Goal: Information Seeking & Learning: Learn about a topic

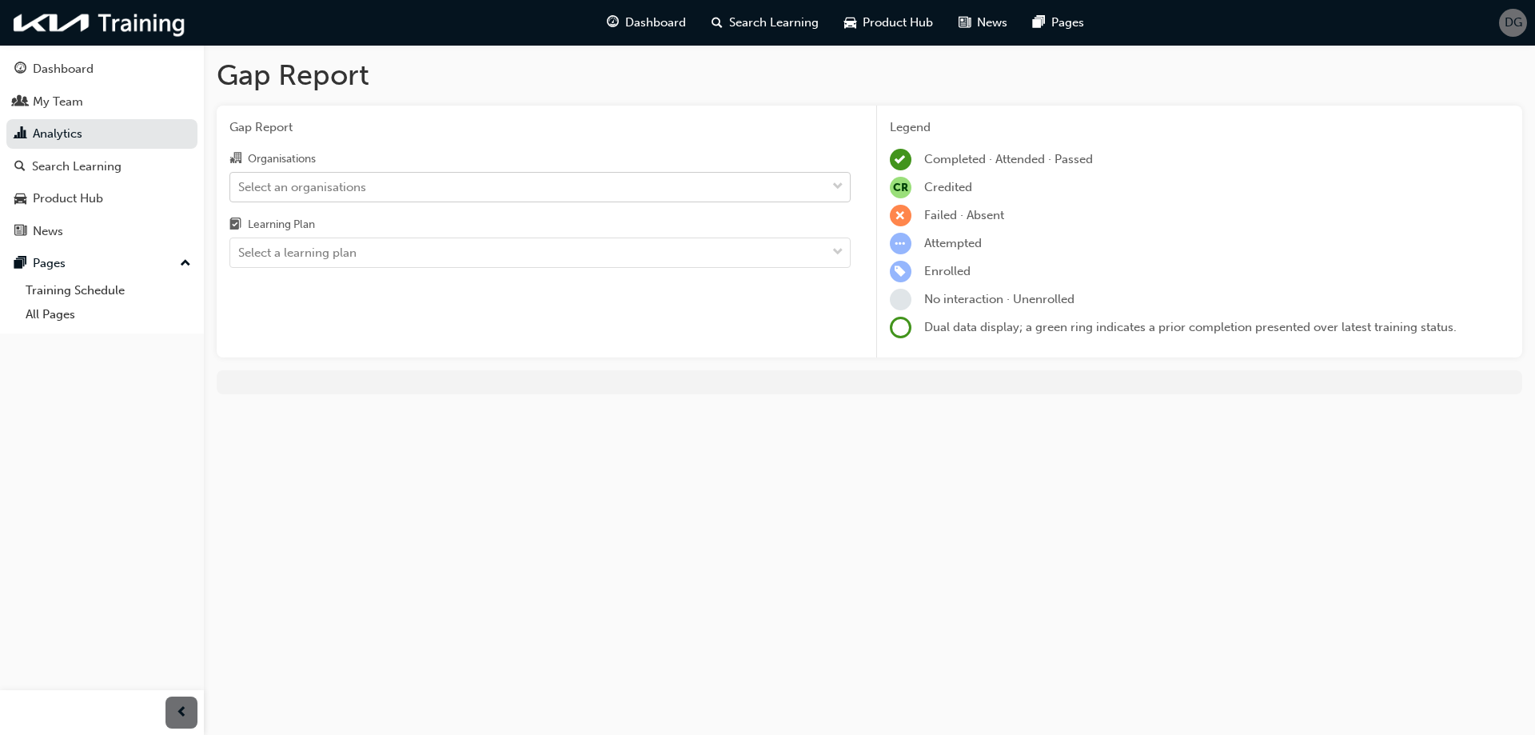
click at [434, 186] on div "Select an organisations" at bounding box center [528, 187] width 596 height 28
click at [240, 186] on input "Organisations Select an organisations" at bounding box center [239, 186] width 2 height 14
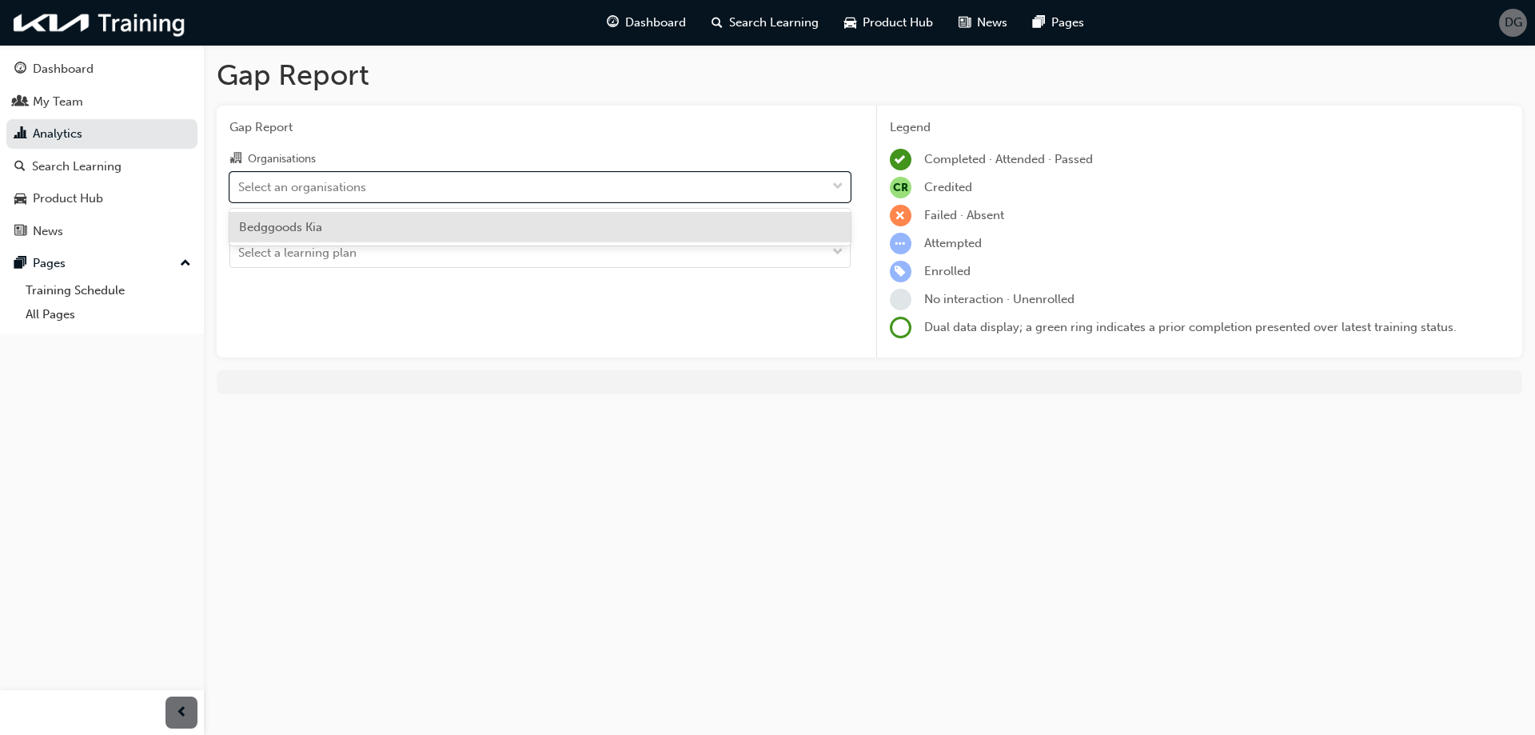
click at [403, 227] on div "Bedggoods Kia" at bounding box center [539, 227] width 621 height 31
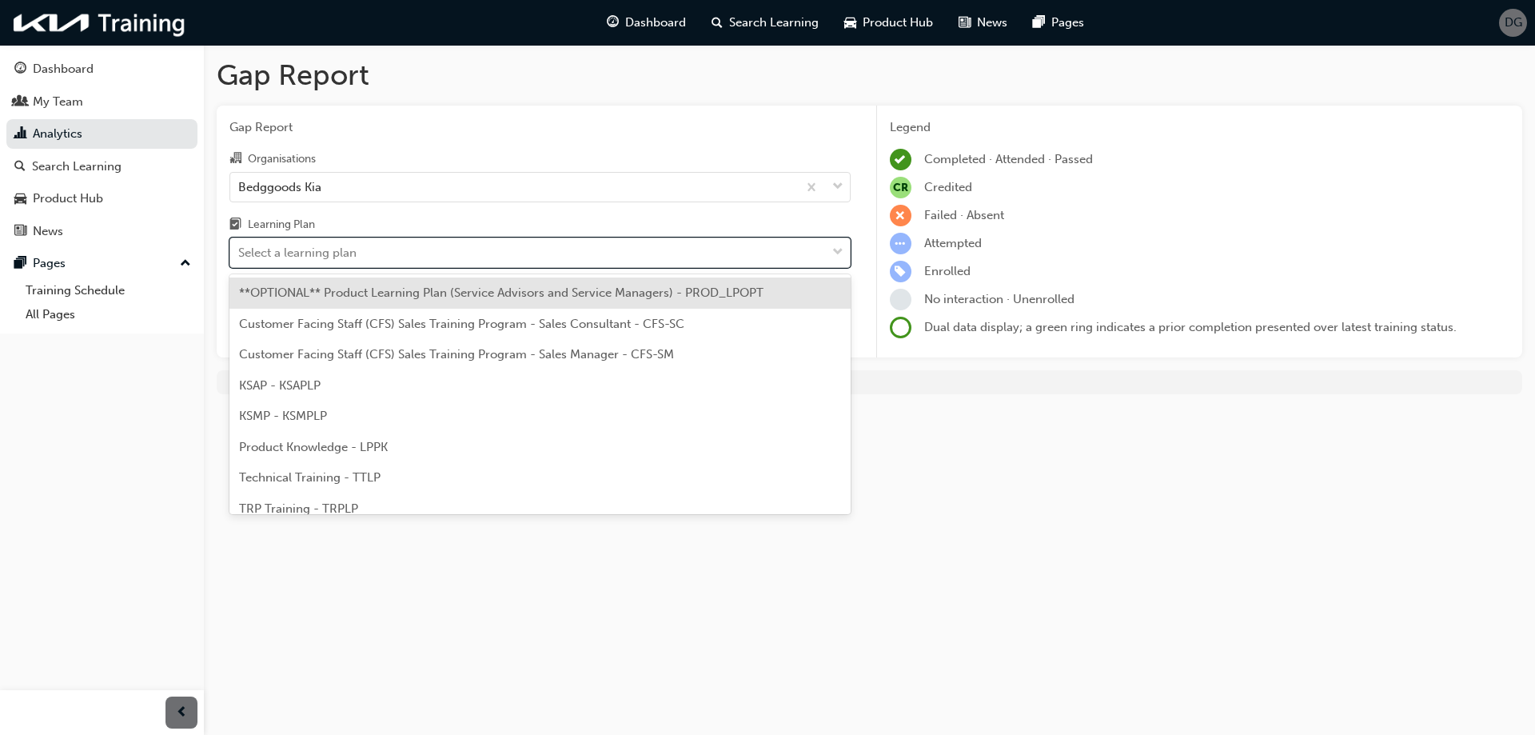
click at [326, 256] on div "Select a learning plan" at bounding box center [297, 253] width 118 height 18
click at [240, 256] on input "Learning Plan option **OPTIONAL** Product Learning Plan (Service Advisors and S…" at bounding box center [239, 252] width 2 height 14
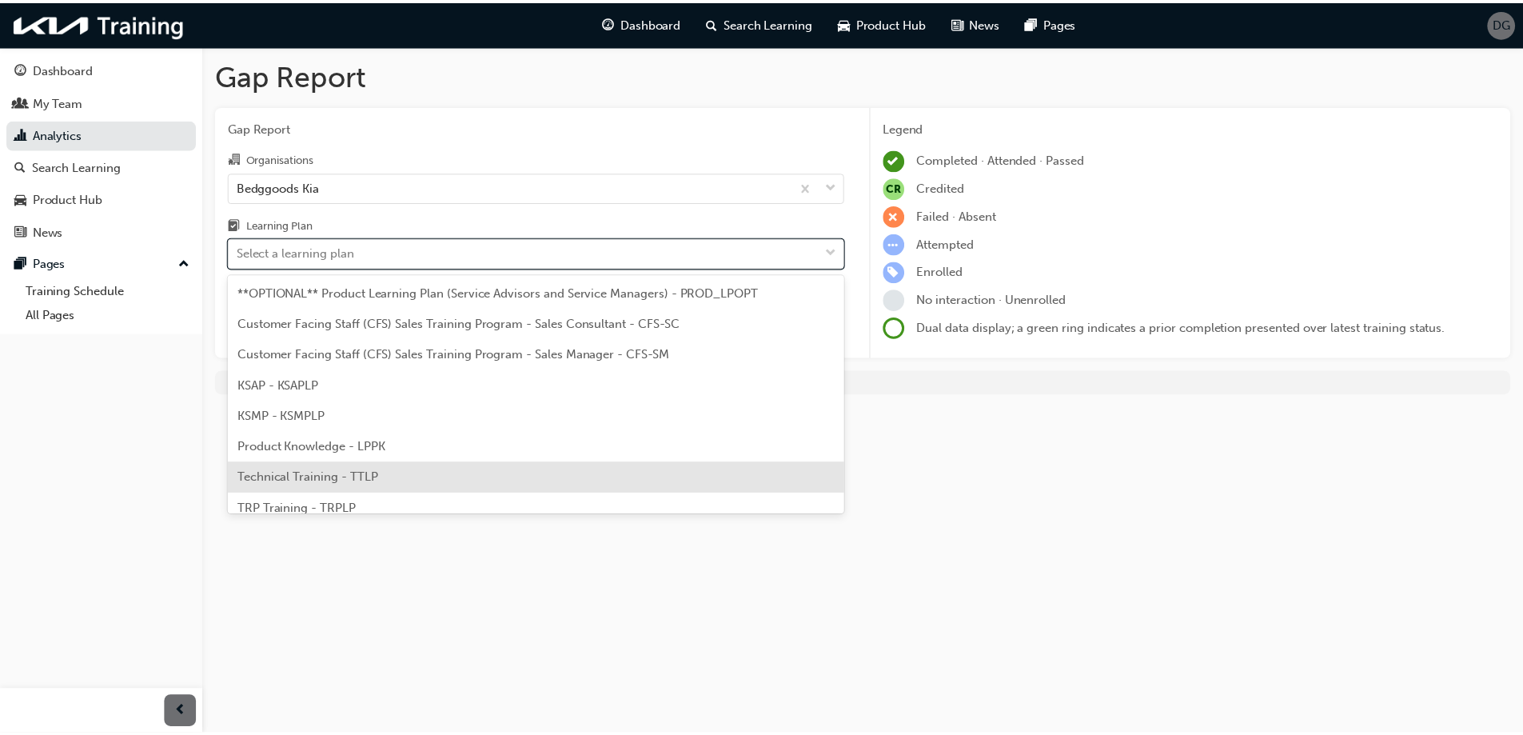
scroll to position [44, 0]
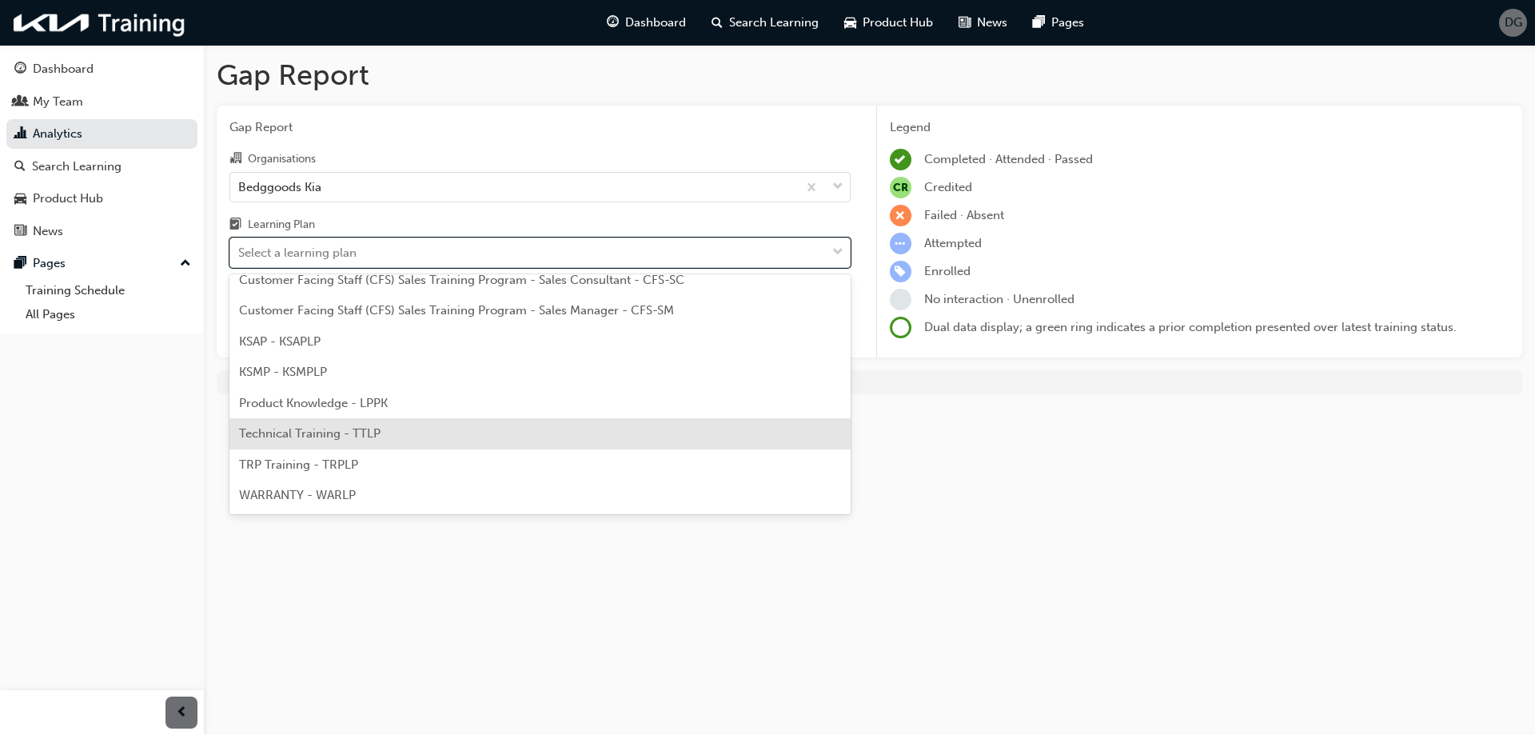
click at [357, 432] on span "Technical Training - TTLP" at bounding box center [309, 433] width 141 height 14
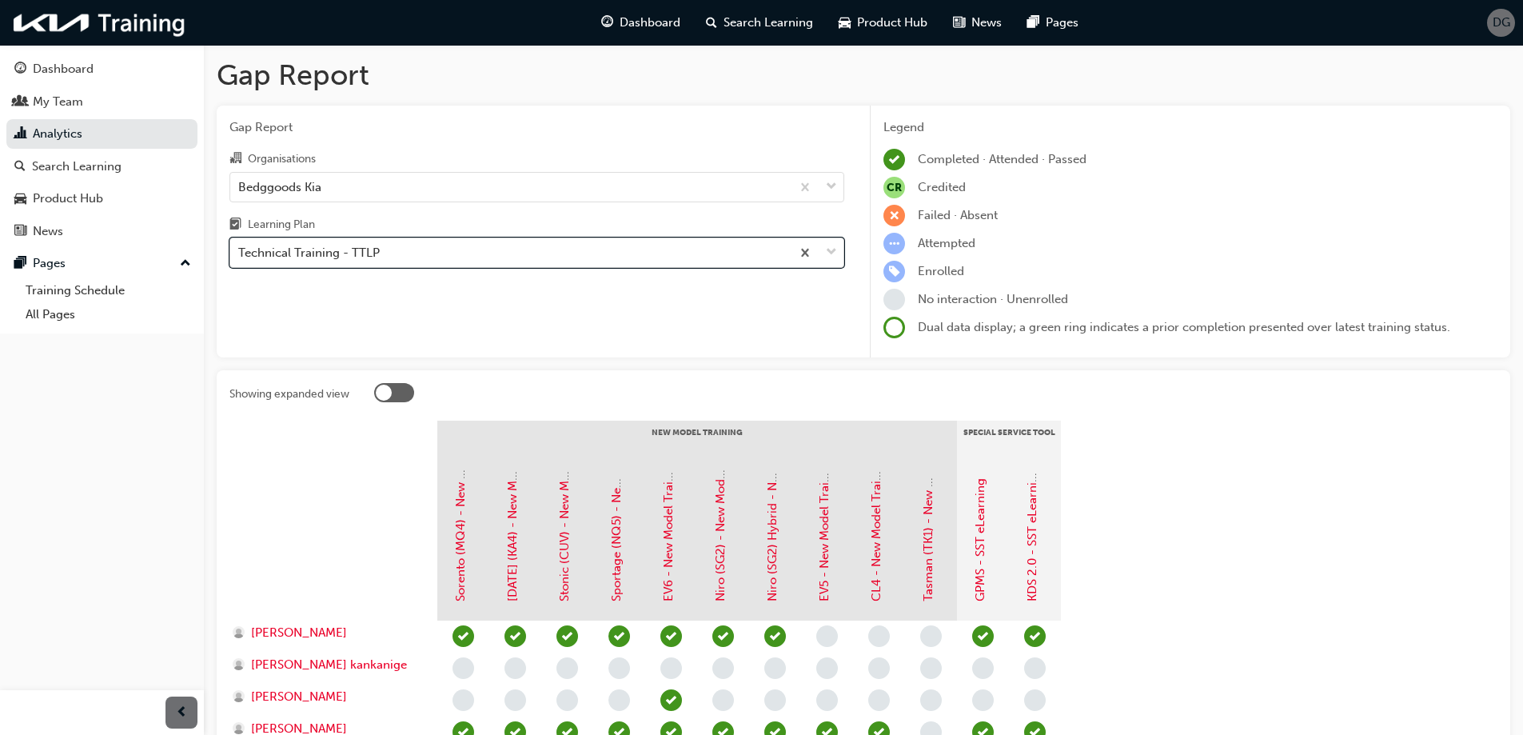
click at [388, 252] on div "Technical Training - TTLP" at bounding box center [510, 253] width 560 height 28
click at [240, 252] on input "Learning Plan option Technical Training - TTLP, selected. 0 results available. …" at bounding box center [239, 252] width 2 height 14
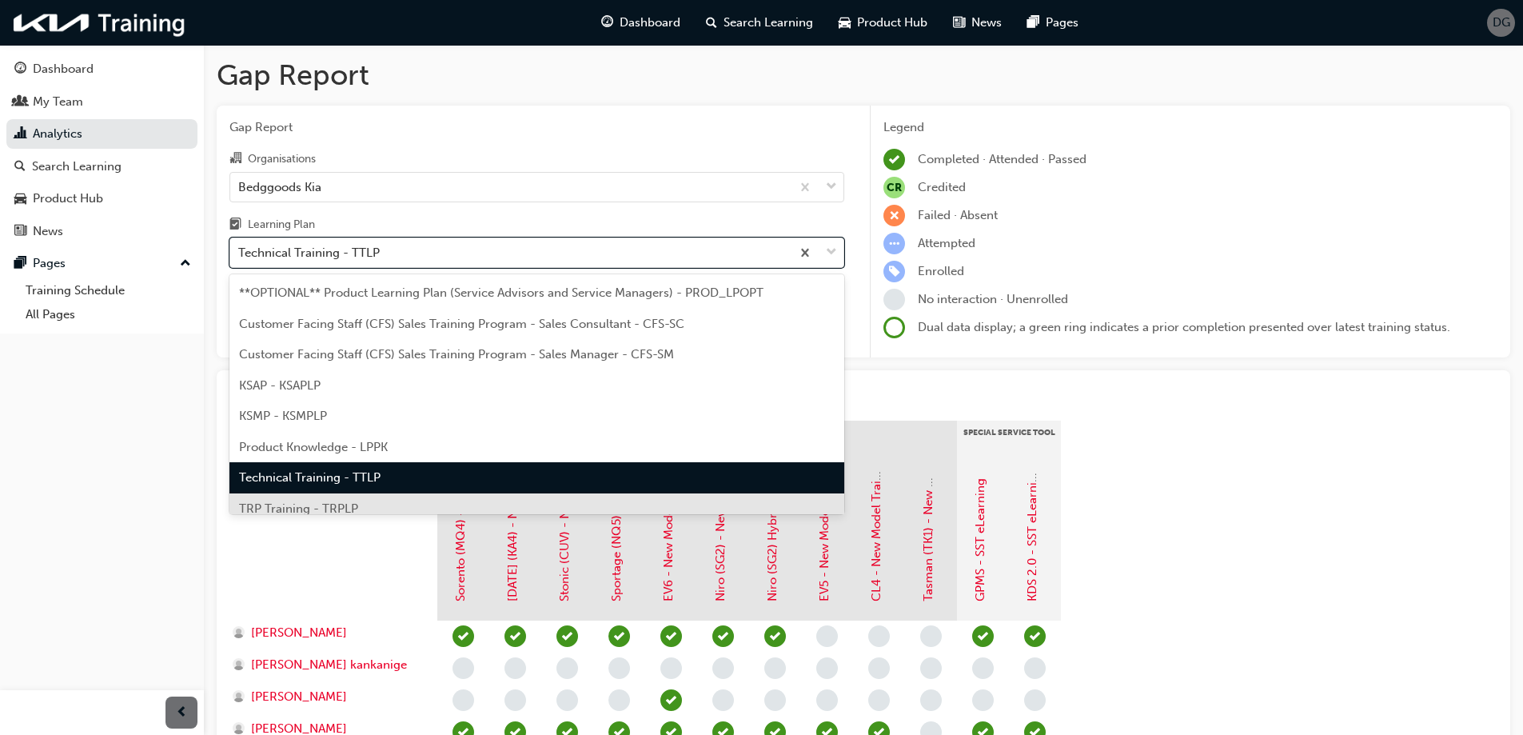
scroll to position [44, 0]
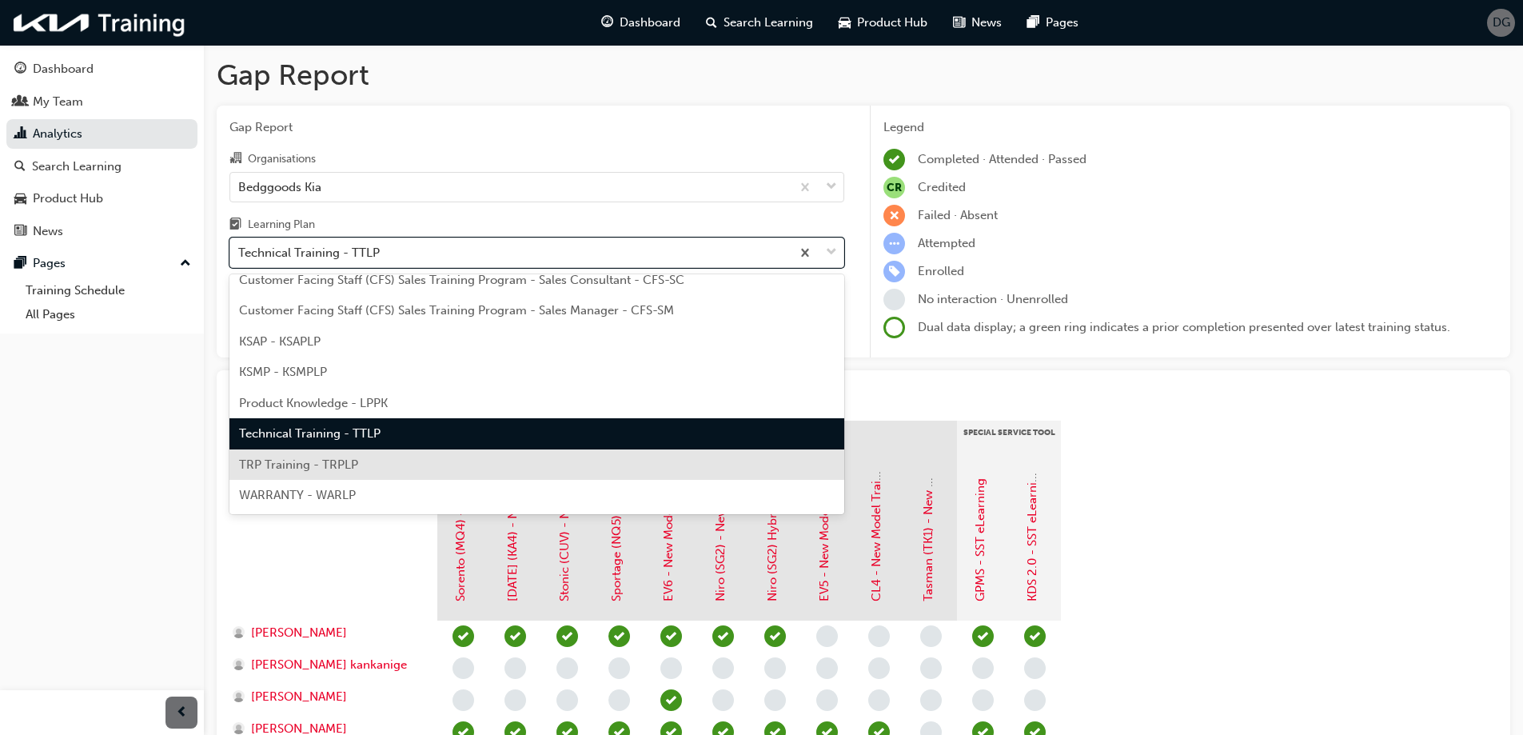
click at [365, 466] on div "TRP Training - TRPLP" at bounding box center [536, 464] width 615 height 31
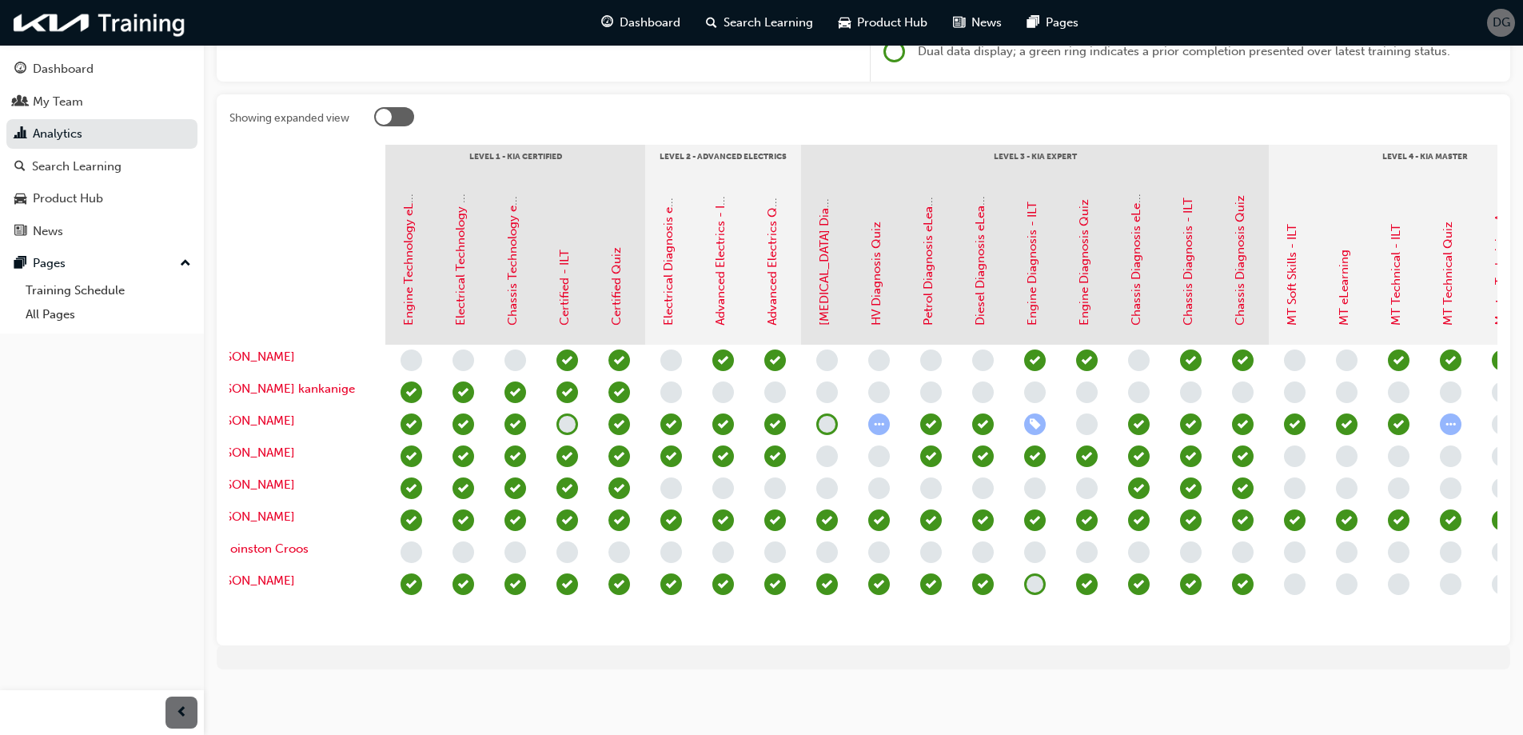
scroll to position [0, 187]
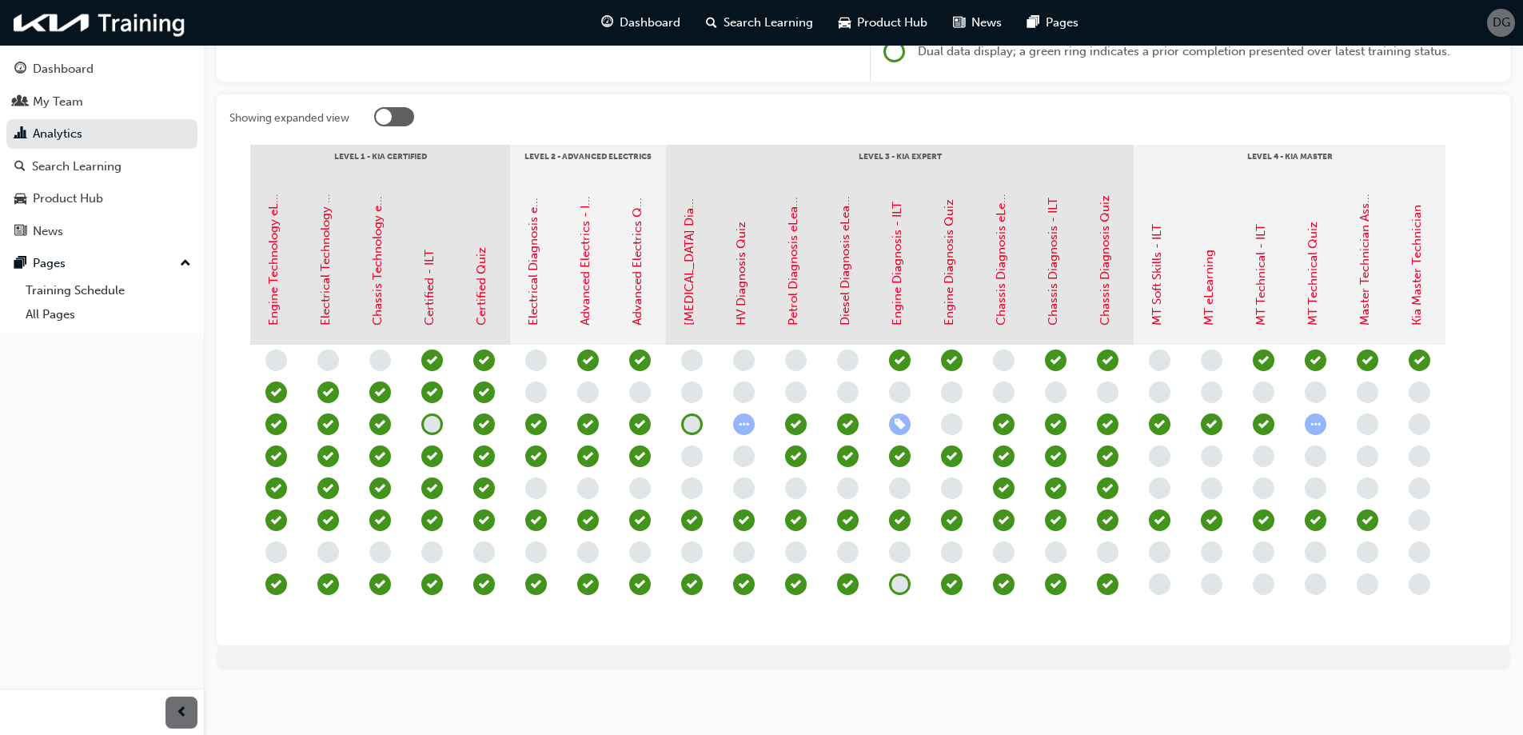
click at [1418, 509] on span "learningRecordVerb_NONE-icon" at bounding box center [1419, 520] width 22 height 22
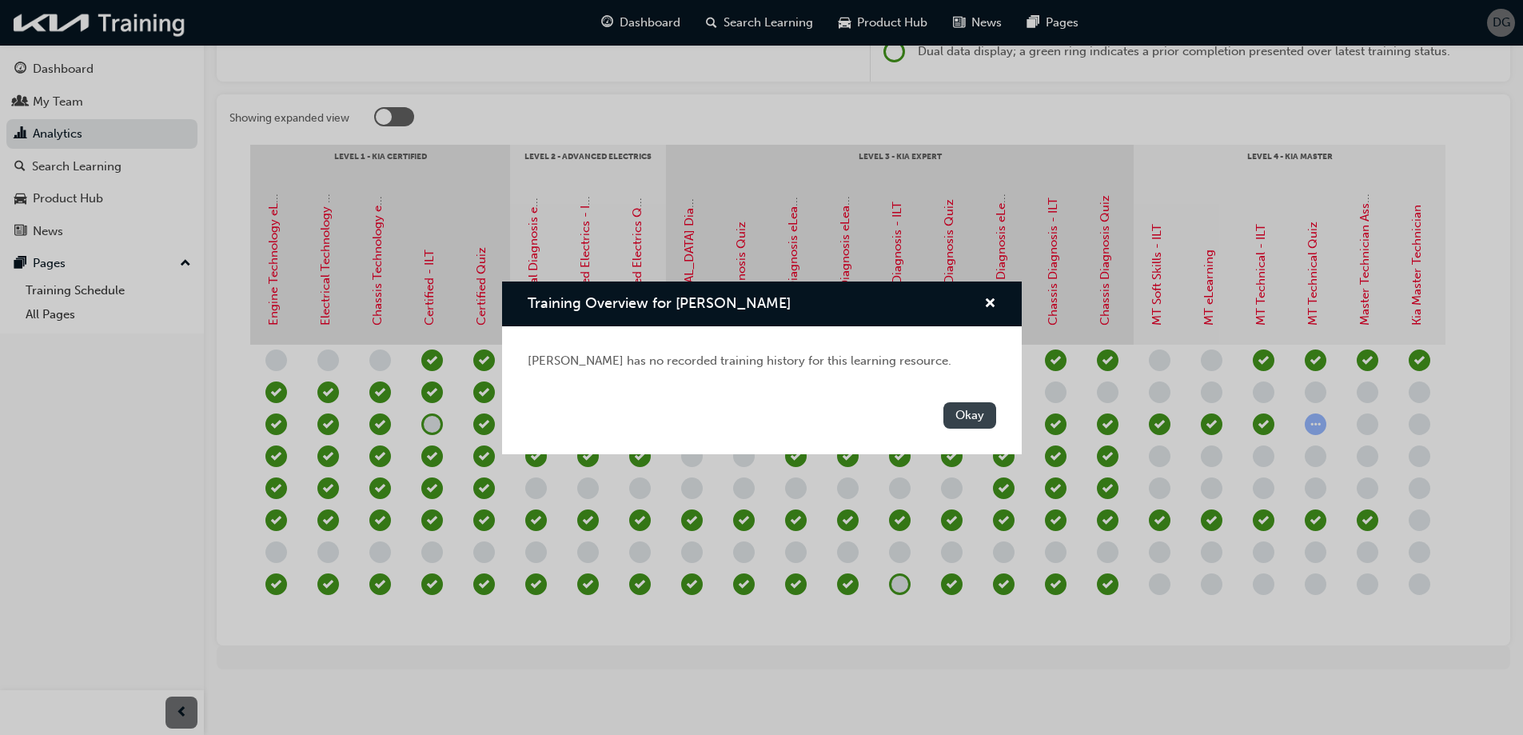
click at [977, 412] on button "Okay" at bounding box center [969, 415] width 53 height 26
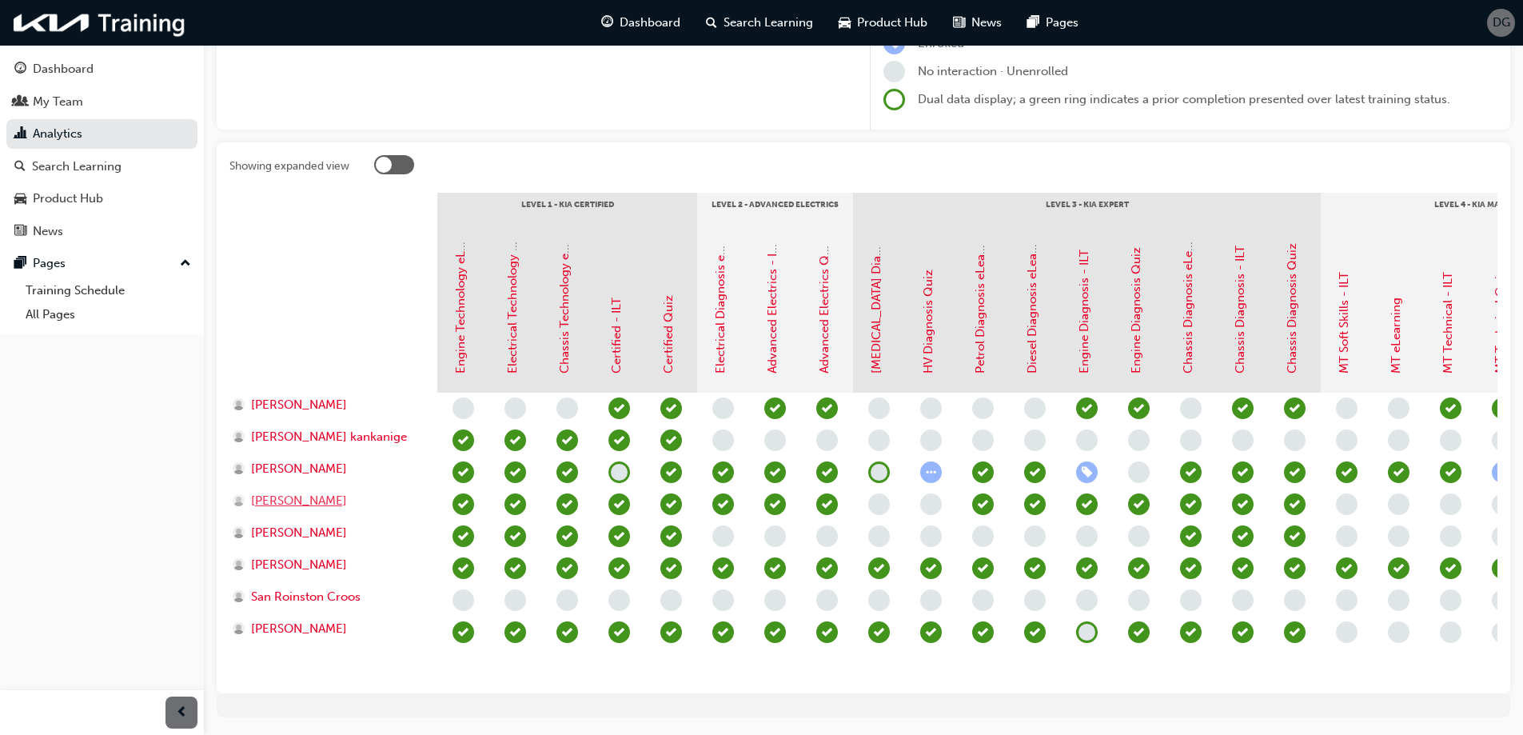
scroll to position [0, 0]
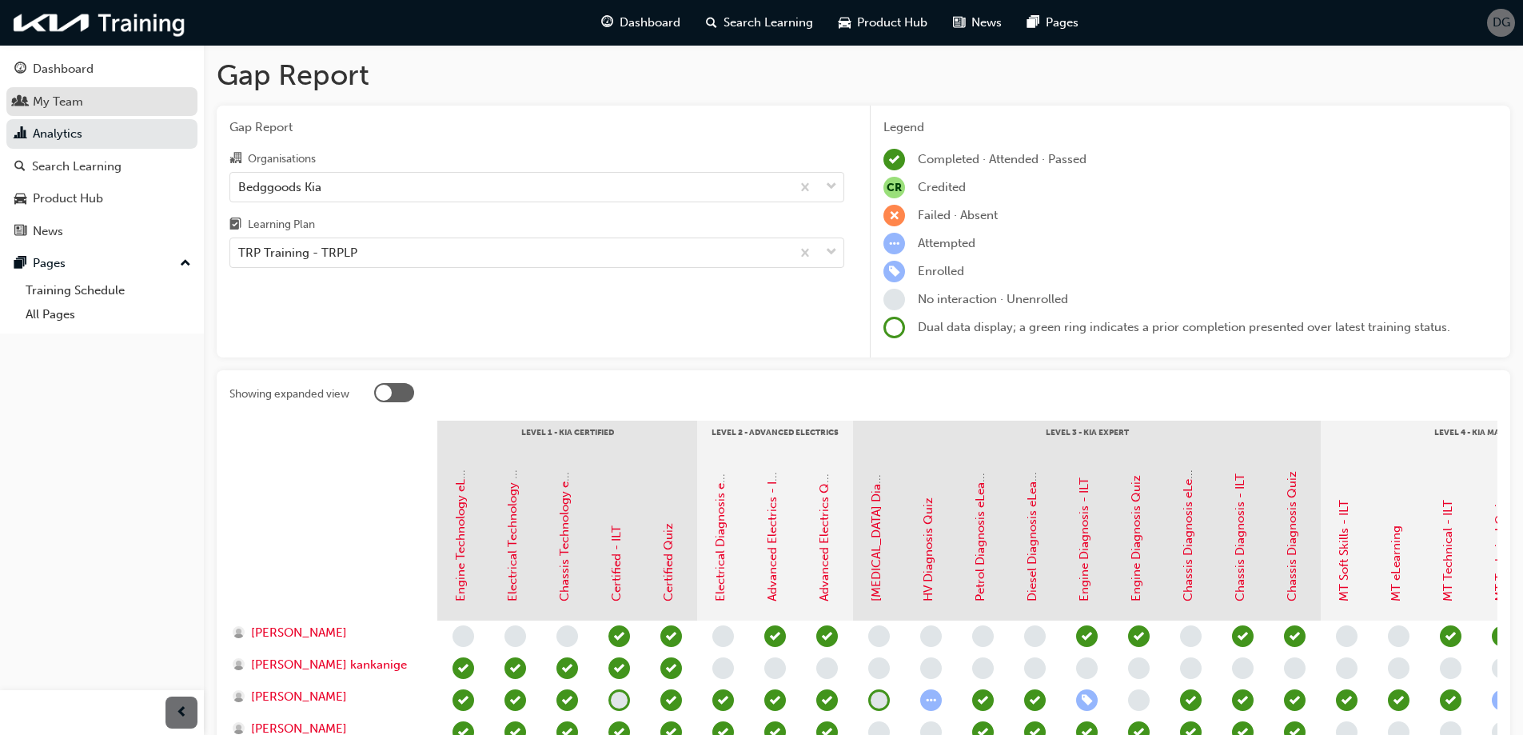
click at [105, 97] on div "My Team" at bounding box center [101, 102] width 175 height 20
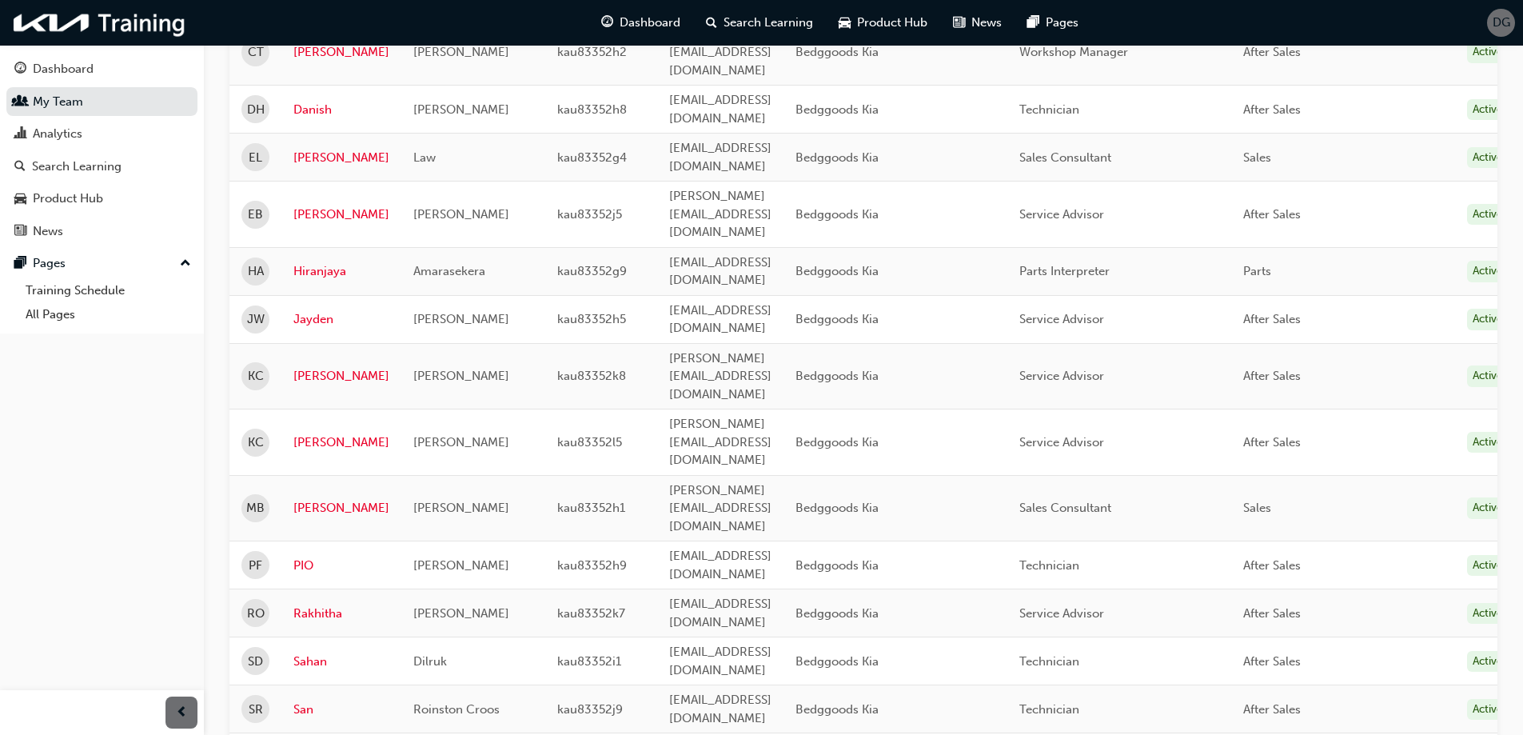
scroll to position [525, 0]
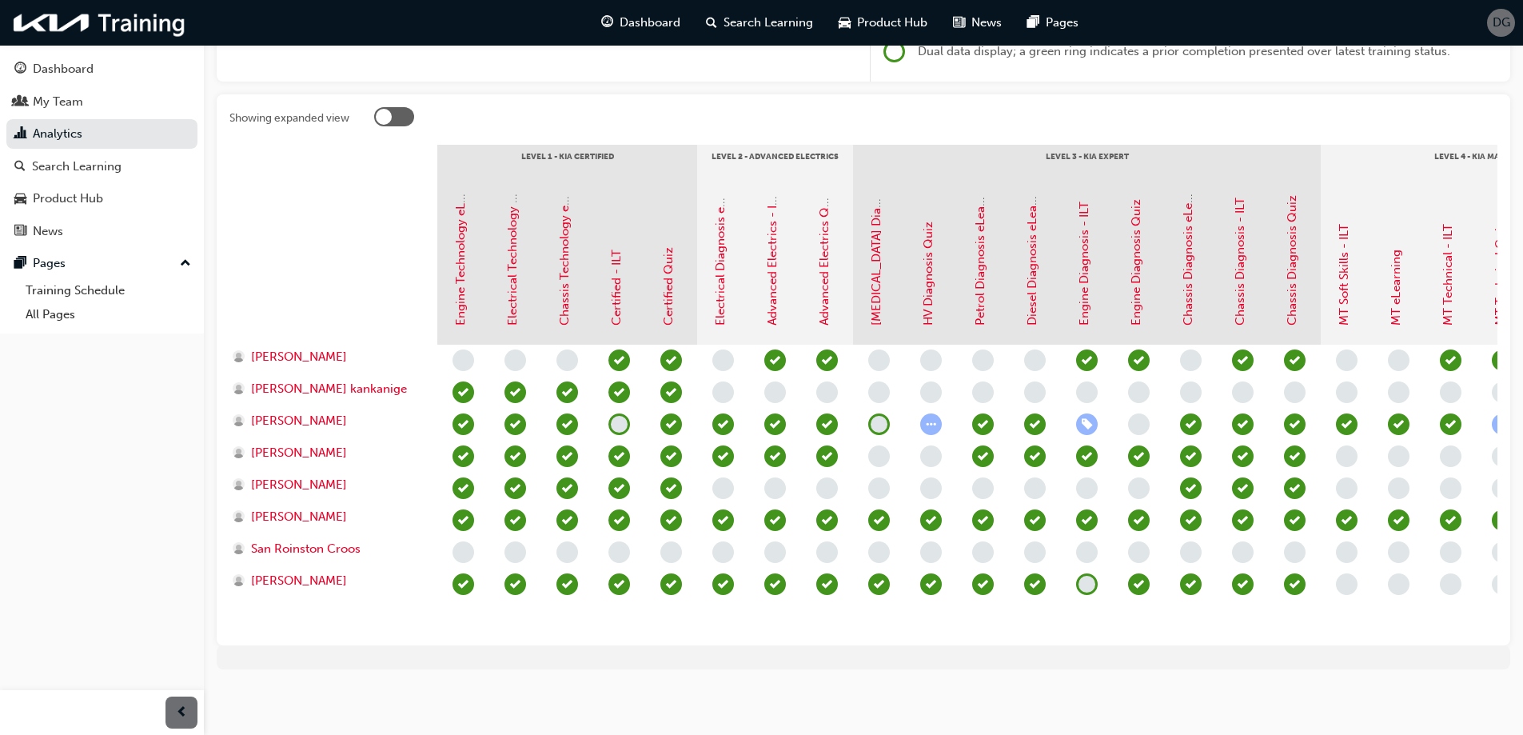
scroll to position [288, 0]
click at [284, 508] on span "[PERSON_NAME]" at bounding box center [299, 517] width 96 height 18
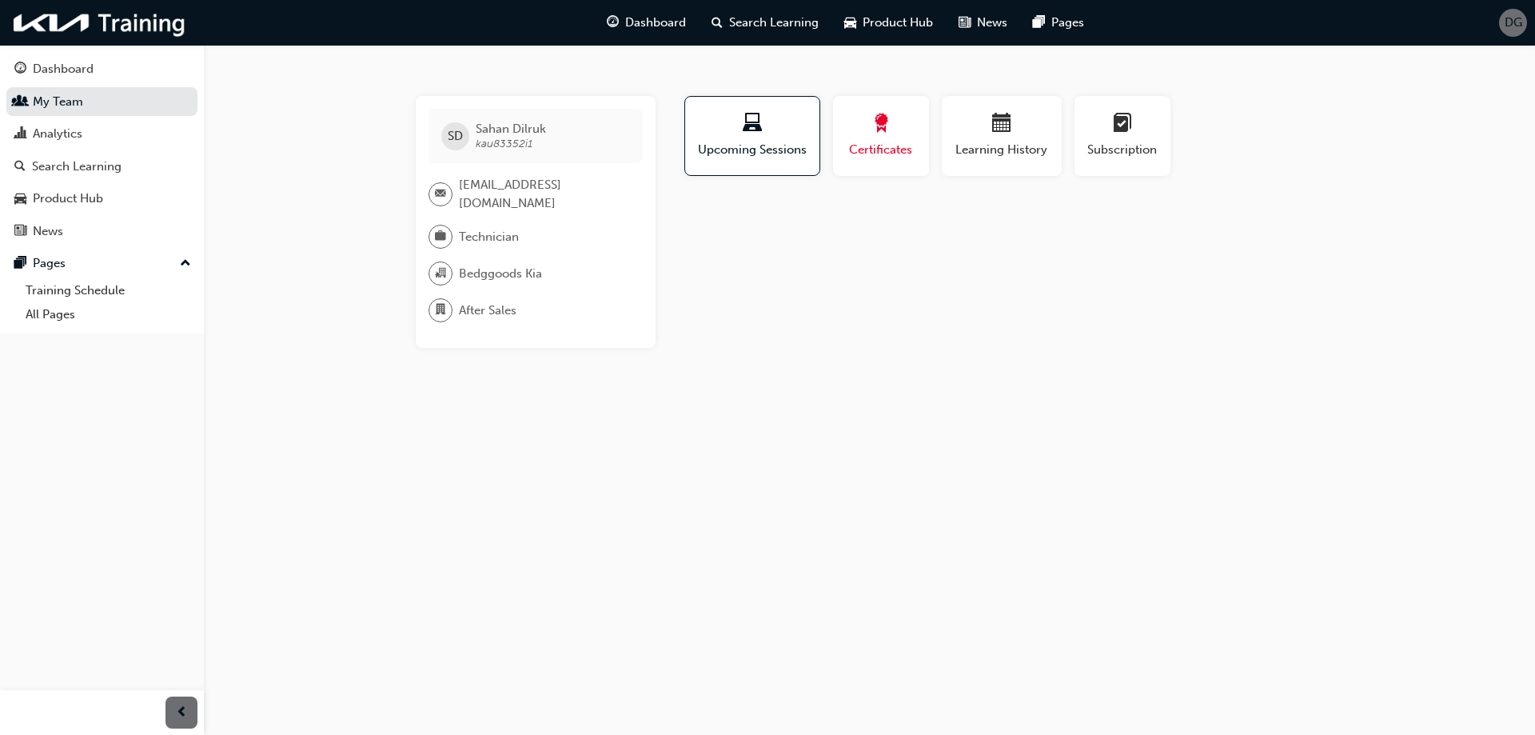
click at [908, 132] on div "button" at bounding box center [881, 126] width 72 height 25
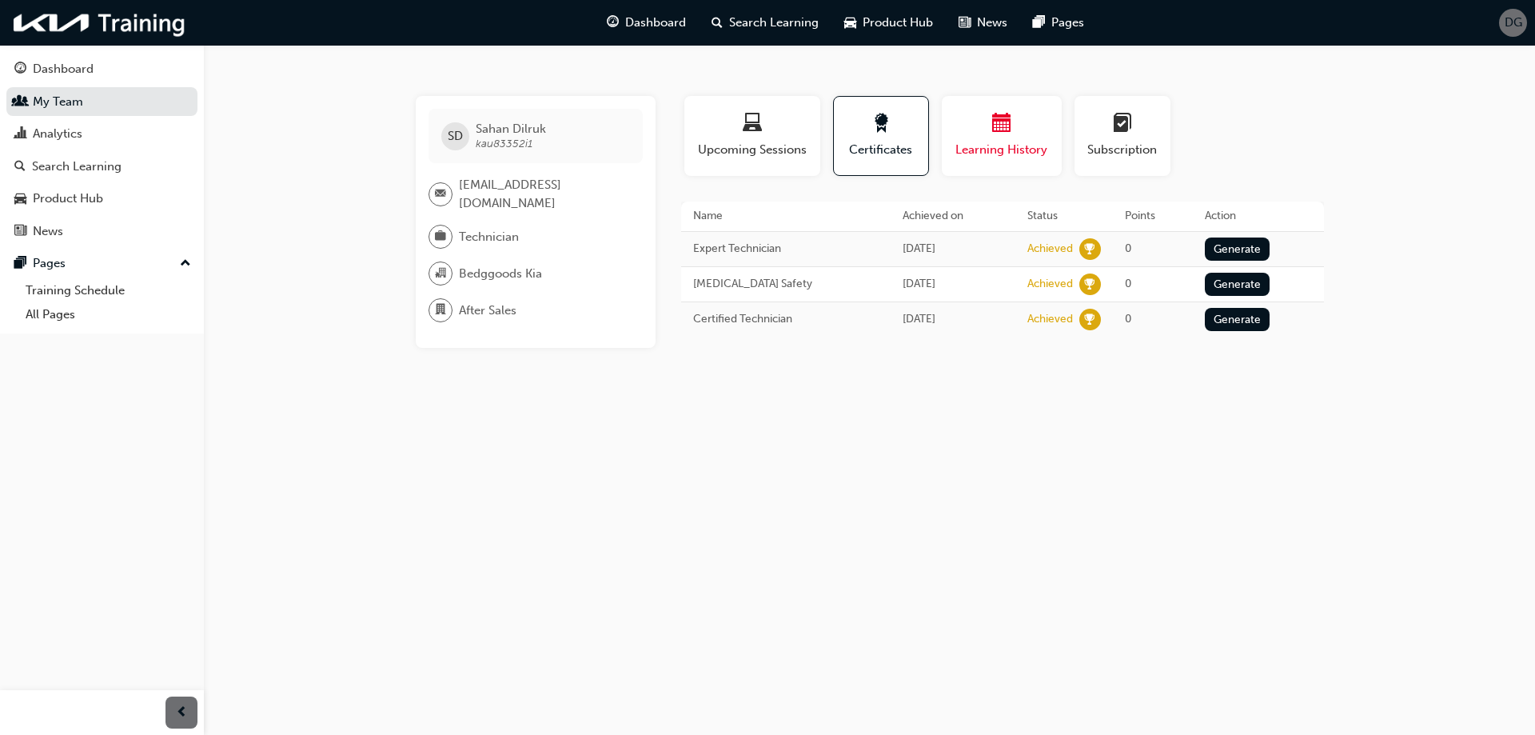
click at [984, 122] on div "button" at bounding box center [1002, 126] width 96 height 25
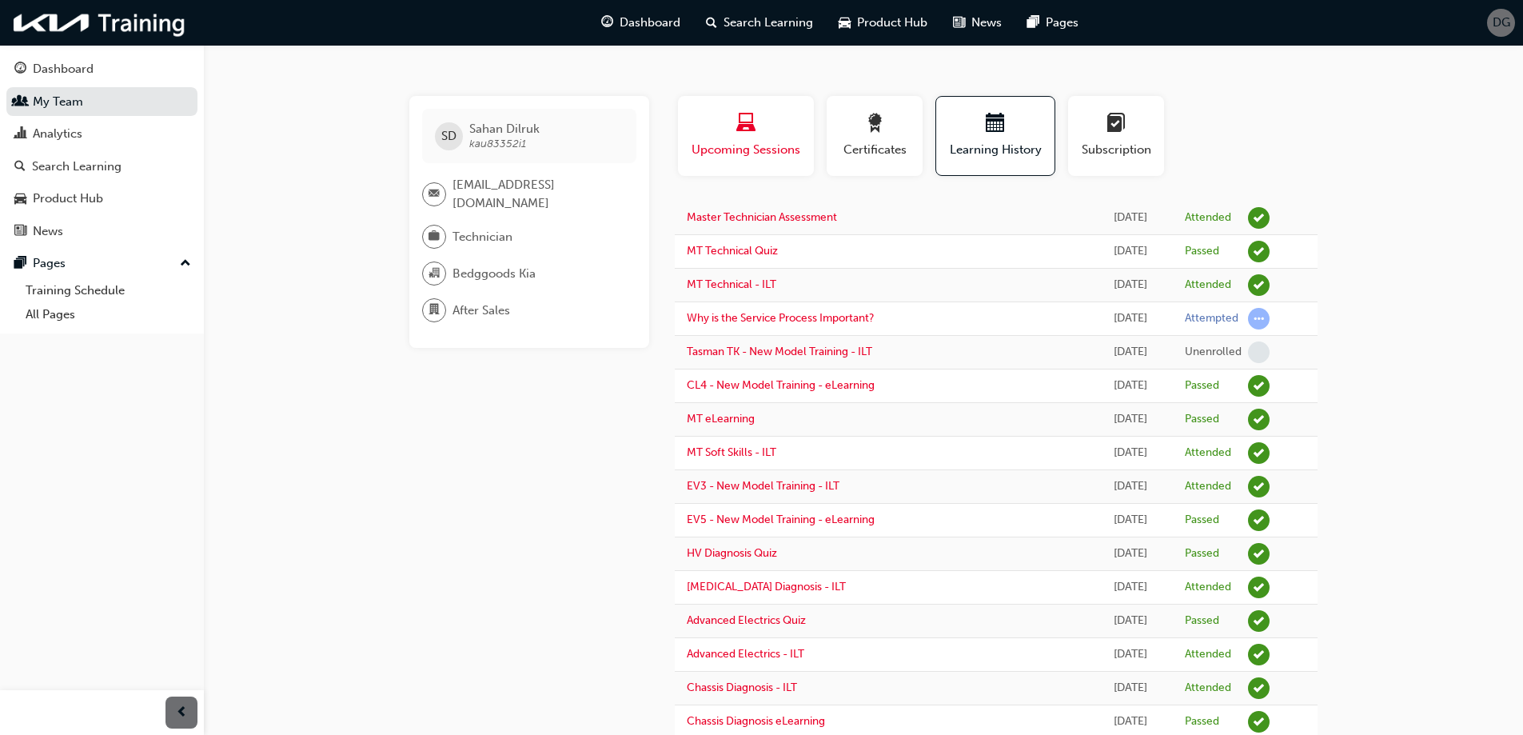
click at [775, 129] on div "button" at bounding box center [746, 126] width 112 height 25
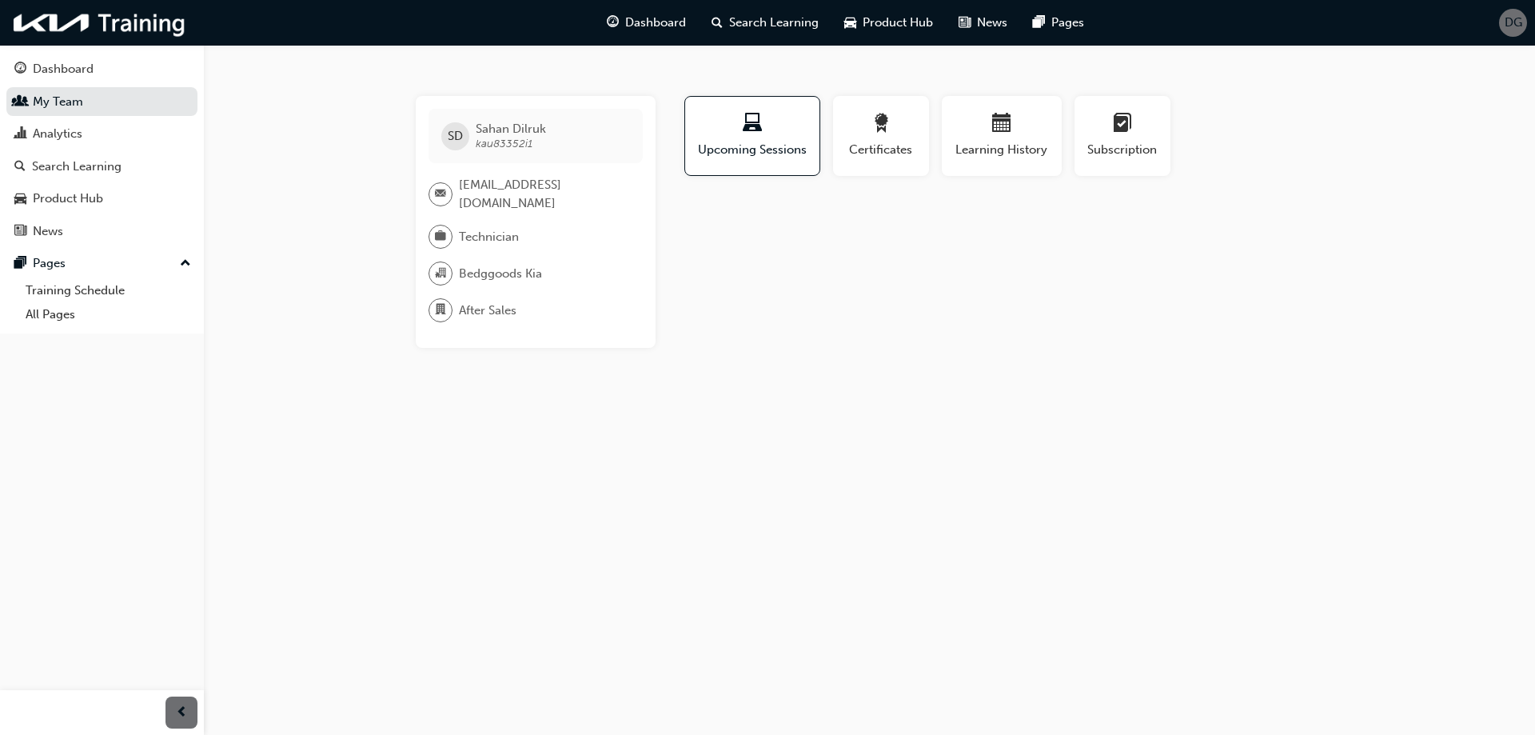
click at [490, 144] on span "kau83352i1" at bounding box center [504, 144] width 57 height 14
click at [78, 131] on div "Analytics" at bounding box center [58, 134] width 50 height 18
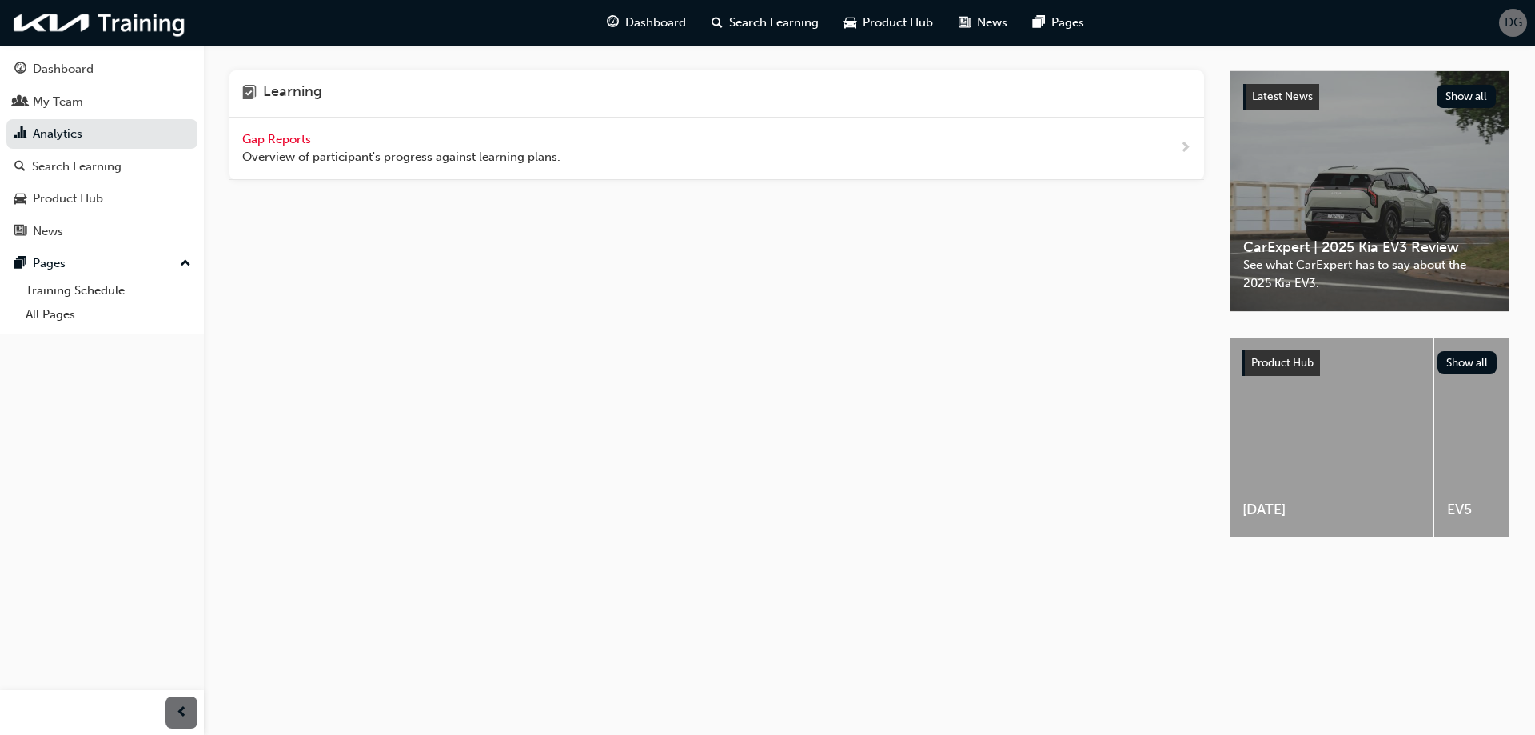
click at [273, 139] on span "Gap Reports" at bounding box center [278, 139] width 72 height 14
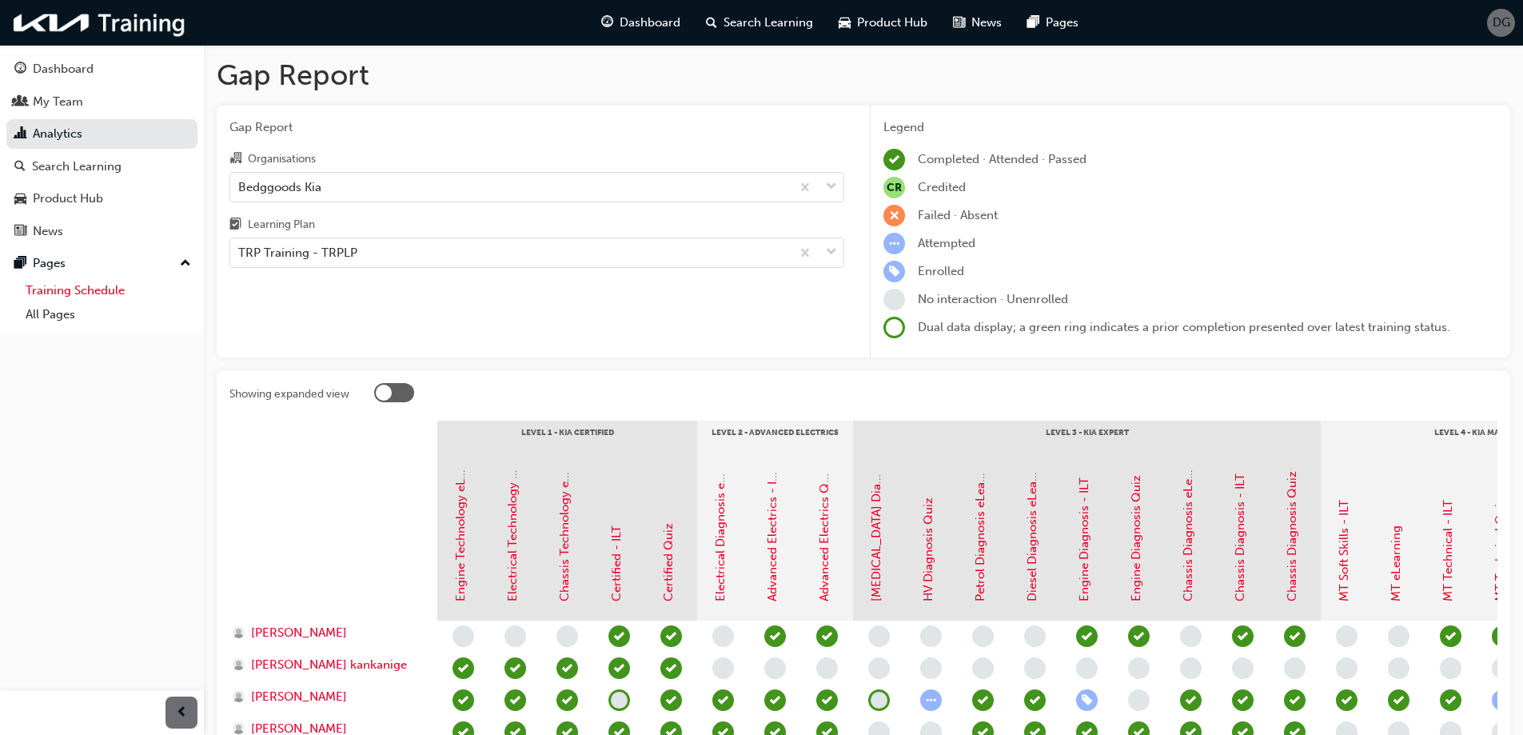
click at [110, 289] on link "Training Schedule" at bounding box center [108, 290] width 178 height 25
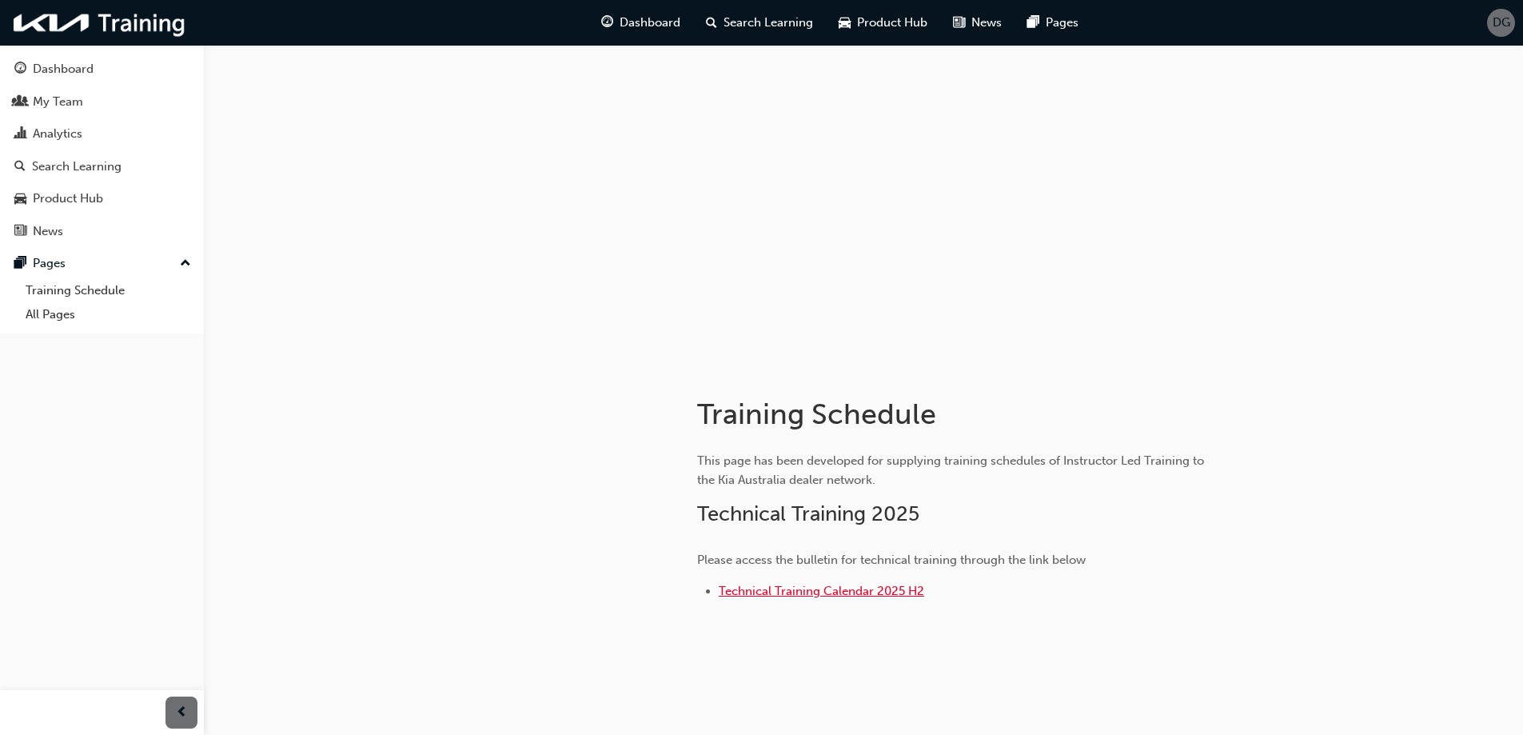
click at [761, 585] on span "Technical Training Calendar 2025 H2" at bounding box center [821, 591] width 205 height 14
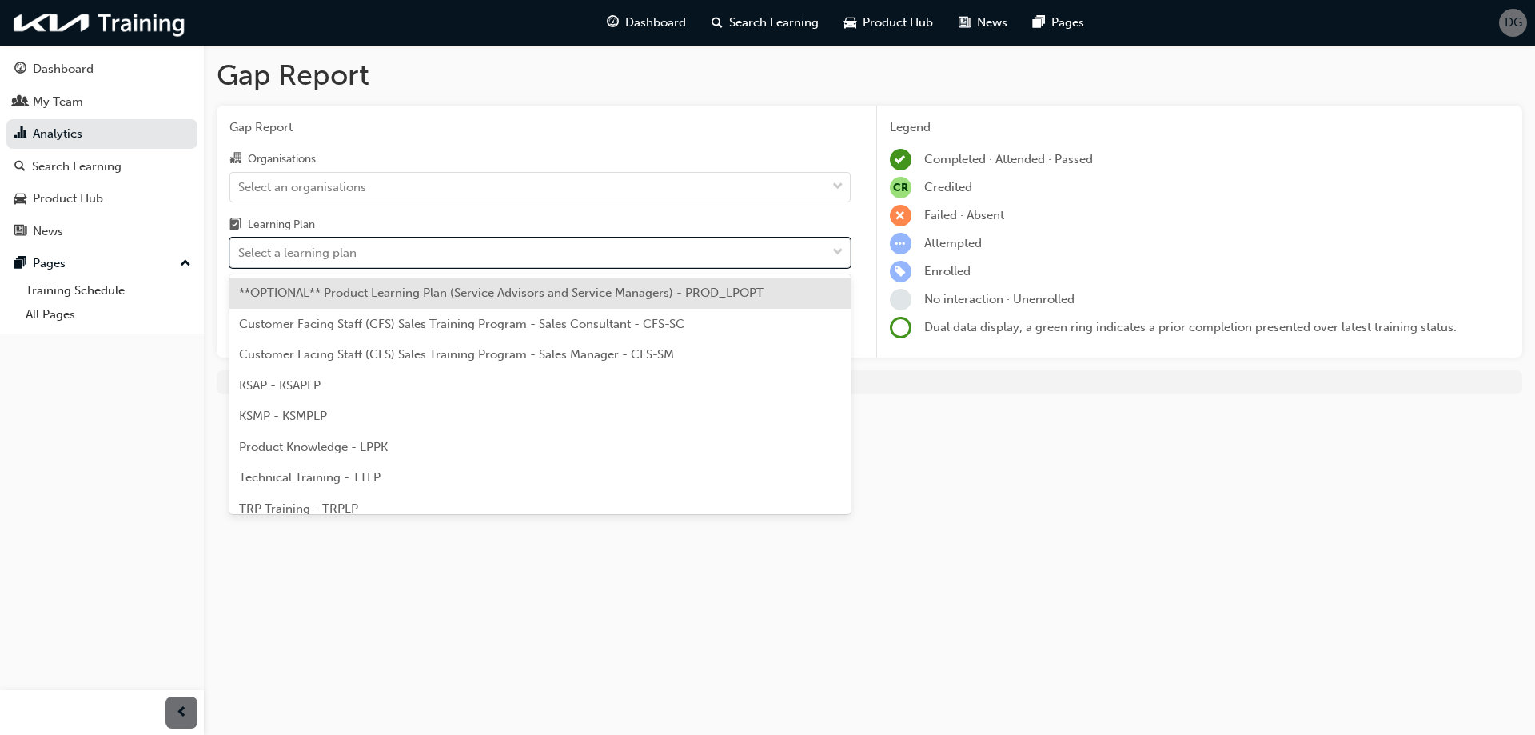
click at [377, 257] on div "Select a learning plan" at bounding box center [528, 253] width 596 height 28
click at [240, 257] on input "Learning Plan option **OPTIONAL** Product Learning Plan (Service Advisors and S…" at bounding box center [239, 252] width 2 height 14
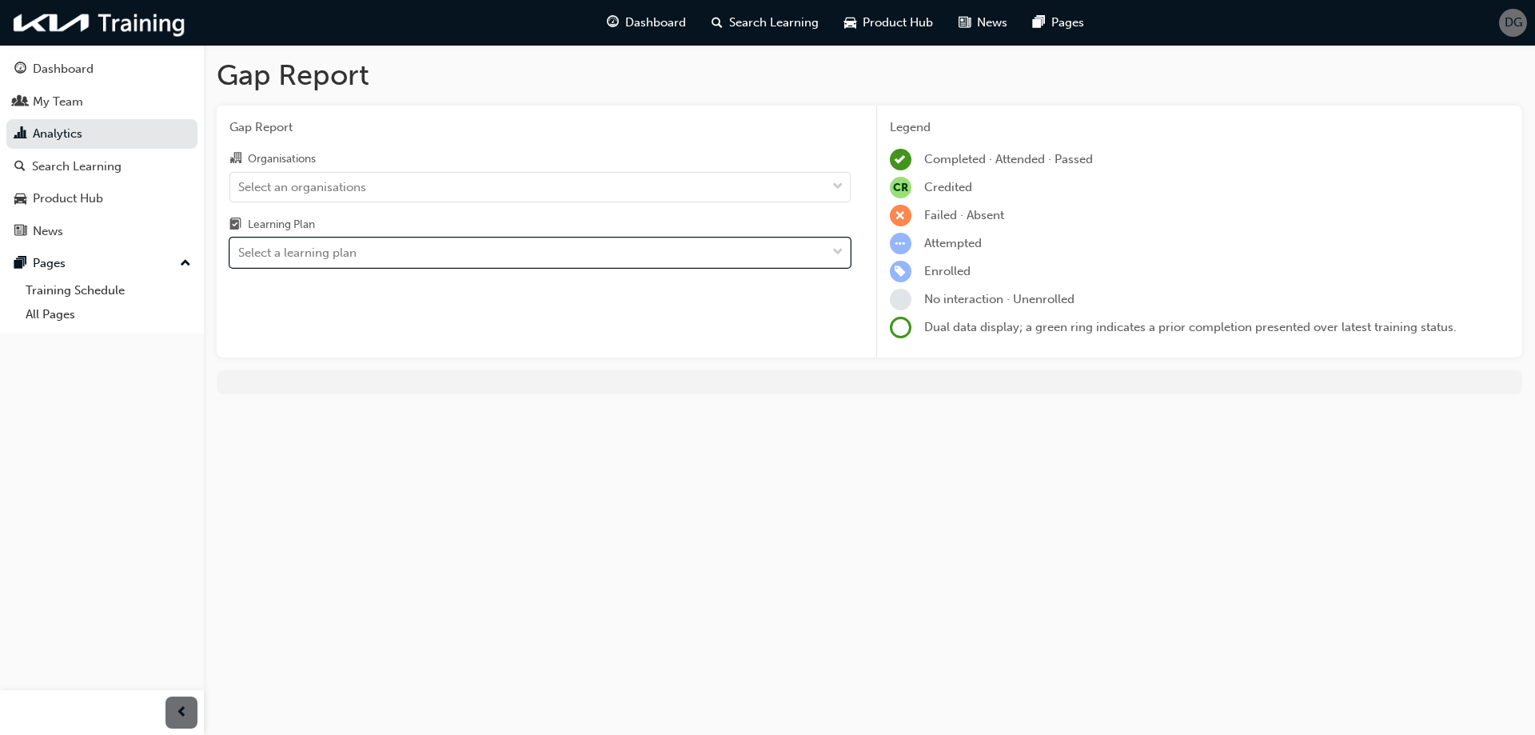
click at [377, 257] on div "Select a learning plan" at bounding box center [528, 253] width 596 height 28
click at [240, 257] on input "Learning Plan 0 results available. Select is focused ,type to refine list, pres…" at bounding box center [239, 252] width 2 height 14
click at [392, 186] on div "Select an organisations" at bounding box center [528, 187] width 596 height 28
click at [240, 186] on input "Organisations Select an organisations" at bounding box center [239, 186] width 2 height 14
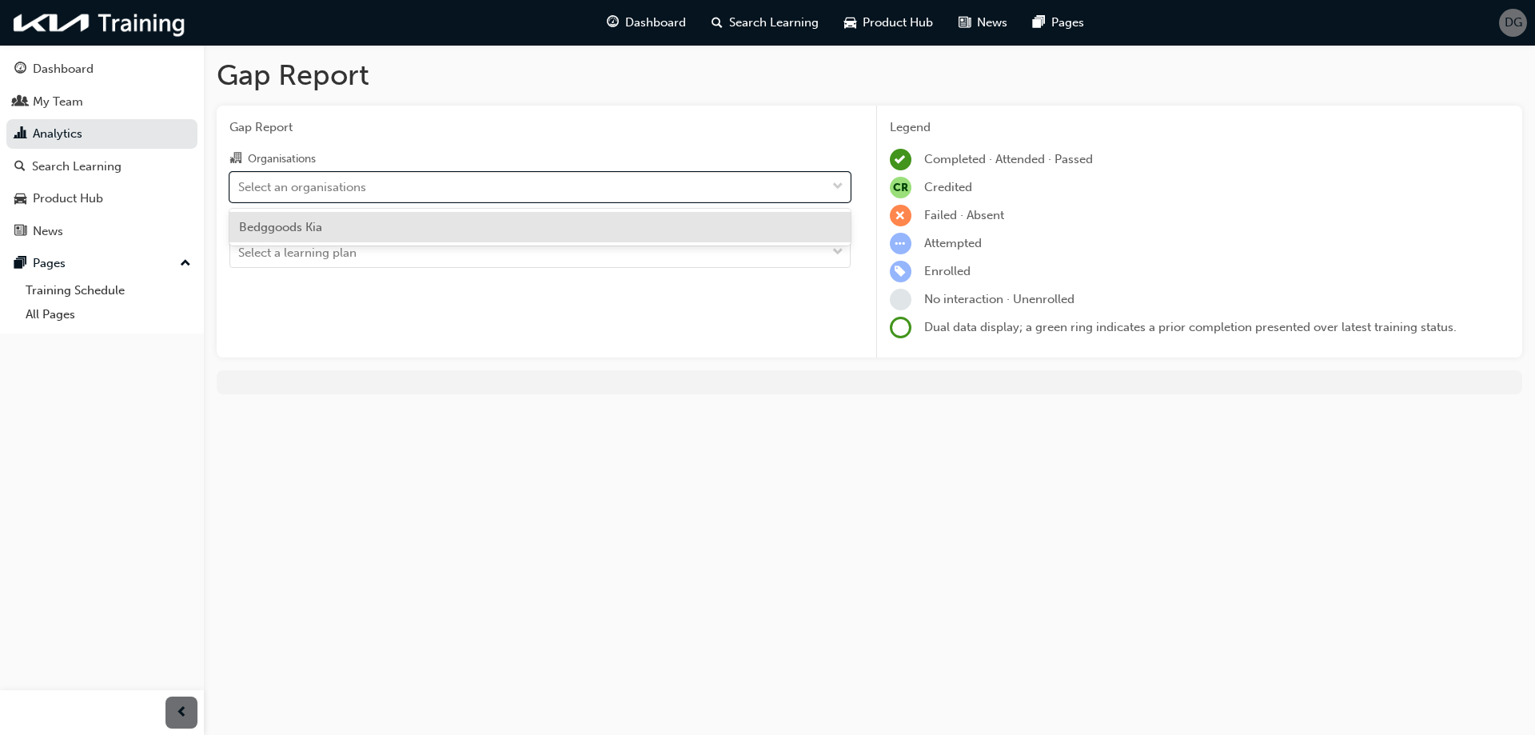
click at [363, 229] on div "Bedggoods Kia" at bounding box center [539, 227] width 621 height 31
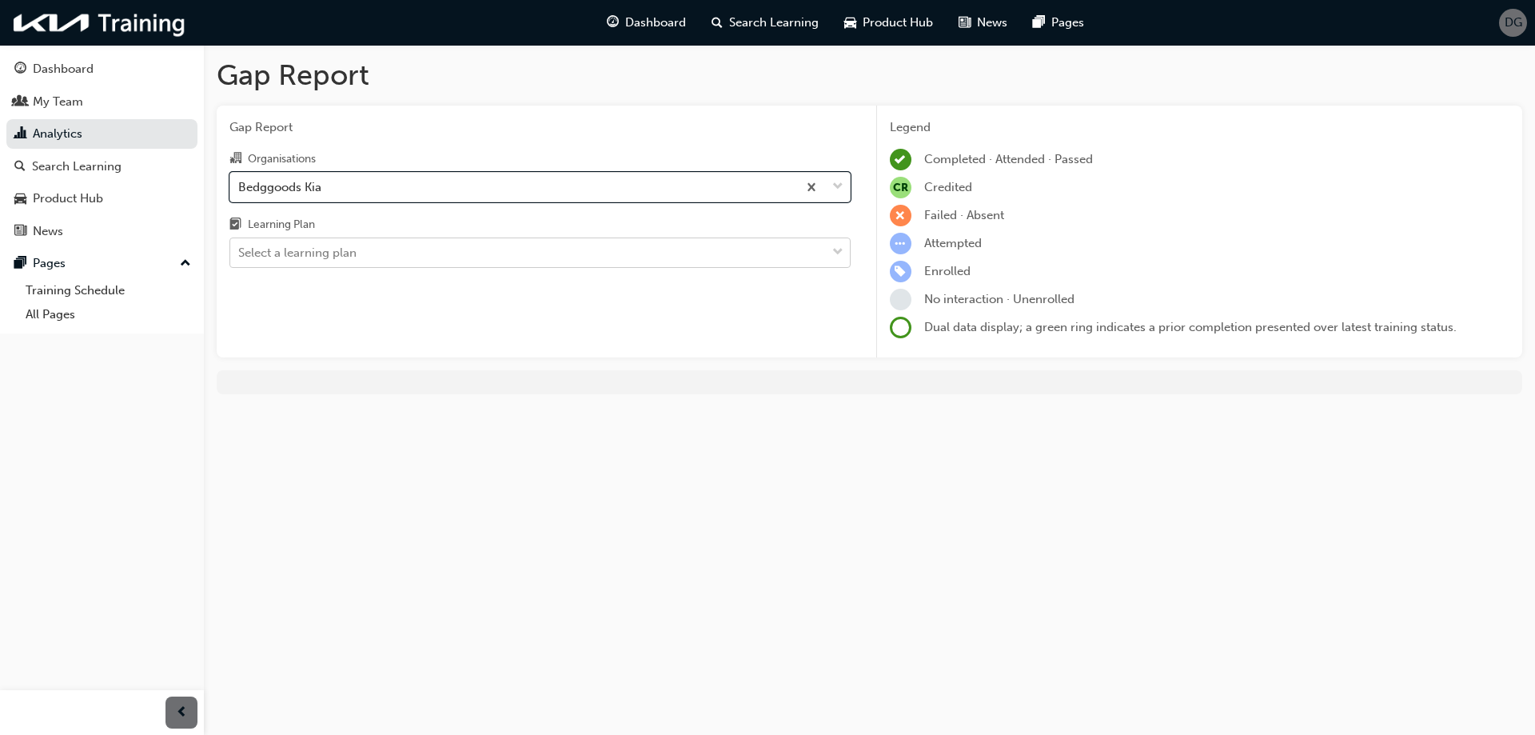
click at [350, 250] on div "Select a learning plan" at bounding box center [297, 253] width 118 height 18
click at [240, 250] on input "Learning Plan Select a learning plan" at bounding box center [239, 252] width 2 height 14
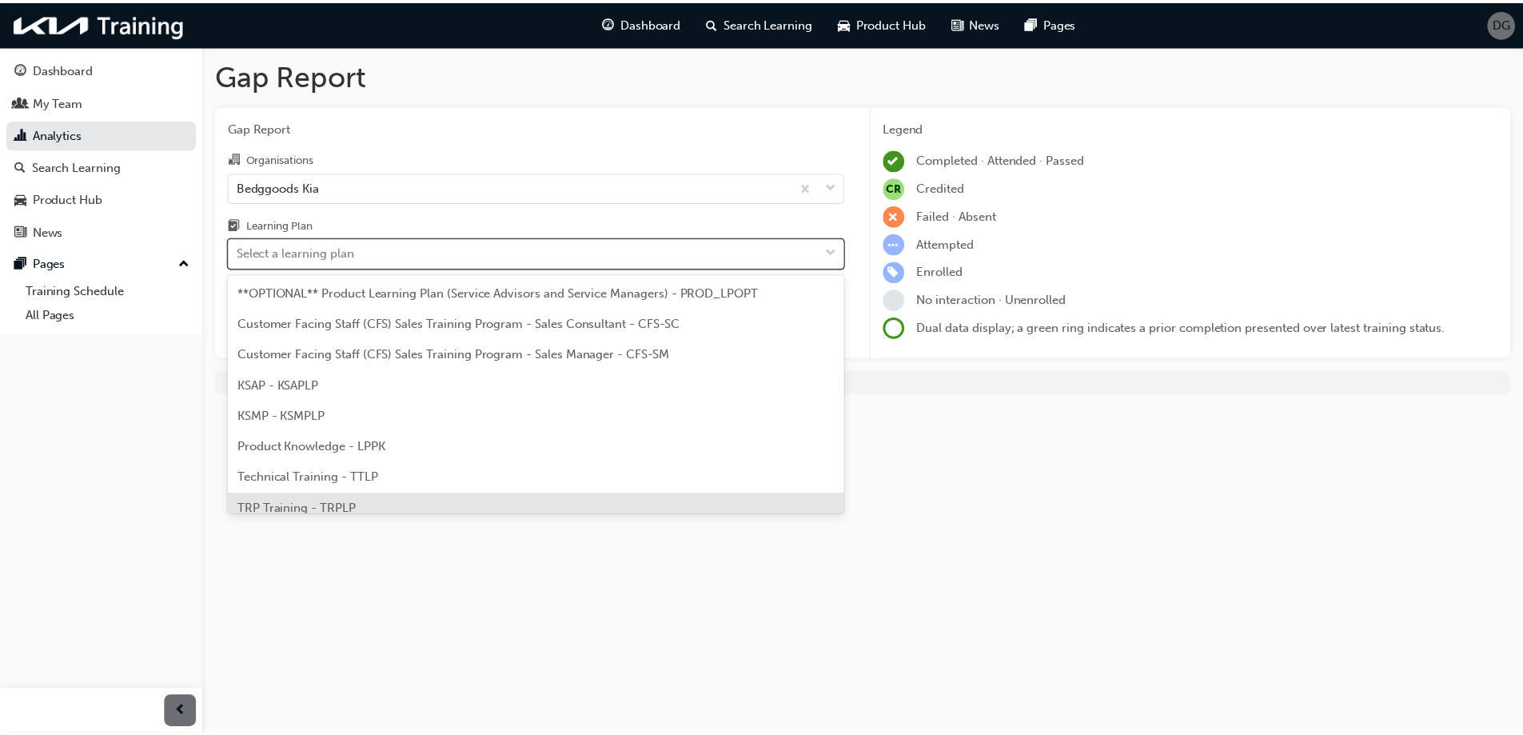
scroll to position [44, 0]
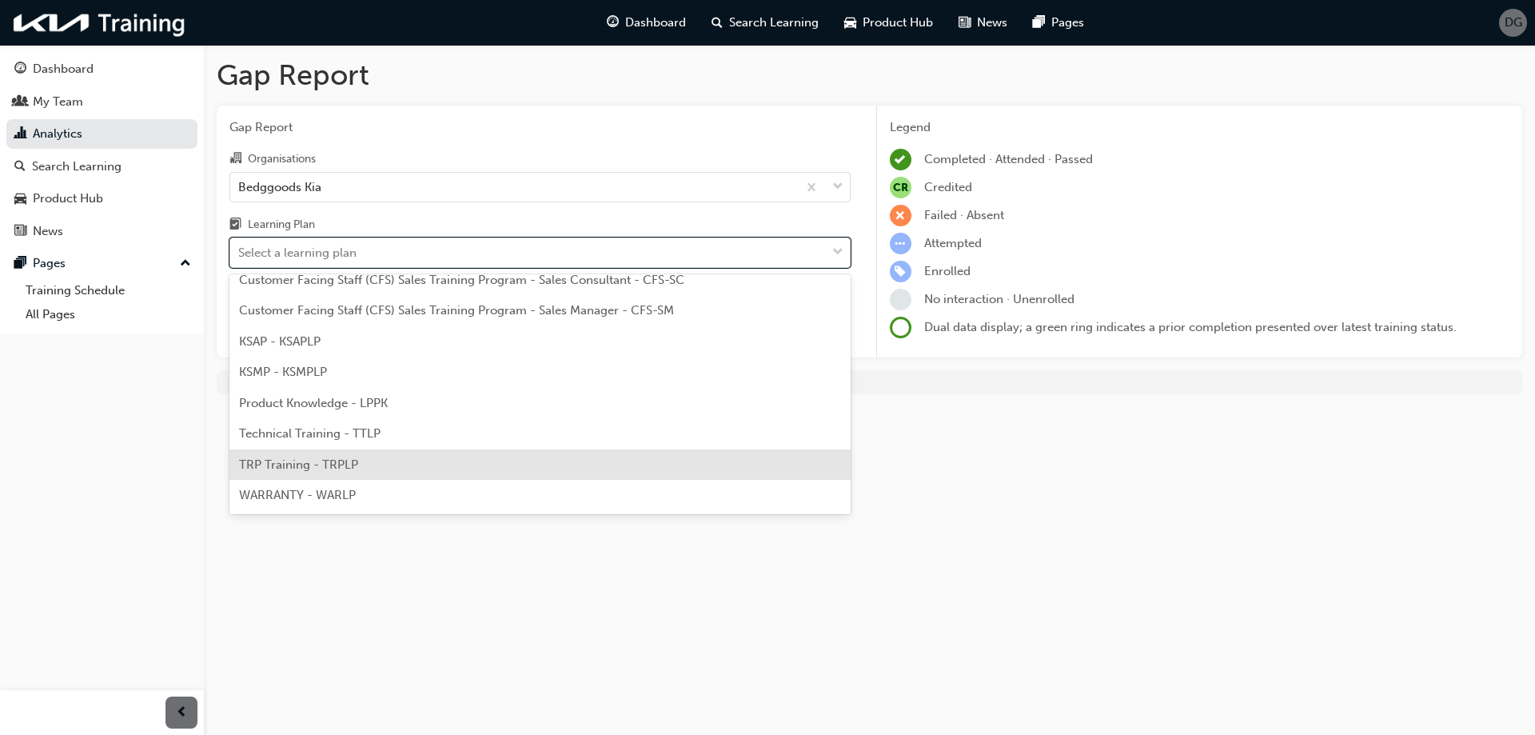
click at [365, 463] on div "TRP Training - TRPLP" at bounding box center [539, 464] width 621 height 31
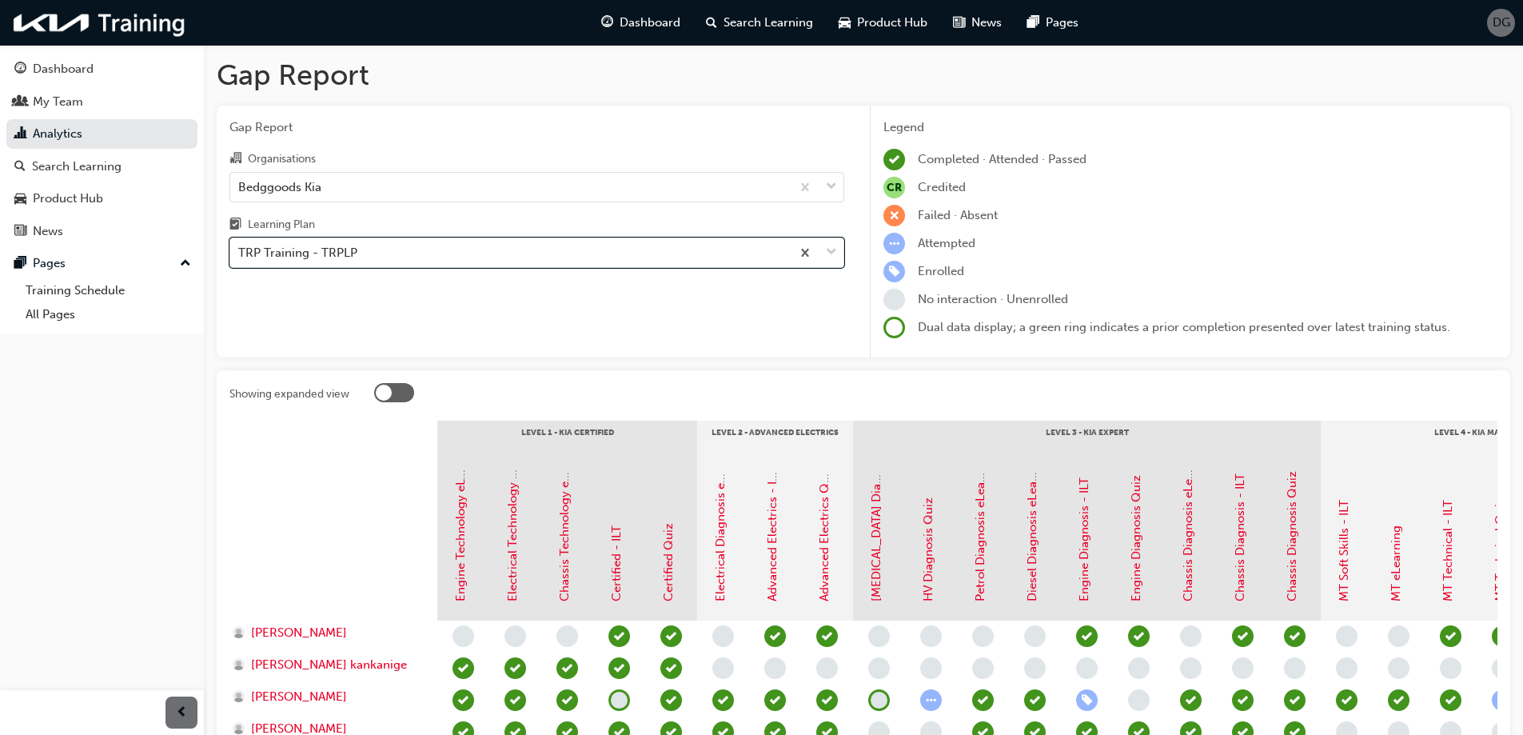
click at [539, 320] on div "Gap Report Organisations Bedggoods Kia Learning Plan option TRP Training - TRPL…" at bounding box center [537, 232] width 640 height 253
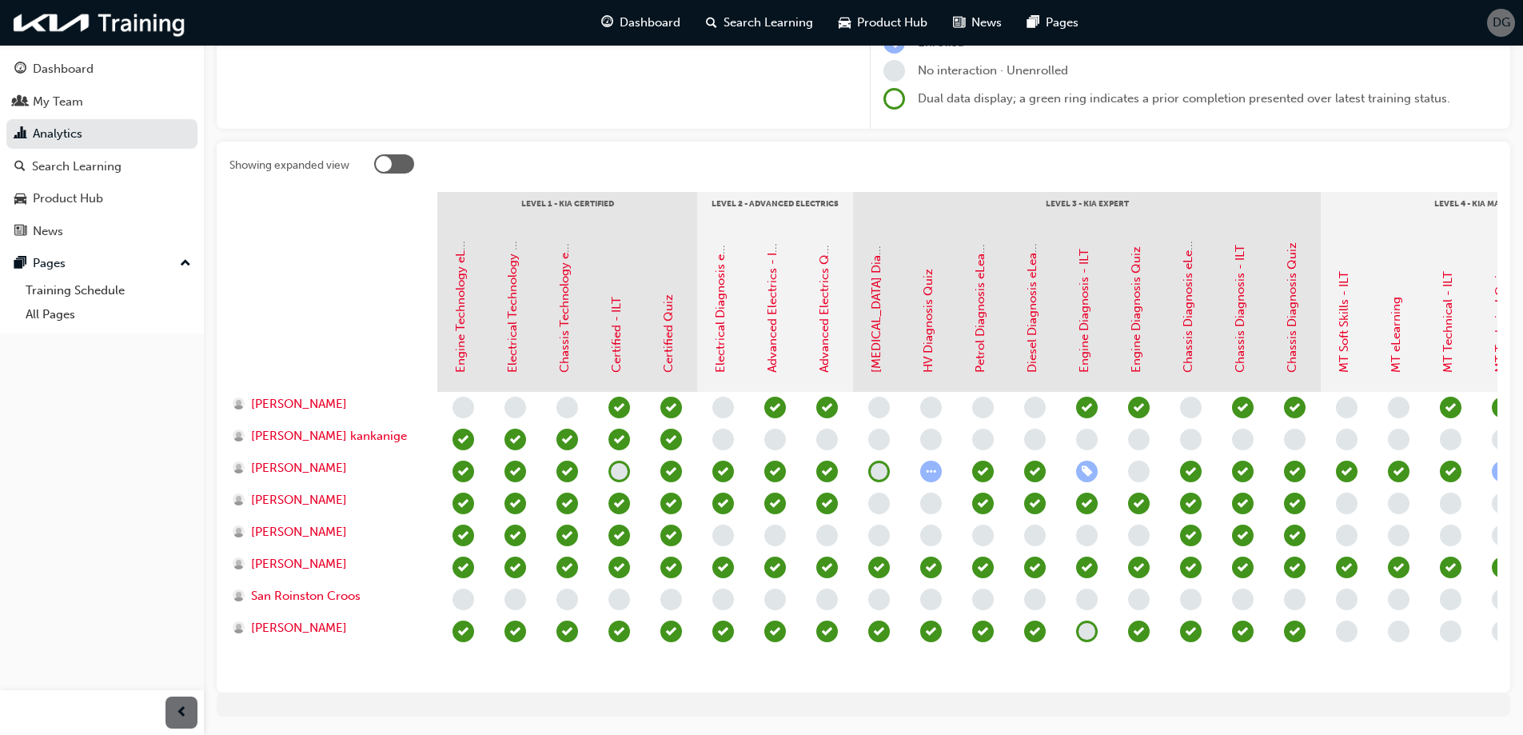
scroll to position [240, 0]
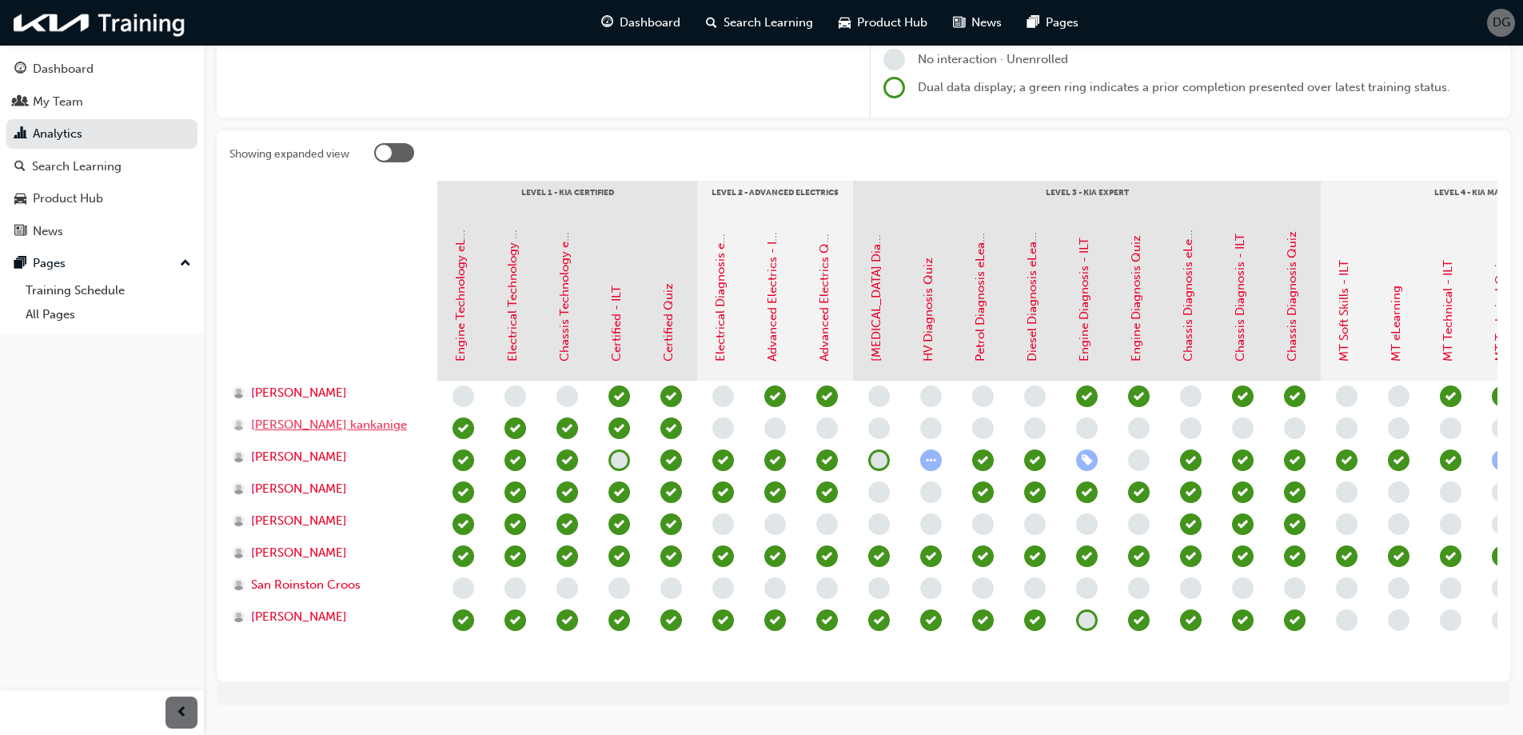
click at [317, 428] on span "[PERSON_NAME] kankanige" at bounding box center [329, 425] width 156 height 18
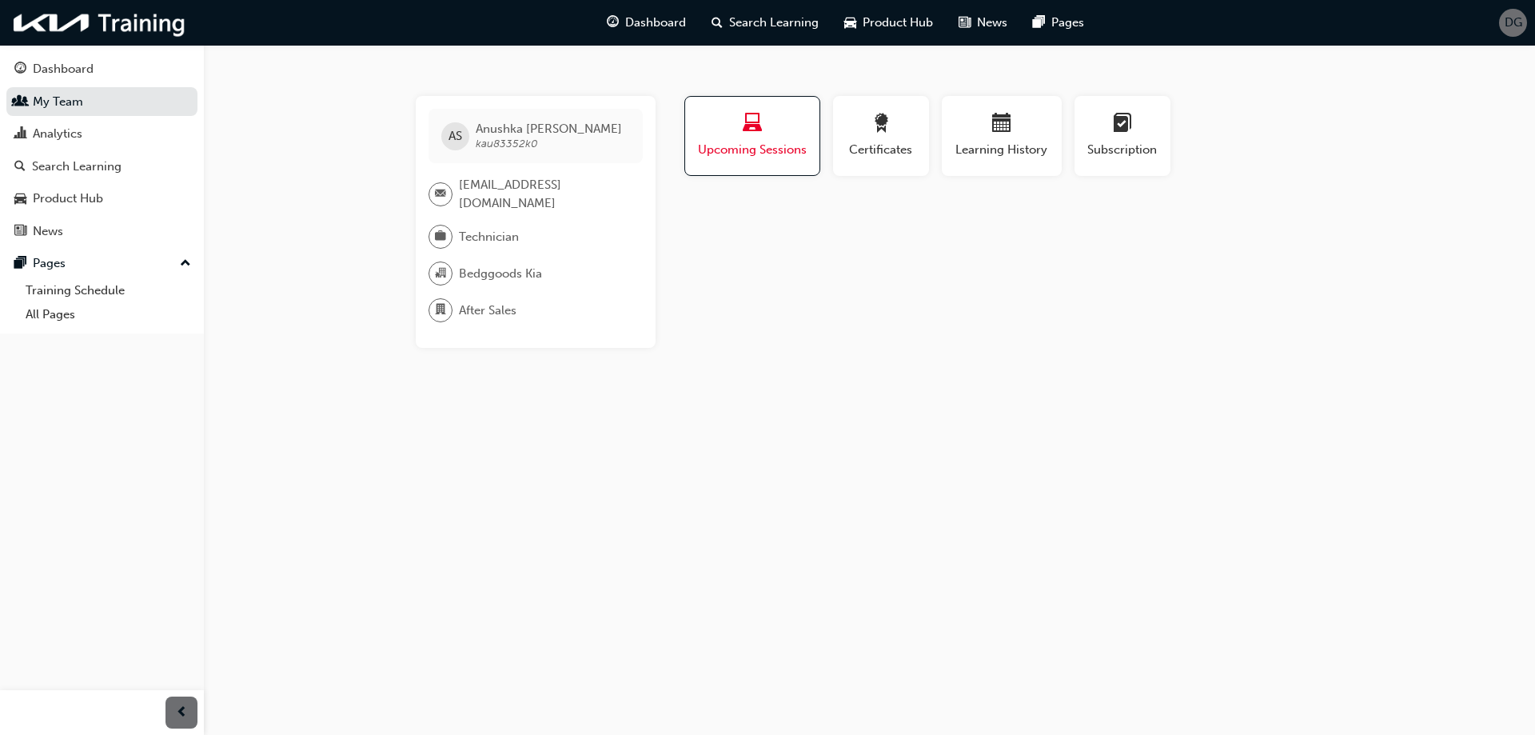
click at [755, 126] on span "laptop-icon" at bounding box center [752, 125] width 19 height 22
click at [774, 140] on div "Upcoming Sessions" at bounding box center [752, 137] width 110 height 46
click at [1030, 141] on span "Learning History" at bounding box center [1002, 150] width 96 height 18
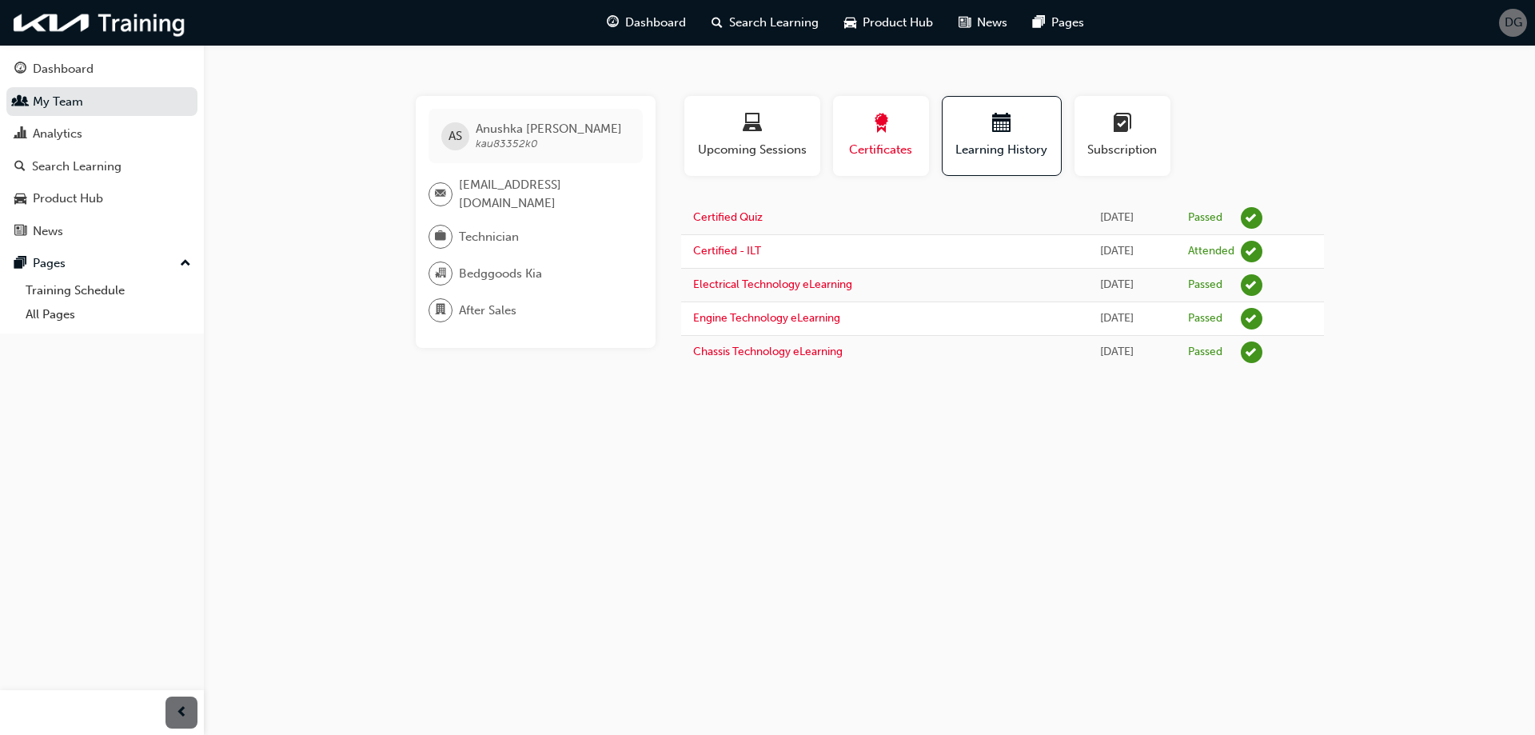
click at [890, 135] on span "award-icon" at bounding box center [880, 125] width 19 height 22
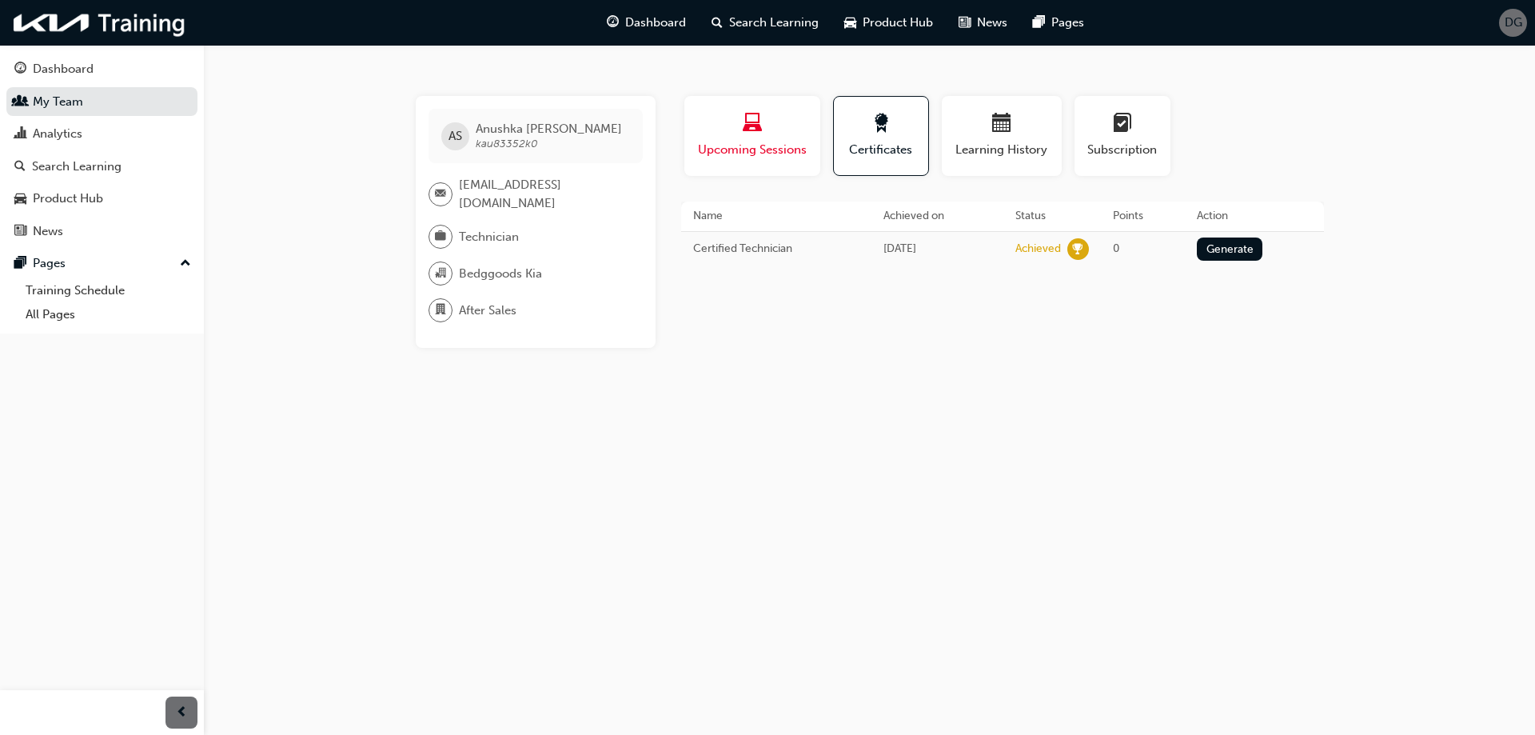
click at [811, 127] on button "Upcoming Sessions" at bounding box center [752, 136] width 136 height 80
click at [775, 132] on div "button" at bounding box center [752, 126] width 110 height 25
click at [775, 133] on div "button" at bounding box center [752, 126] width 110 height 25
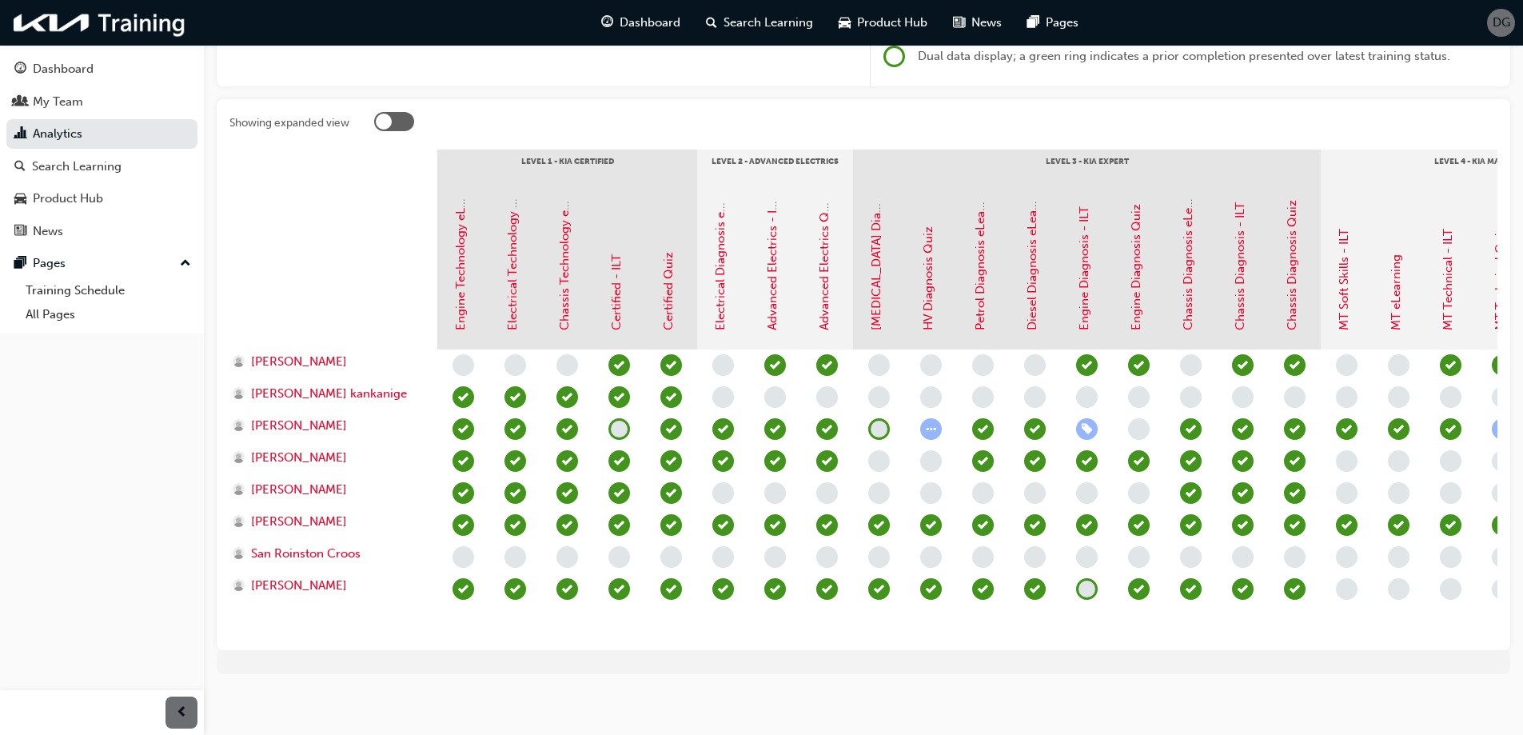
scroll to position [288, 0]
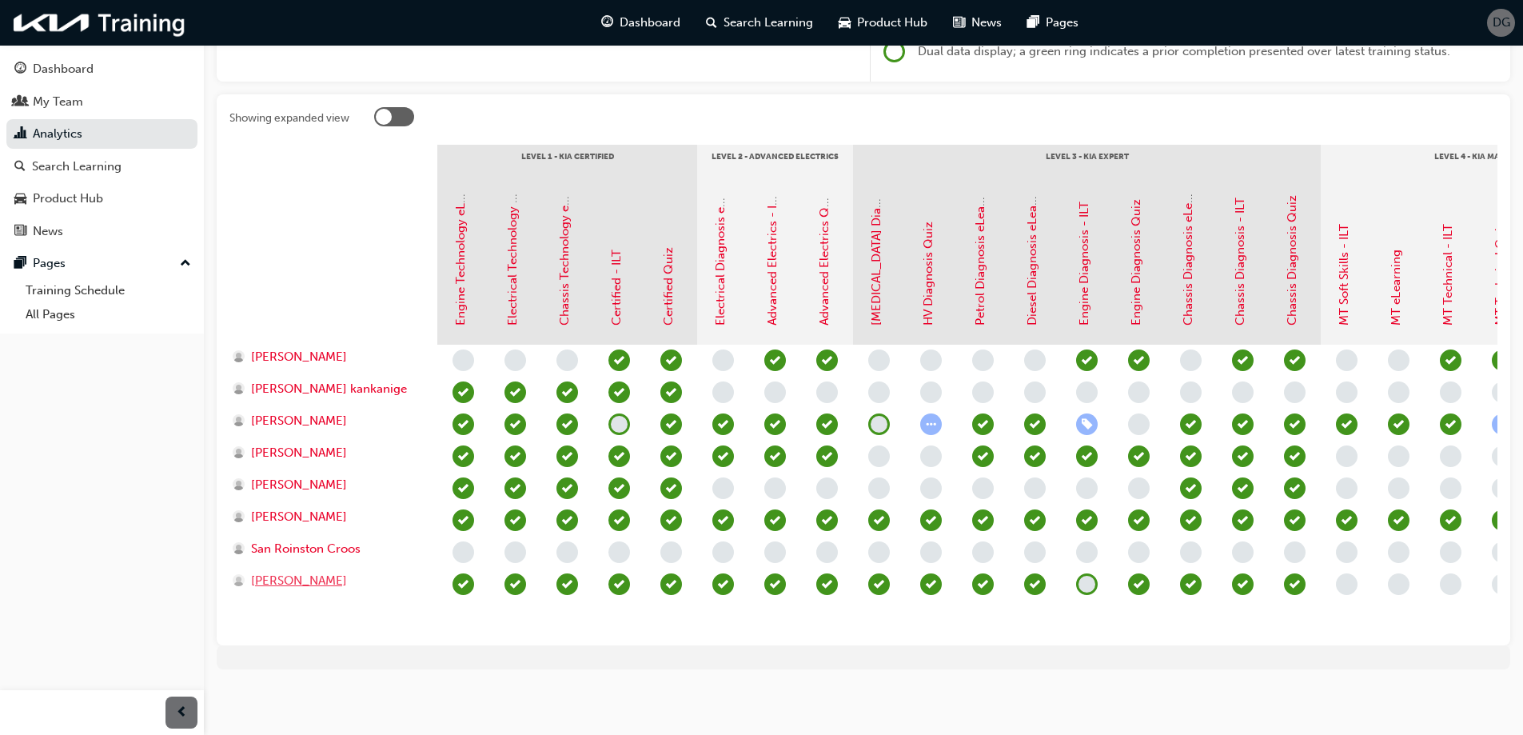
click at [310, 572] on span "[PERSON_NAME]" at bounding box center [299, 581] width 96 height 18
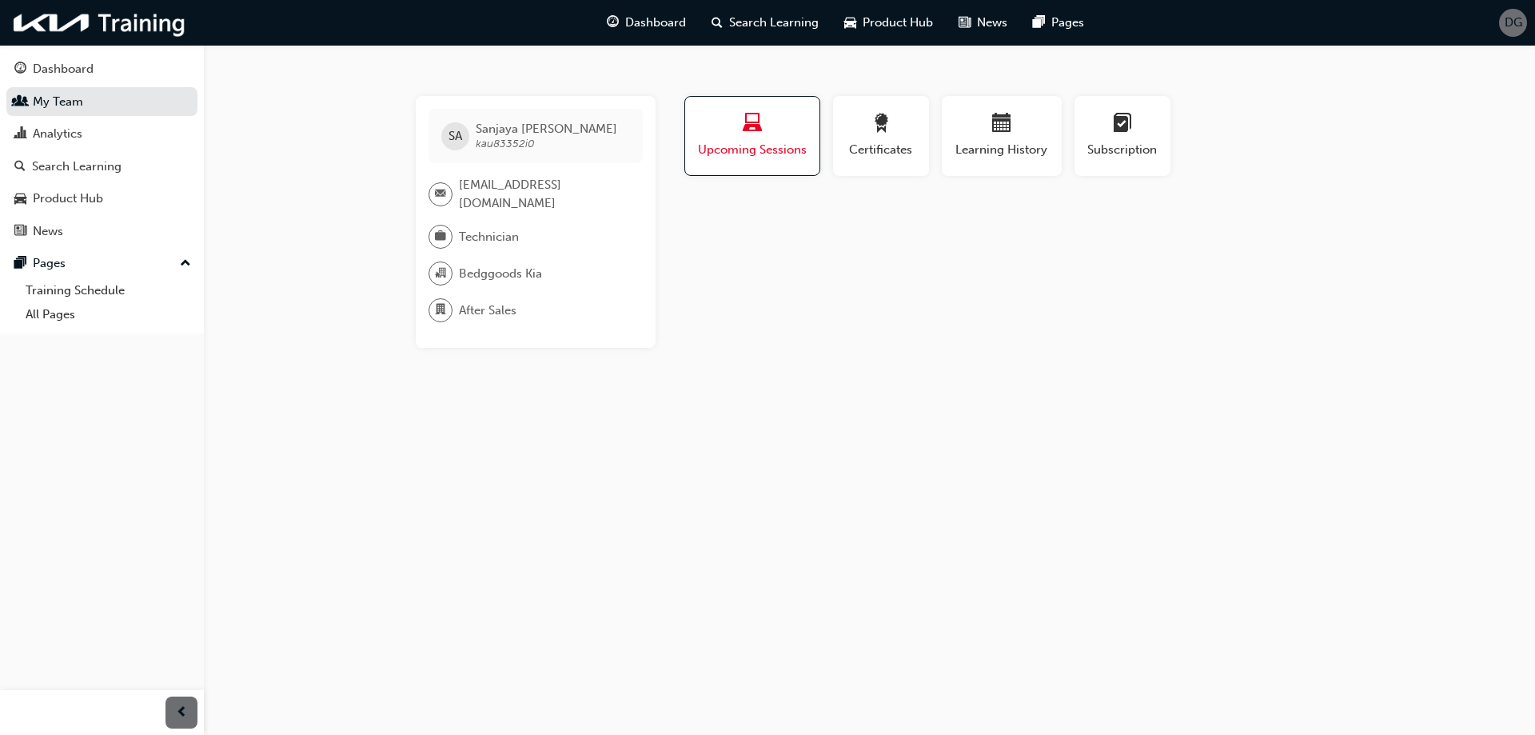
click at [729, 141] on div "Upcoming Sessions" at bounding box center [752, 137] width 110 height 46
click at [729, 141] on span "Upcoming Sessions" at bounding box center [752, 150] width 110 height 18
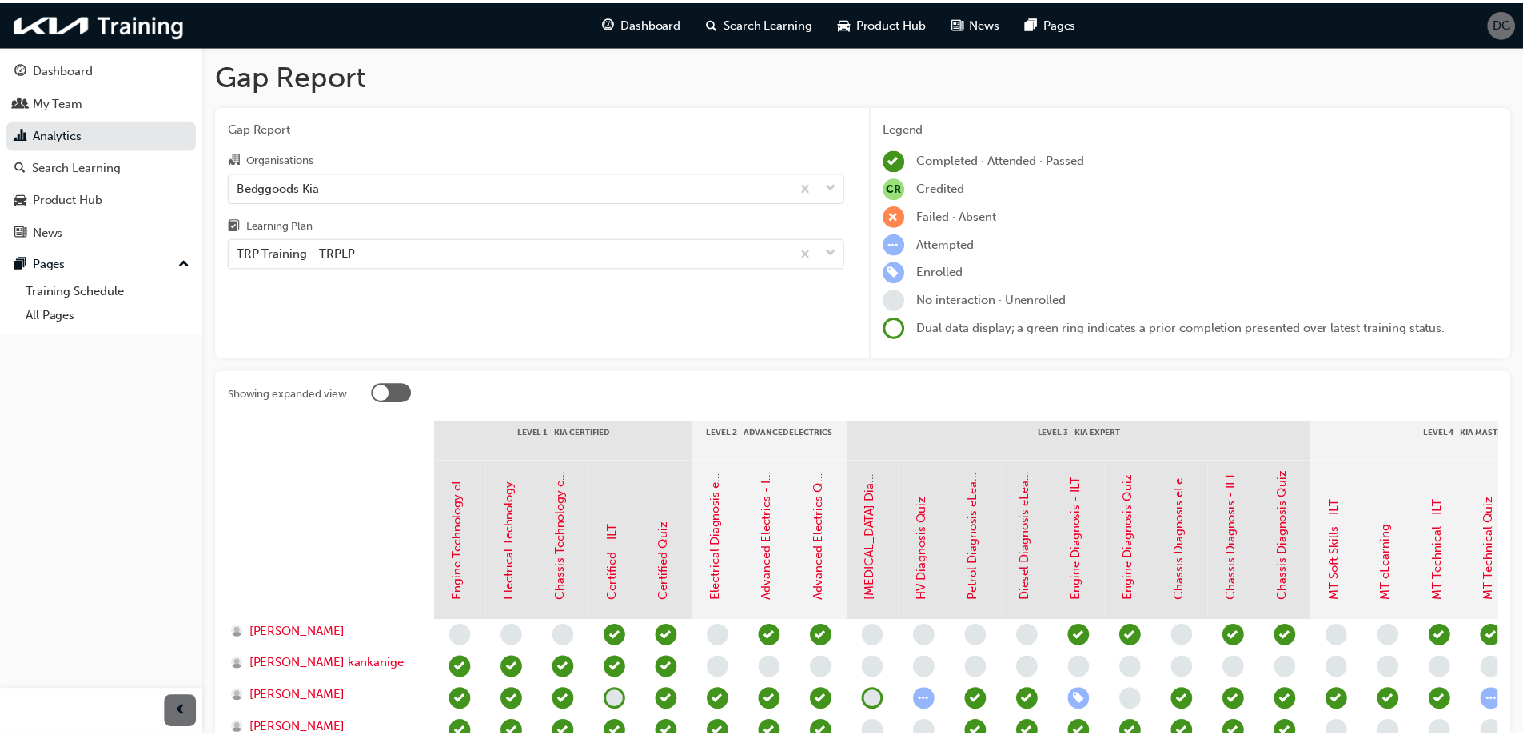
scroll to position [288, 0]
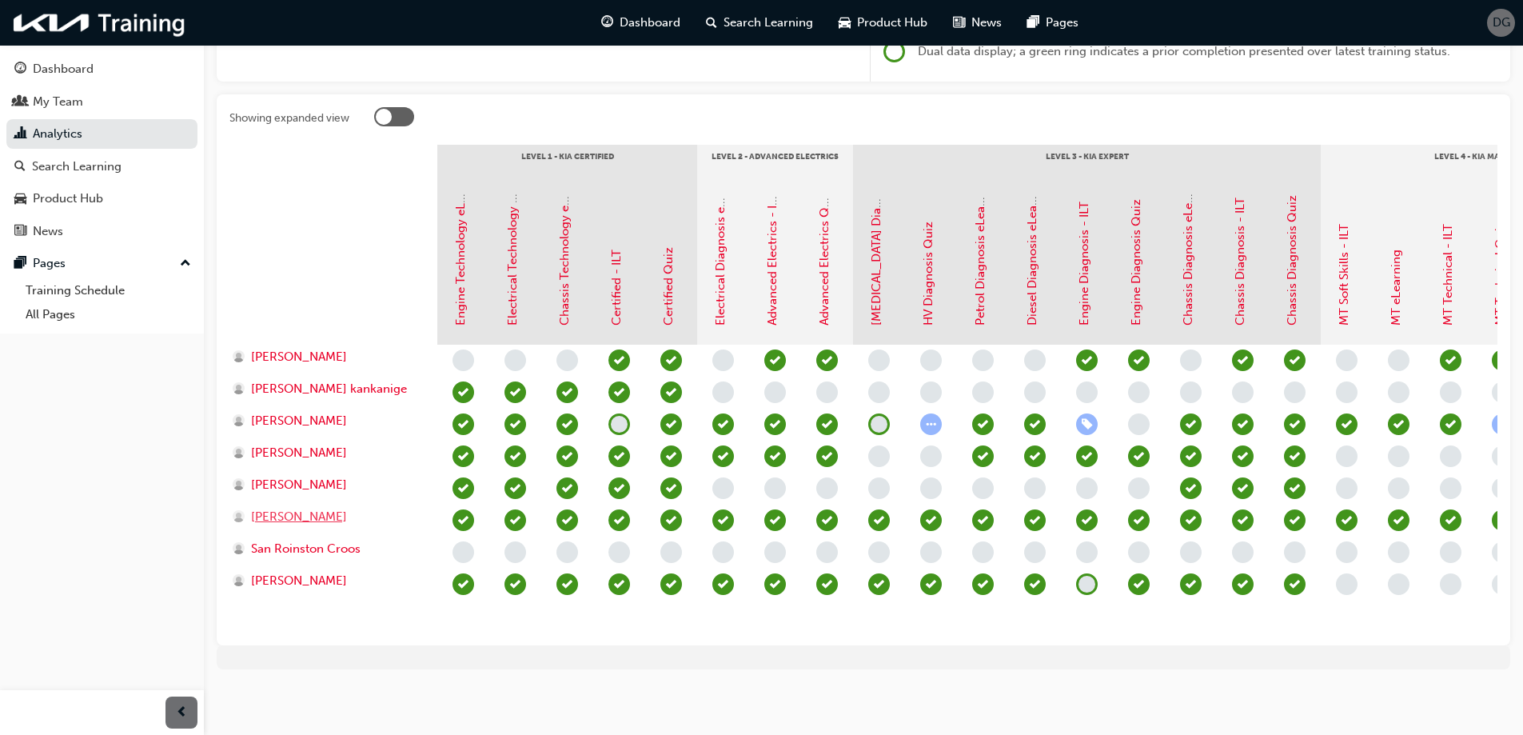
click at [296, 508] on span "[PERSON_NAME]" at bounding box center [299, 517] width 96 height 18
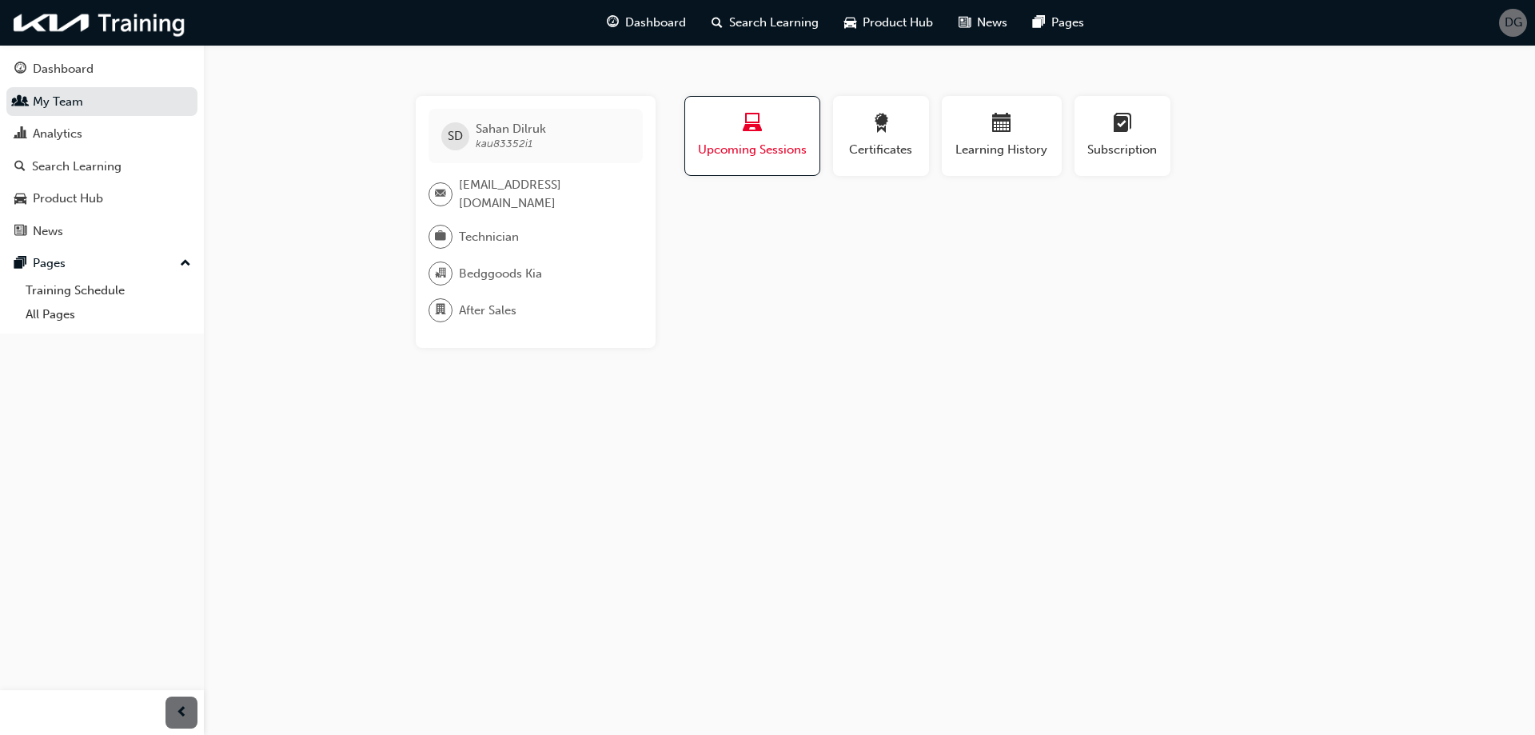
click at [741, 153] on span "Upcoming Sessions" at bounding box center [752, 150] width 110 height 18
click at [894, 130] on div "button" at bounding box center [881, 126] width 72 height 25
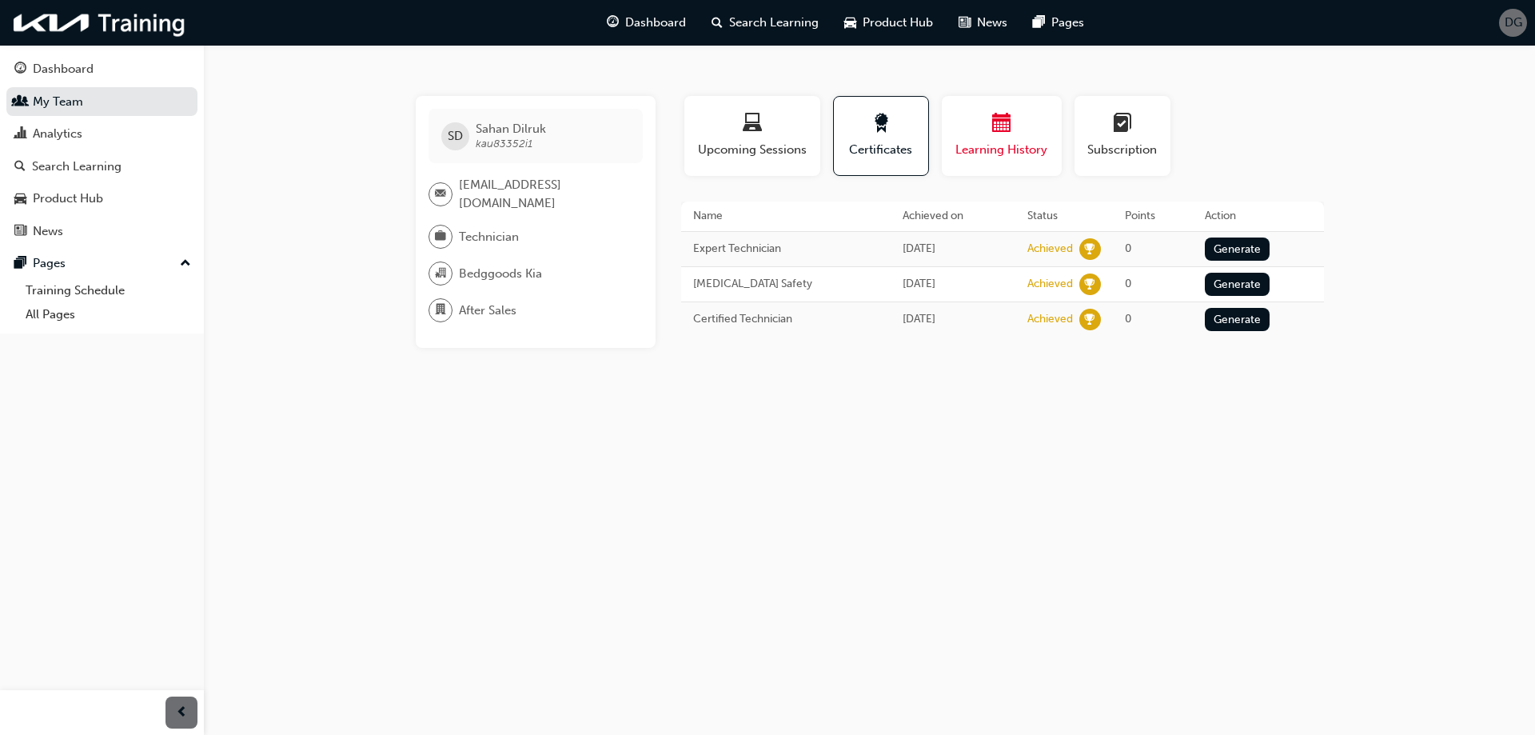
click at [1010, 127] on span "calendar-icon" at bounding box center [1001, 125] width 19 height 22
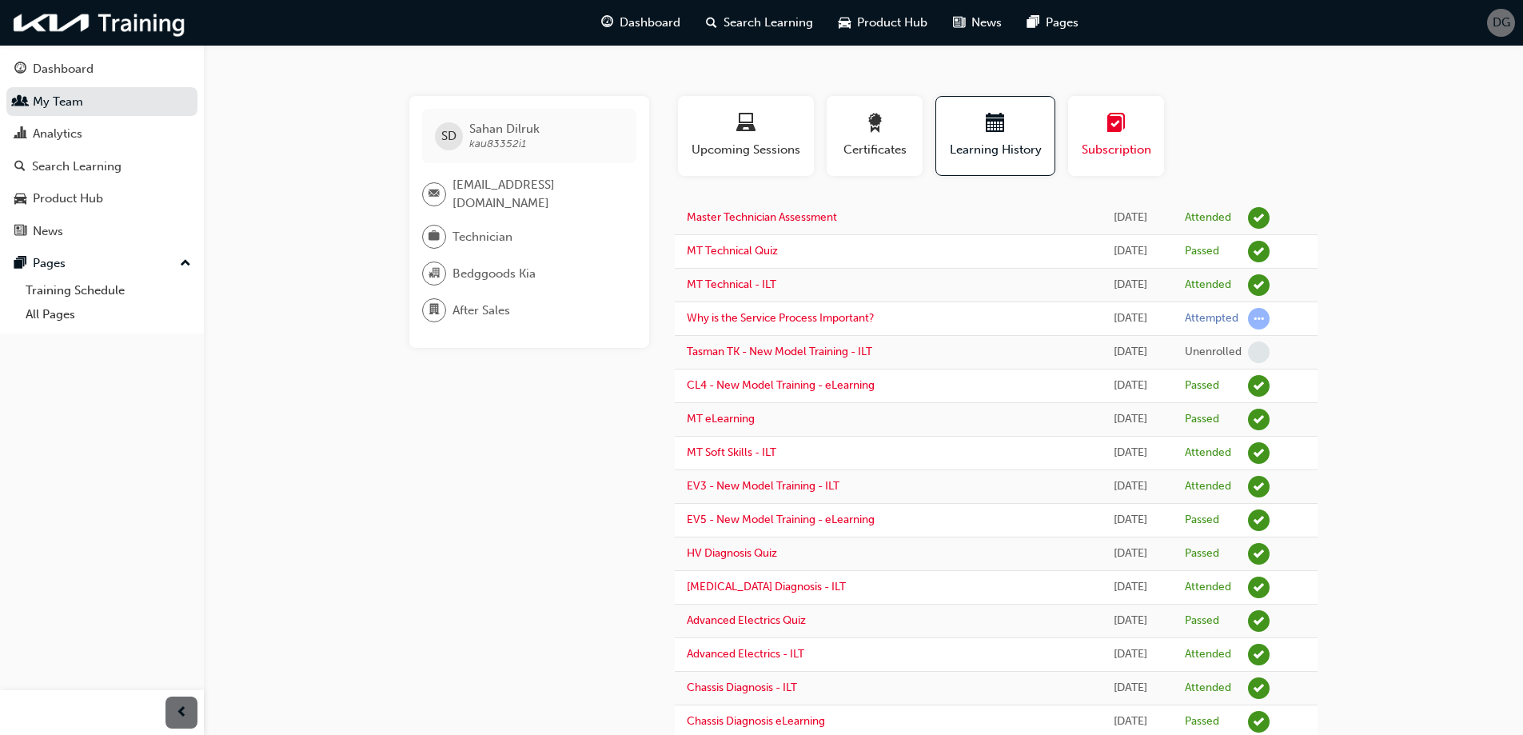
click at [1095, 133] on div "button" at bounding box center [1116, 126] width 72 height 25
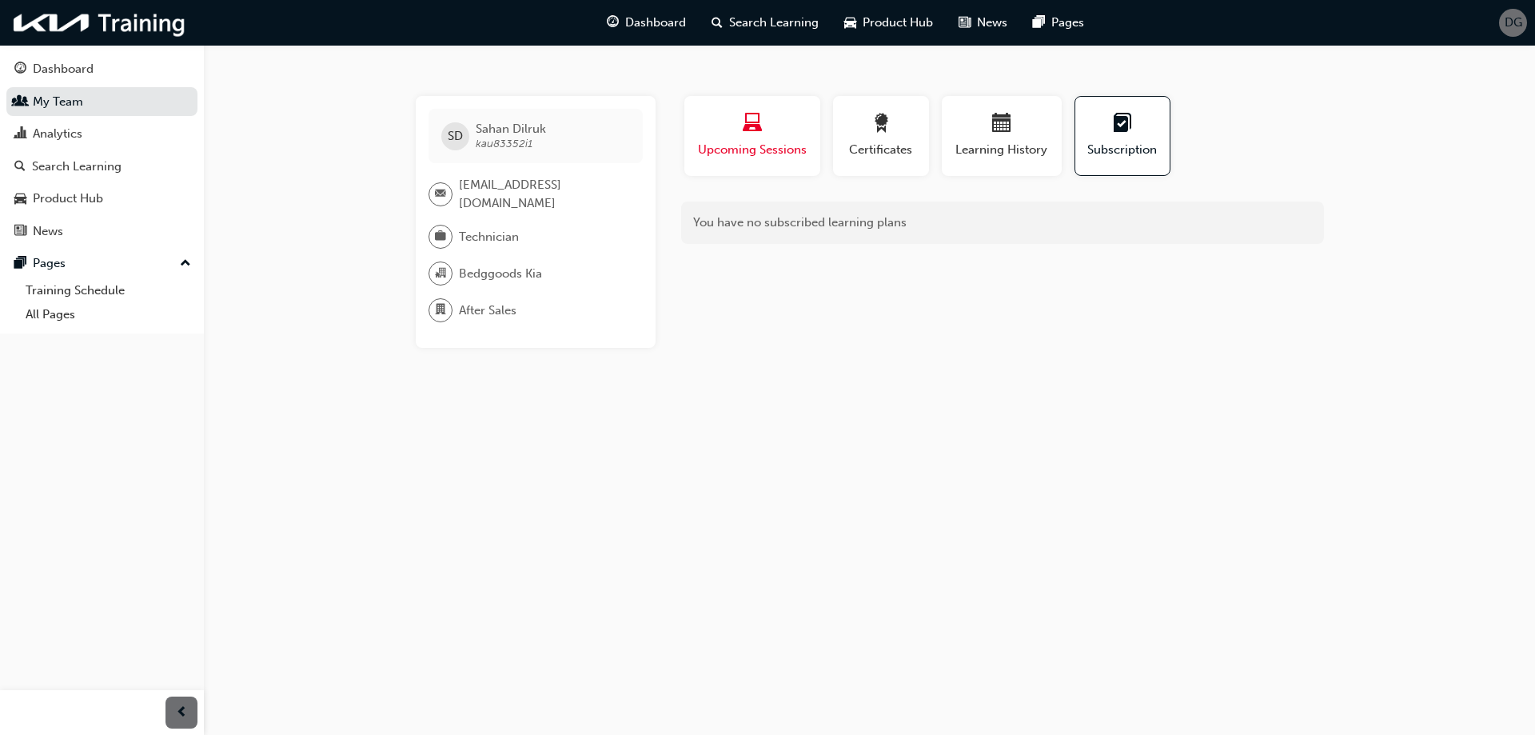
click at [766, 130] on div "button" at bounding box center [752, 126] width 112 height 25
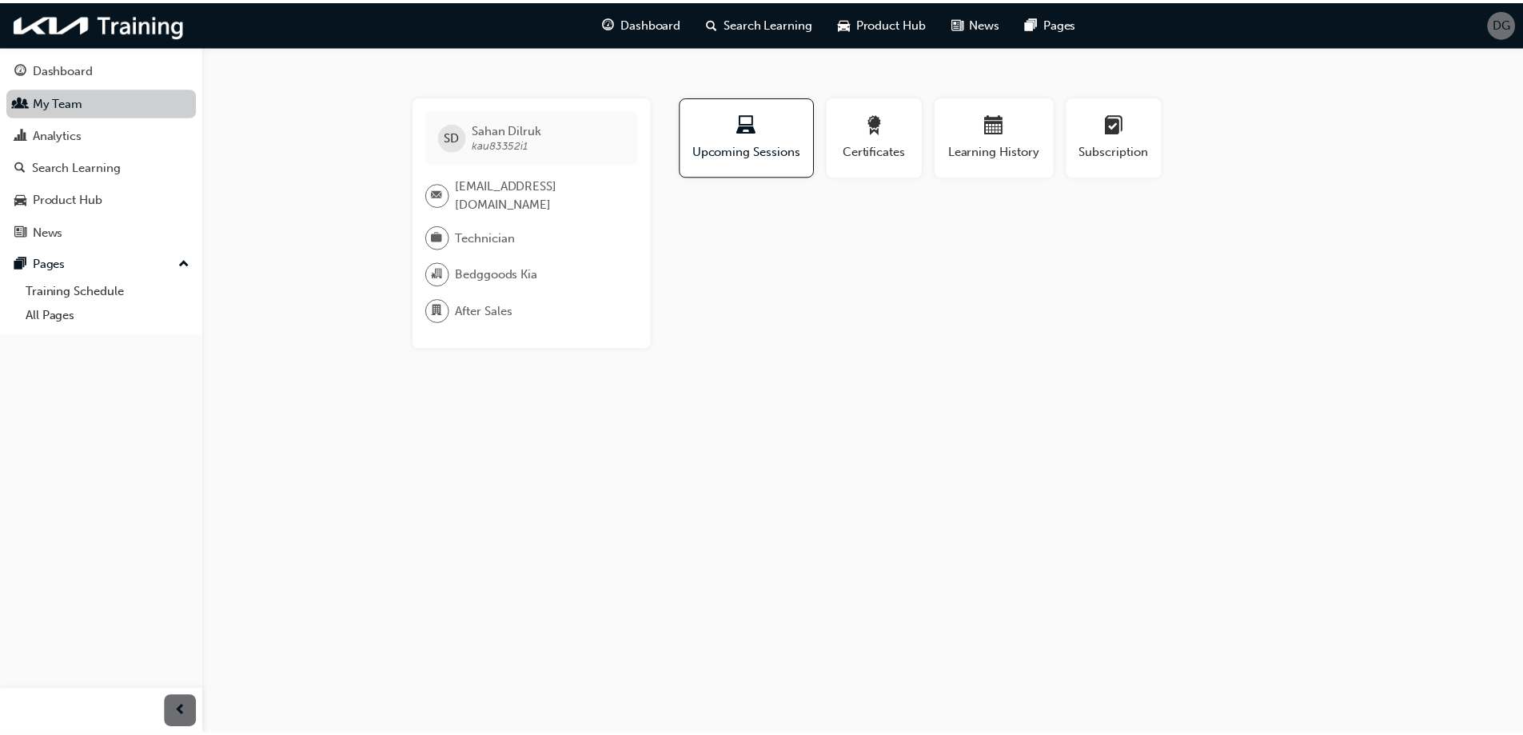
scroll to position [288, 0]
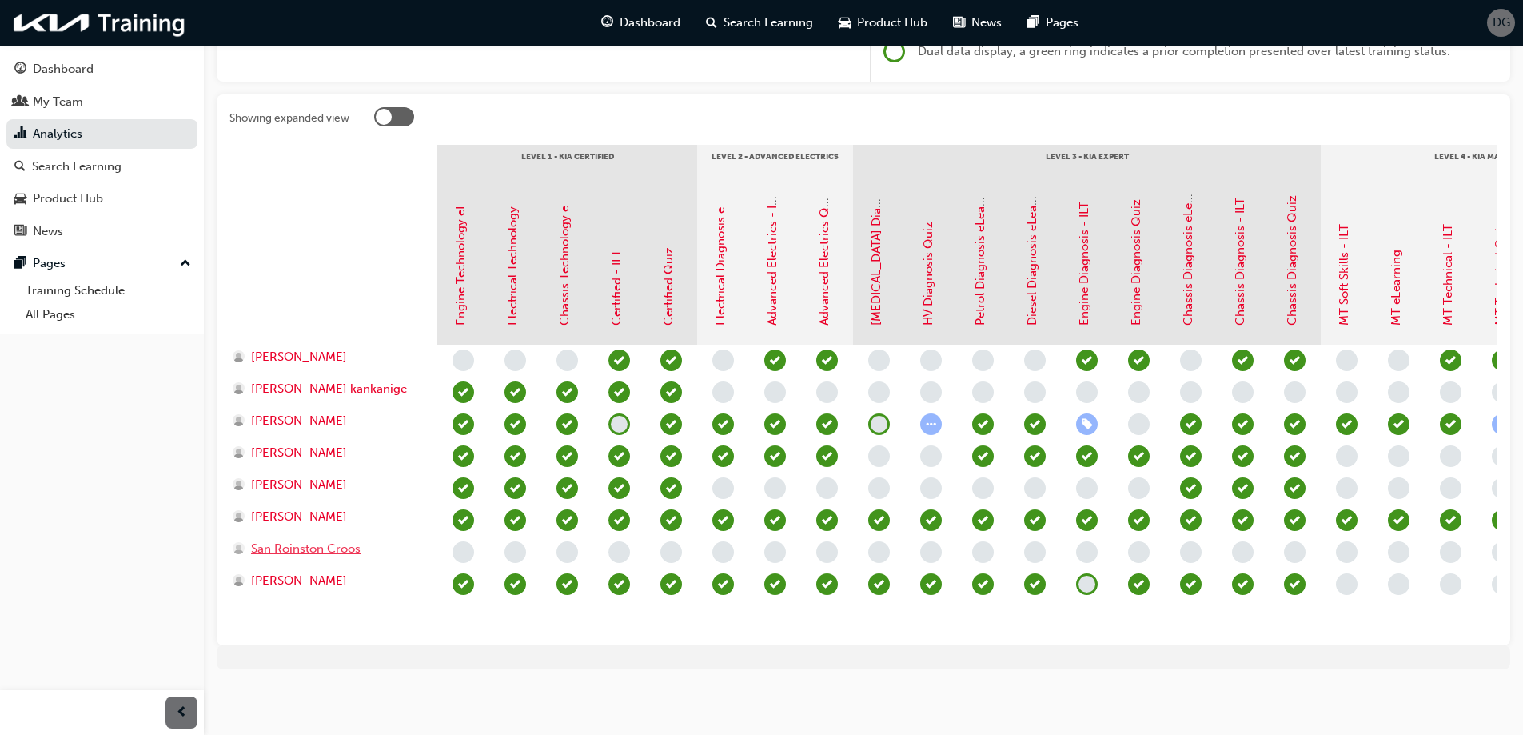
click at [317, 540] on span "San Roinston Croos" at bounding box center [306, 549] width 110 height 18
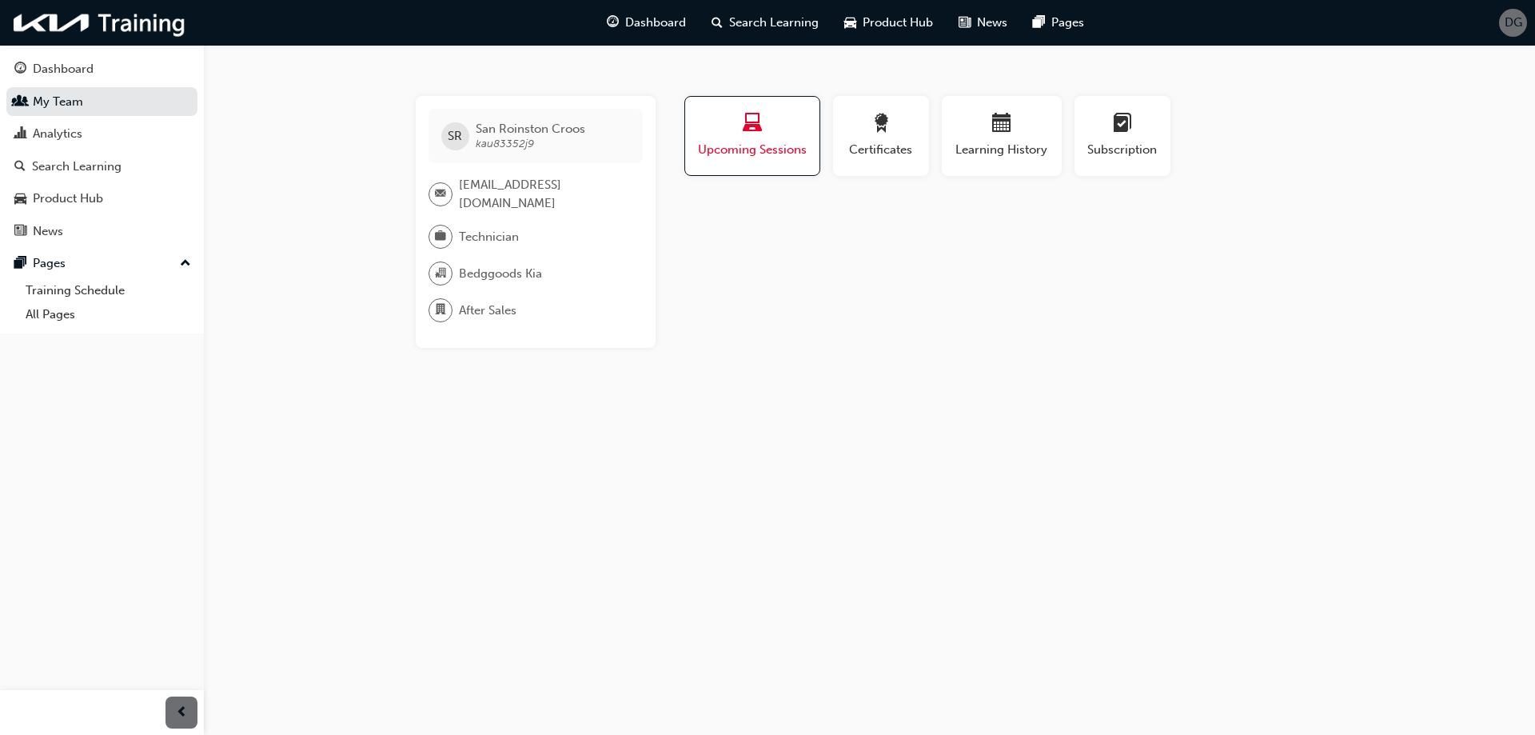
click at [736, 130] on div "button" at bounding box center [752, 126] width 110 height 25
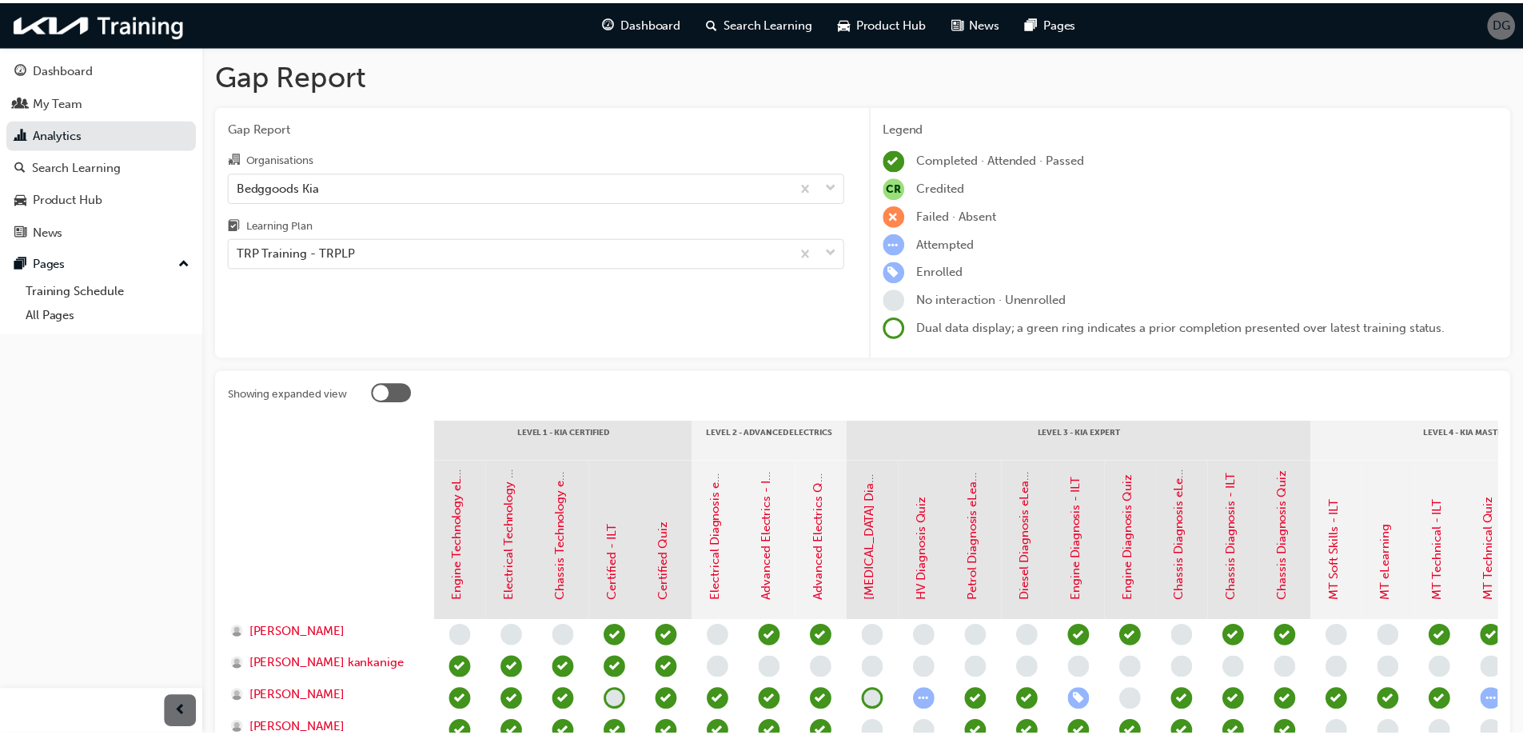
scroll to position [288, 0]
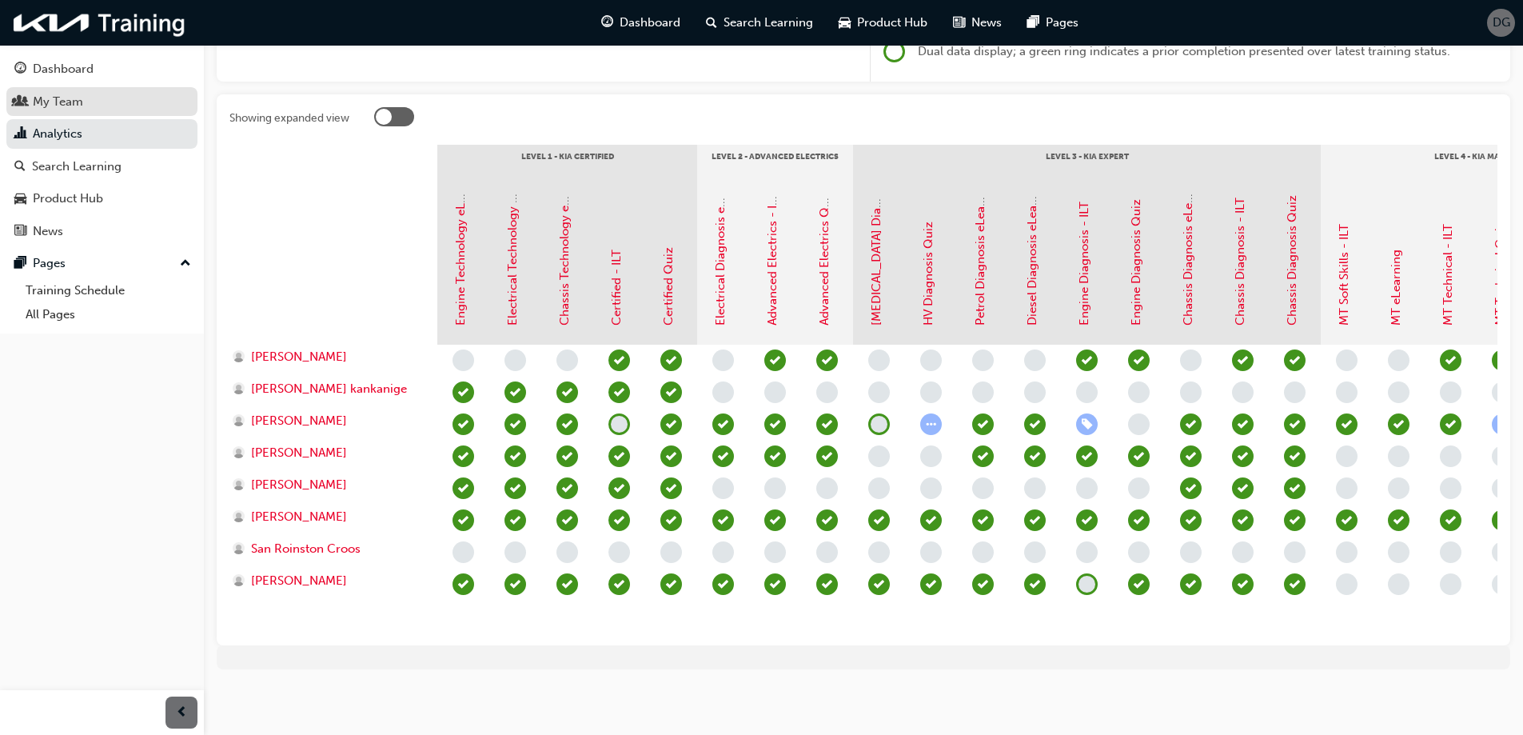
click at [114, 96] on div "My Team" at bounding box center [101, 102] width 175 height 20
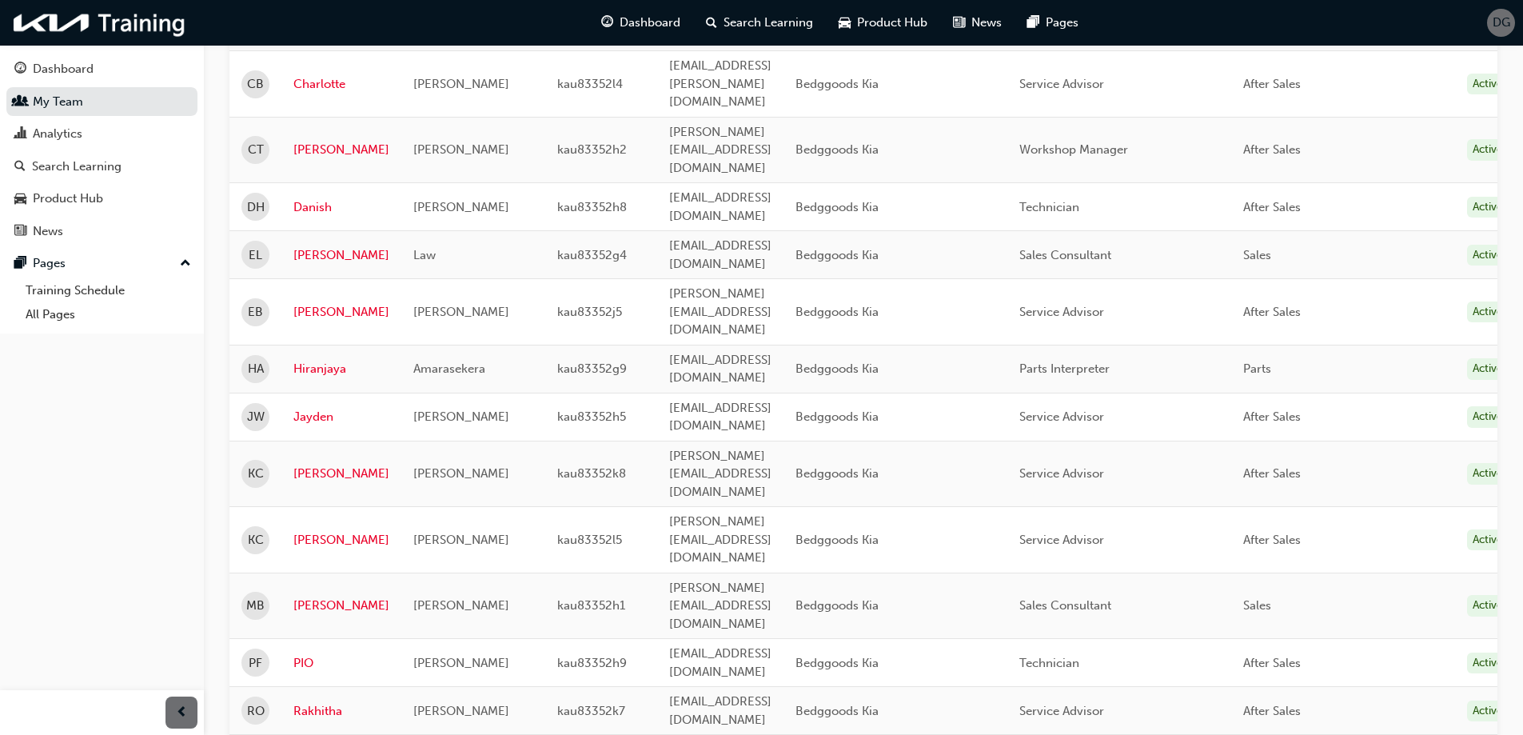
scroll to position [365, 0]
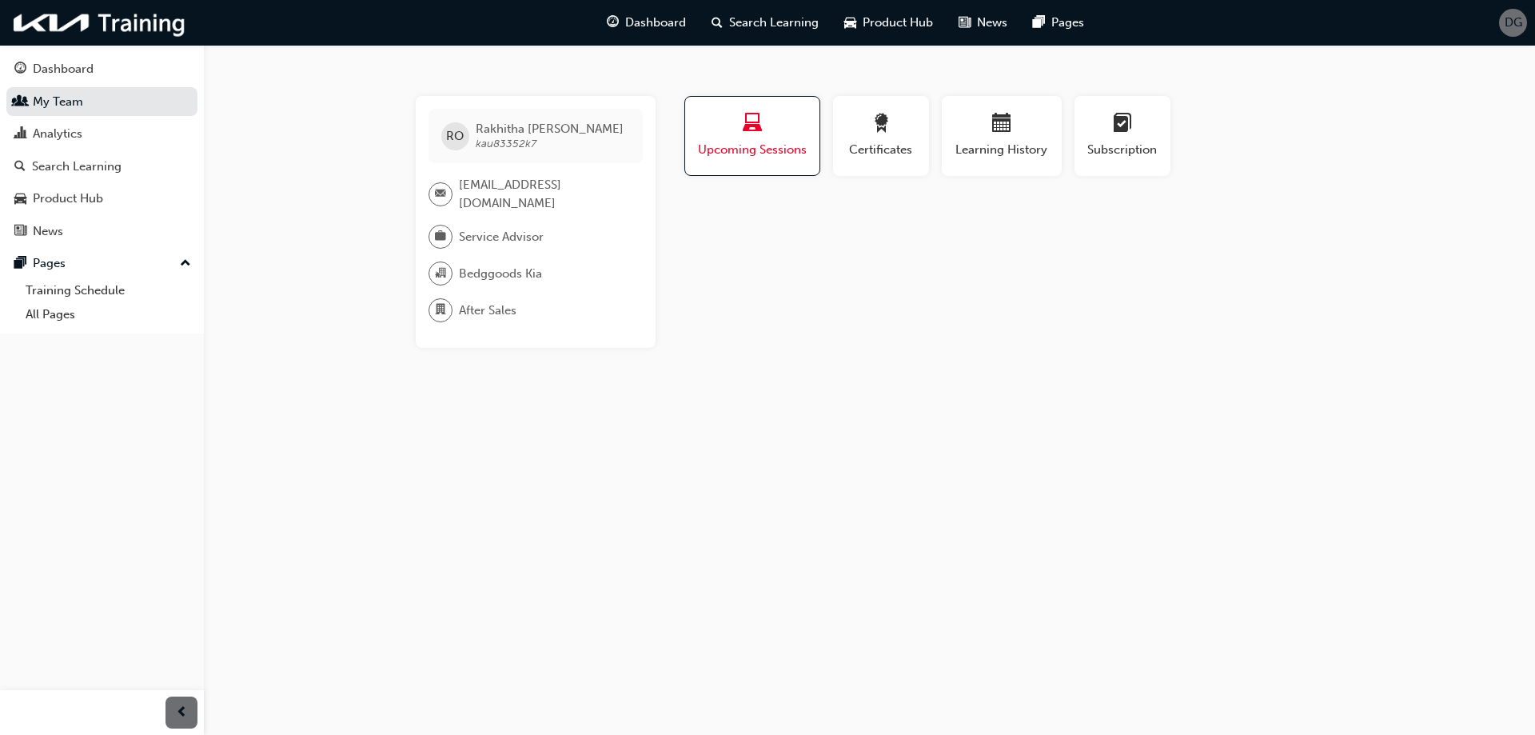
click at [721, 129] on div "button" at bounding box center [752, 126] width 110 height 25
click at [863, 141] on span "Certificates" at bounding box center [881, 150] width 72 height 18
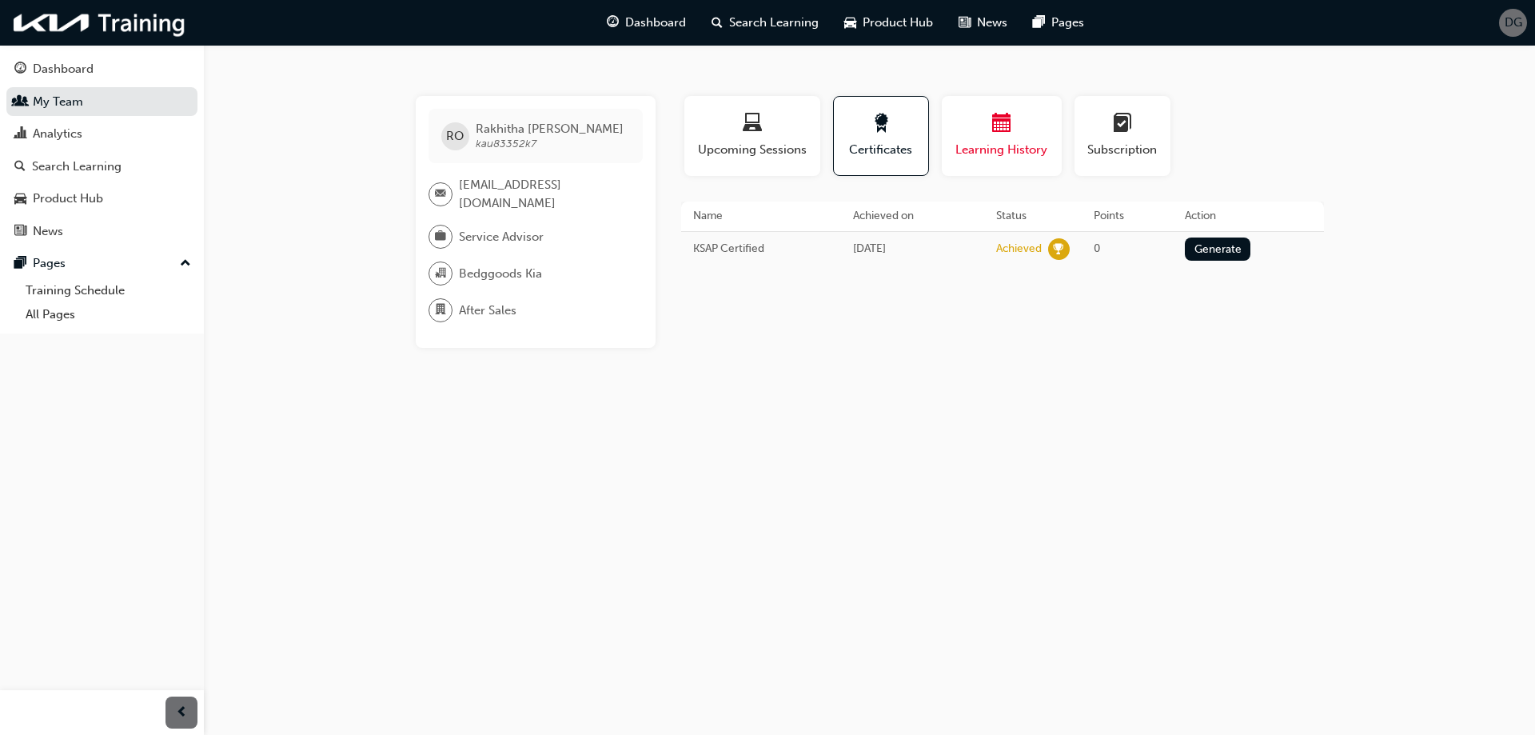
click at [982, 137] on div "Learning History" at bounding box center [1002, 137] width 96 height 46
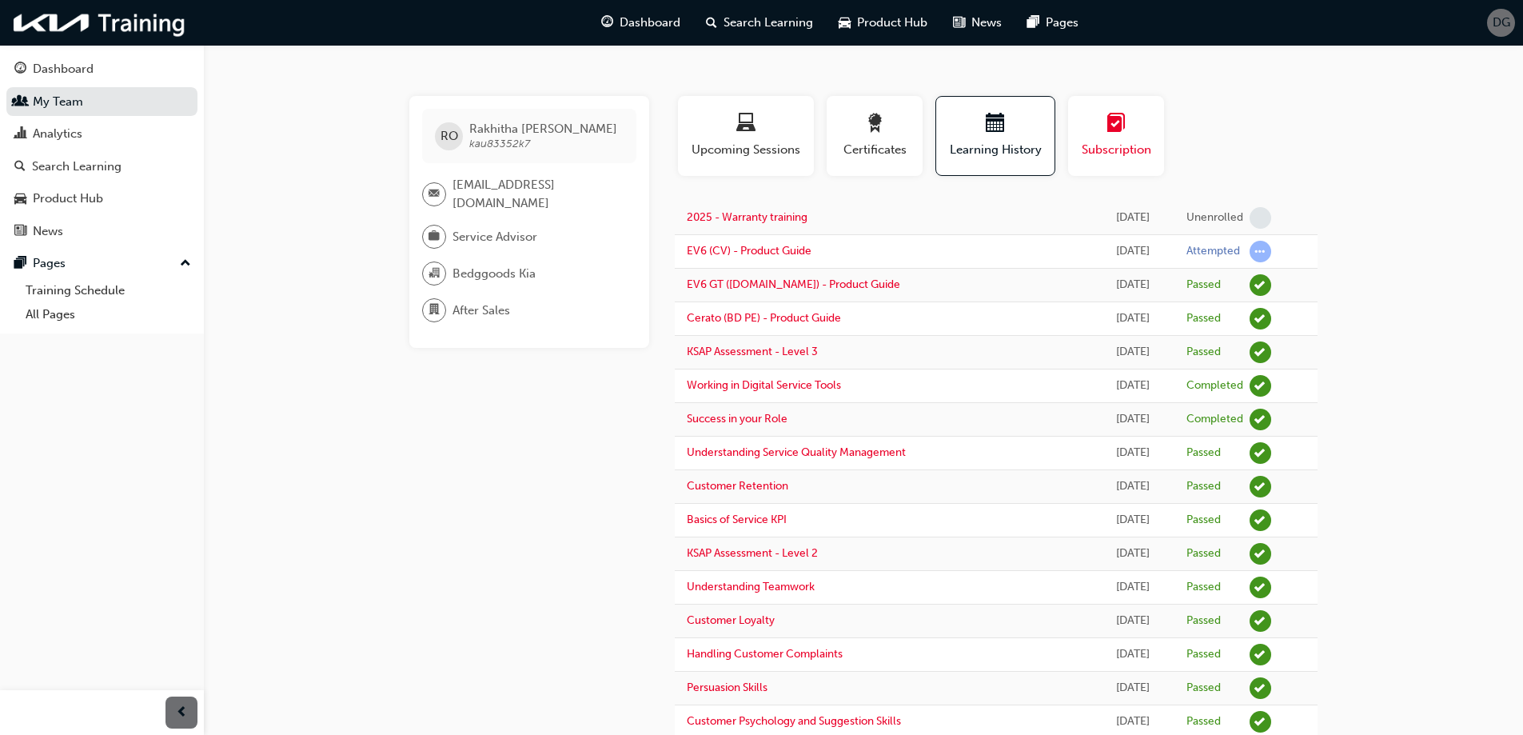
click at [1094, 146] on span "Subscription" at bounding box center [1116, 150] width 72 height 18
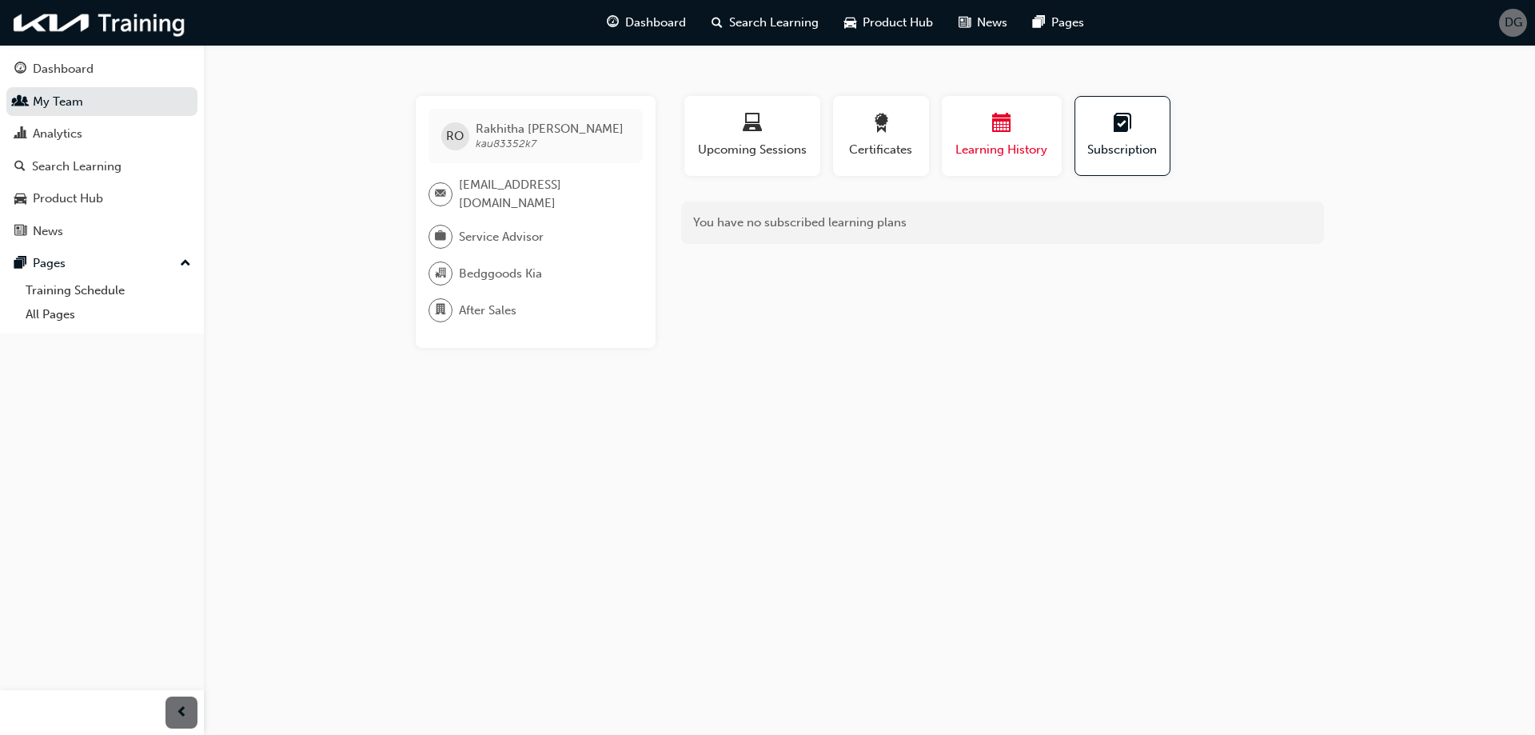
click at [1017, 137] on div "Learning History" at bounding box center [1002, 137] width 96 height 46
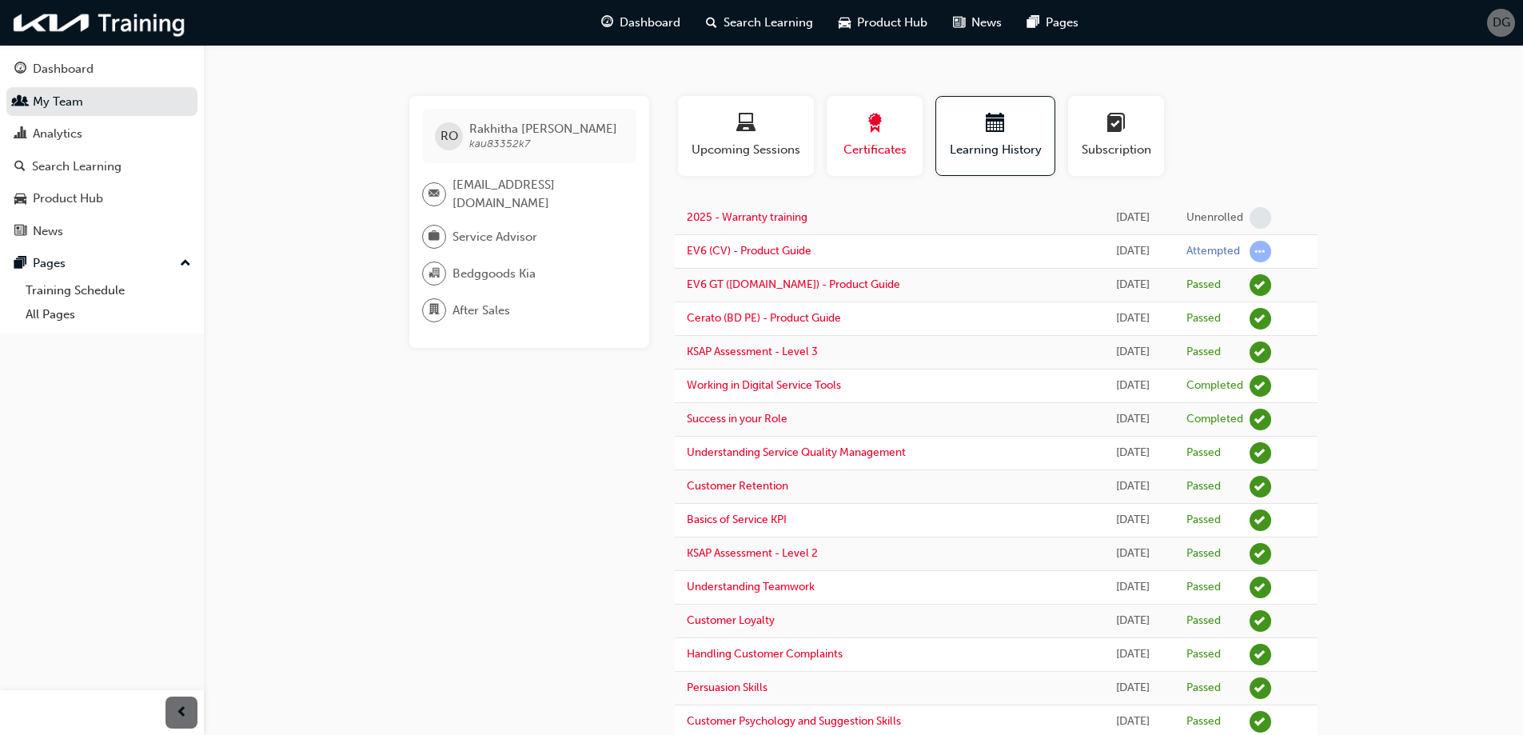
click at [895, 125] on div "button" at bounding box center [875, 126] width 72 height 25
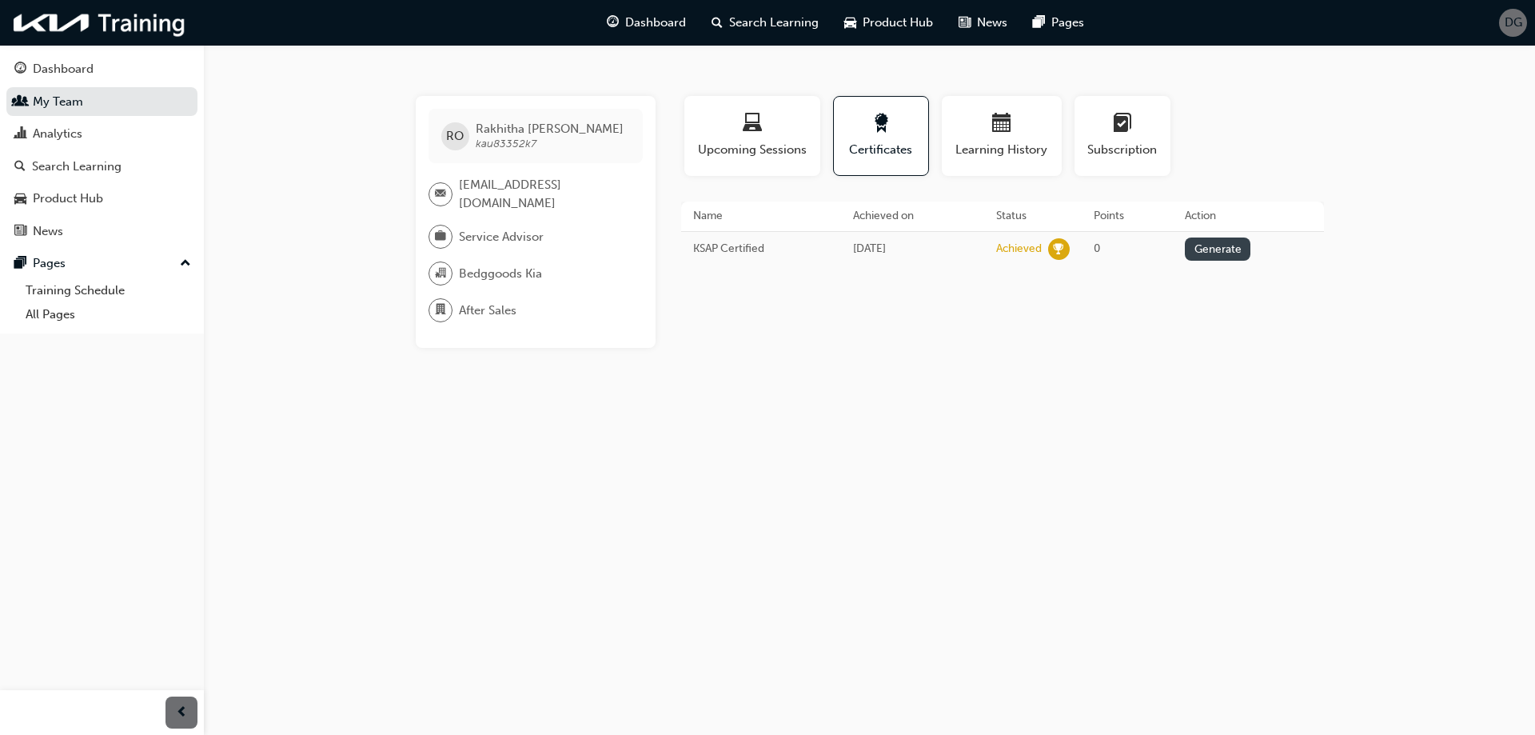
click at [1224, 253] on button "Generate" at bounding box center [1218, 248] width 66 height 23
click at [754, 143] on span "Upcoming Sessions" at bounding box center [752, 150] width 112 height 18
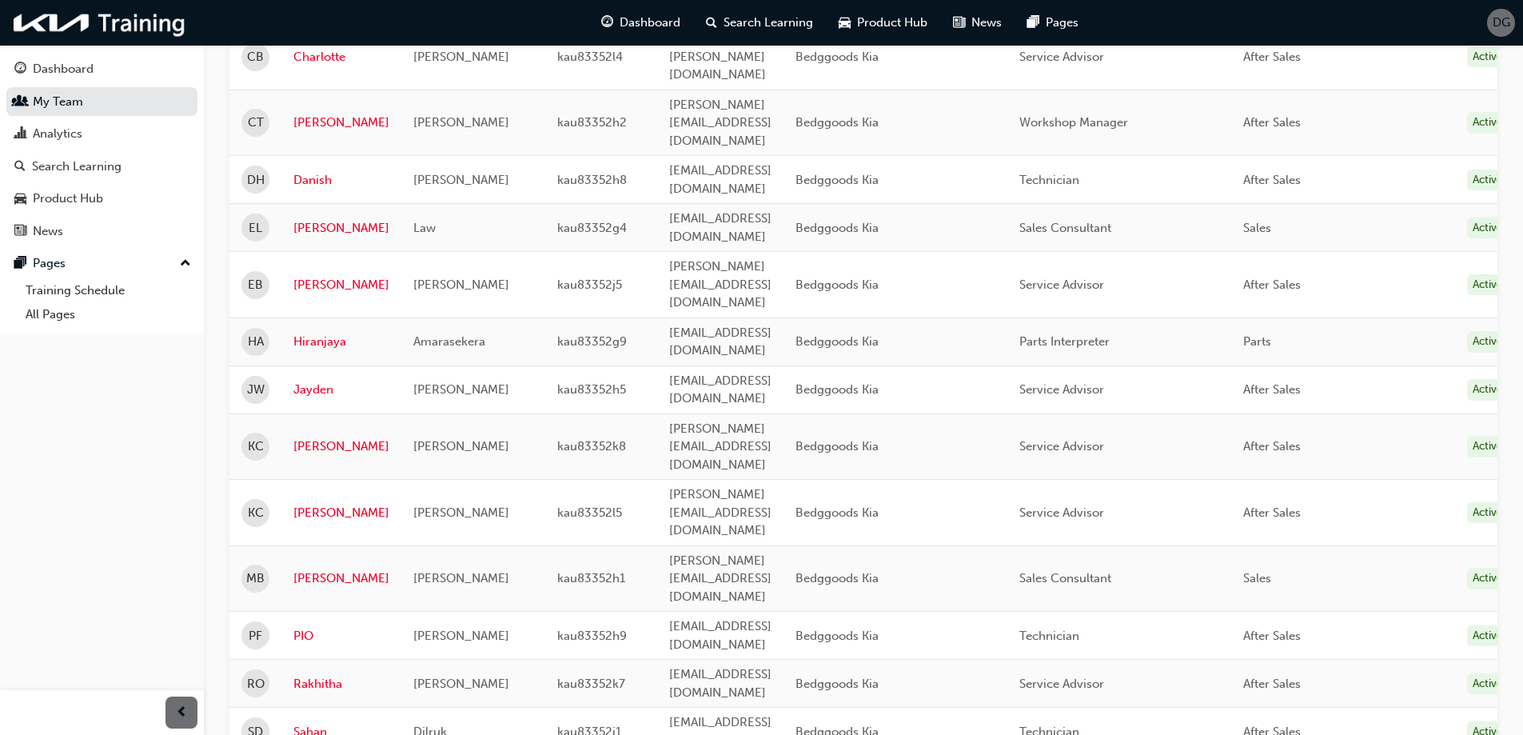
scroll to position [525, 0]
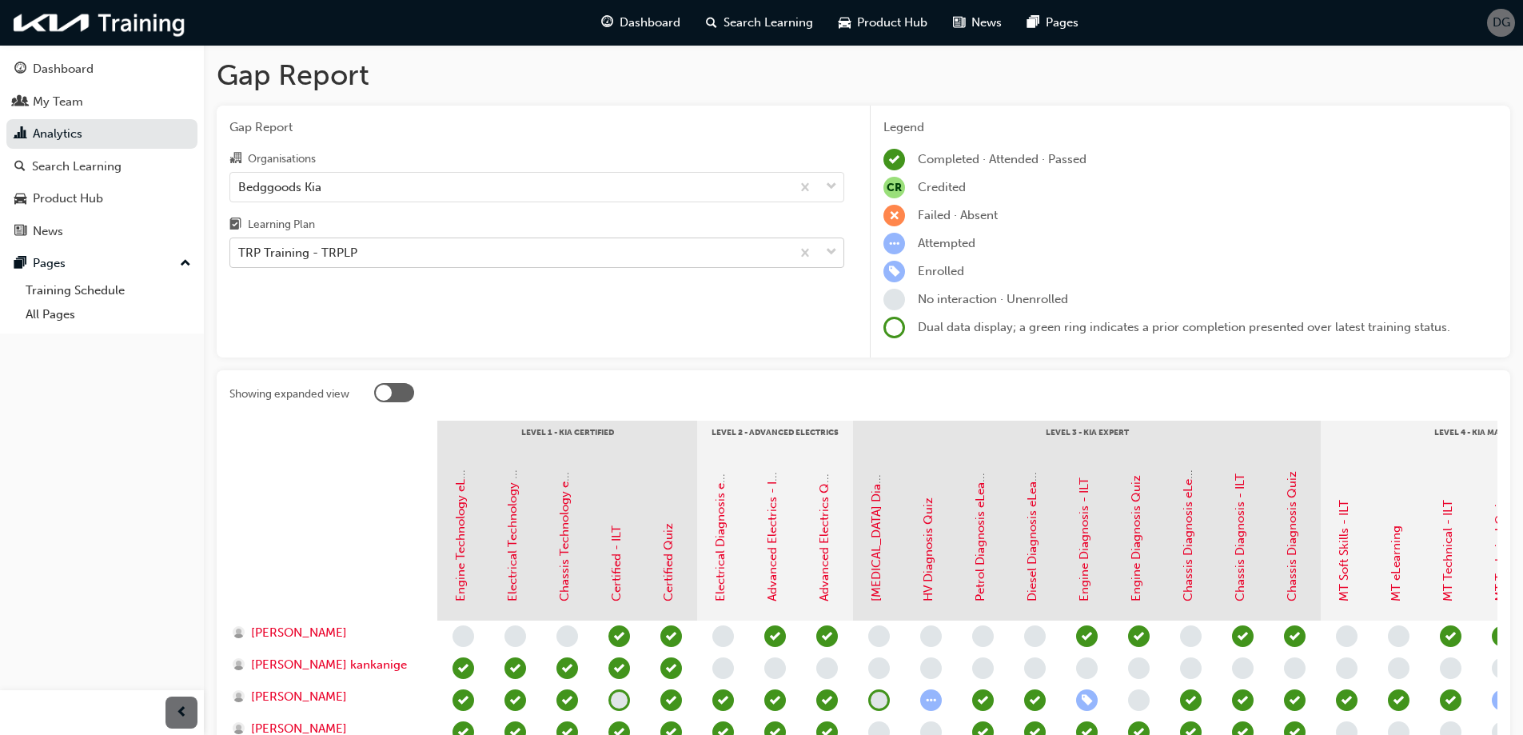
click at [563, 241] on div "TRP Training - TRPLP" at bounding box center [510, 253] width 560 height 28
click at [240, 245] on input "Learning Plan TRP Training - TRPLP" at bounding box center [239, 252] width 2 height 14
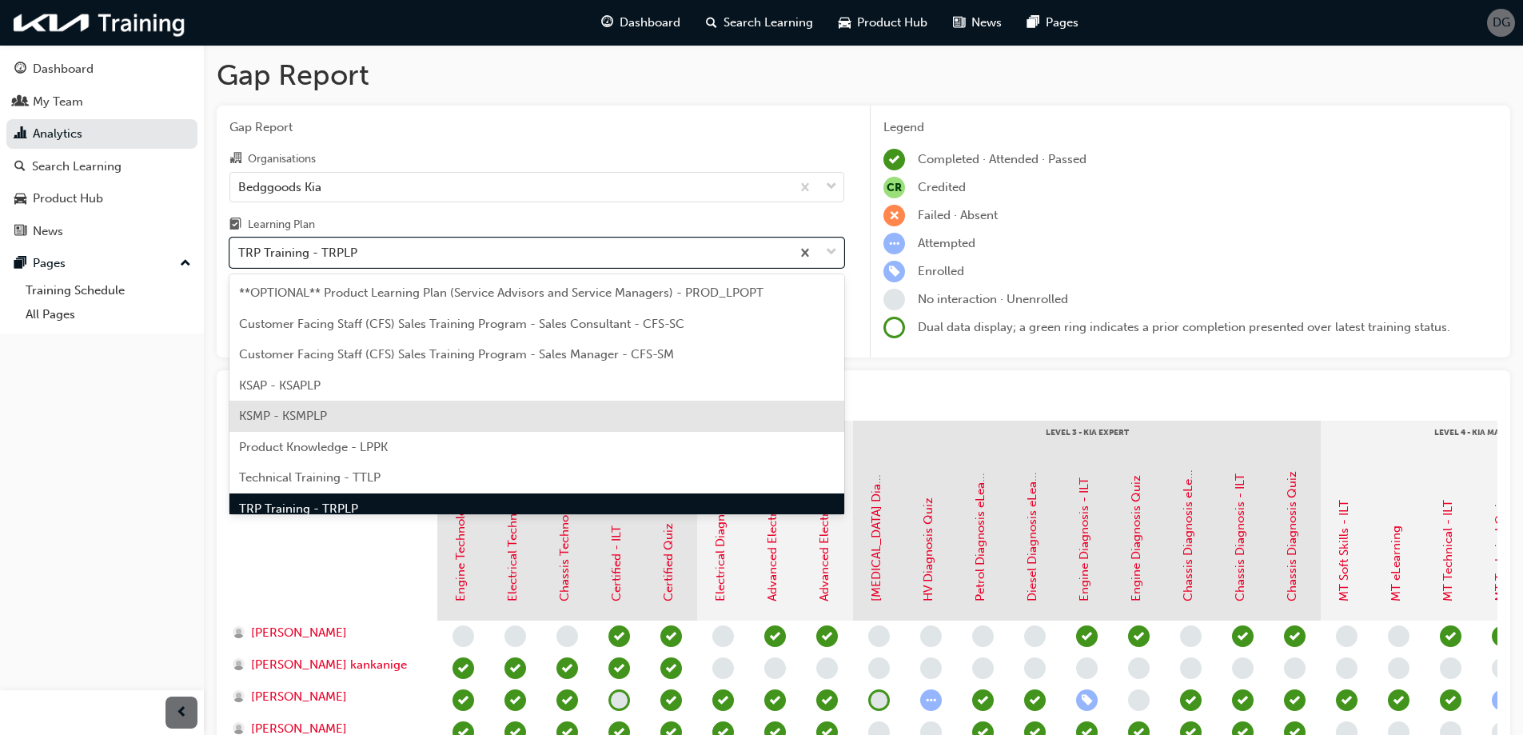
click at [361, 407] on div "KSMP - KSMPLP" at bounding box center [536, 415] width 615 height 31
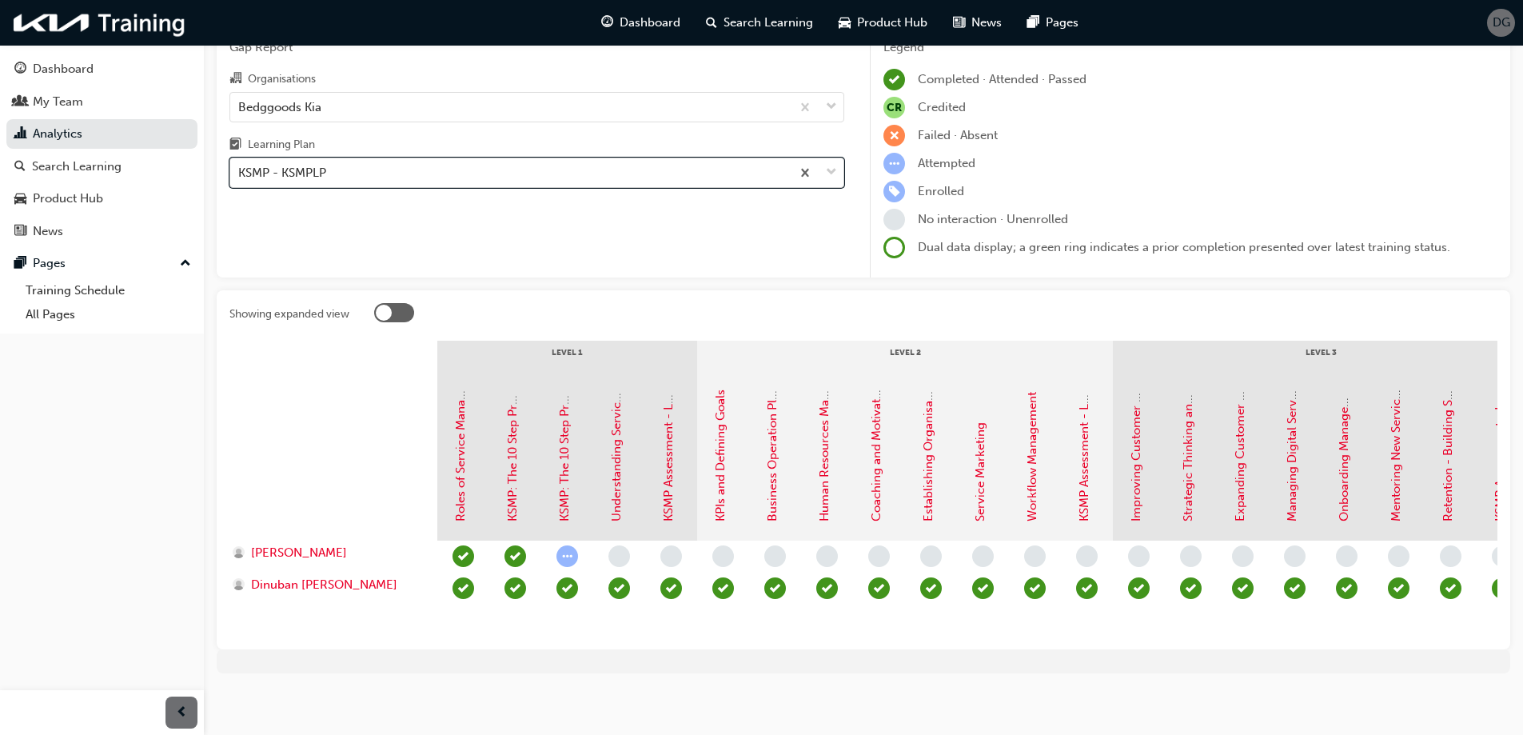
click at [496, 177] on div "KSMP - KSMPLP" at bounding box center [510, 173] width 560 height 28
click at [240, 177] on input "Learning Plan option KSMP - KSMPLP, selected. 0 results available. Select is fo…" at bounding box center [239, 172] width 2 height 14
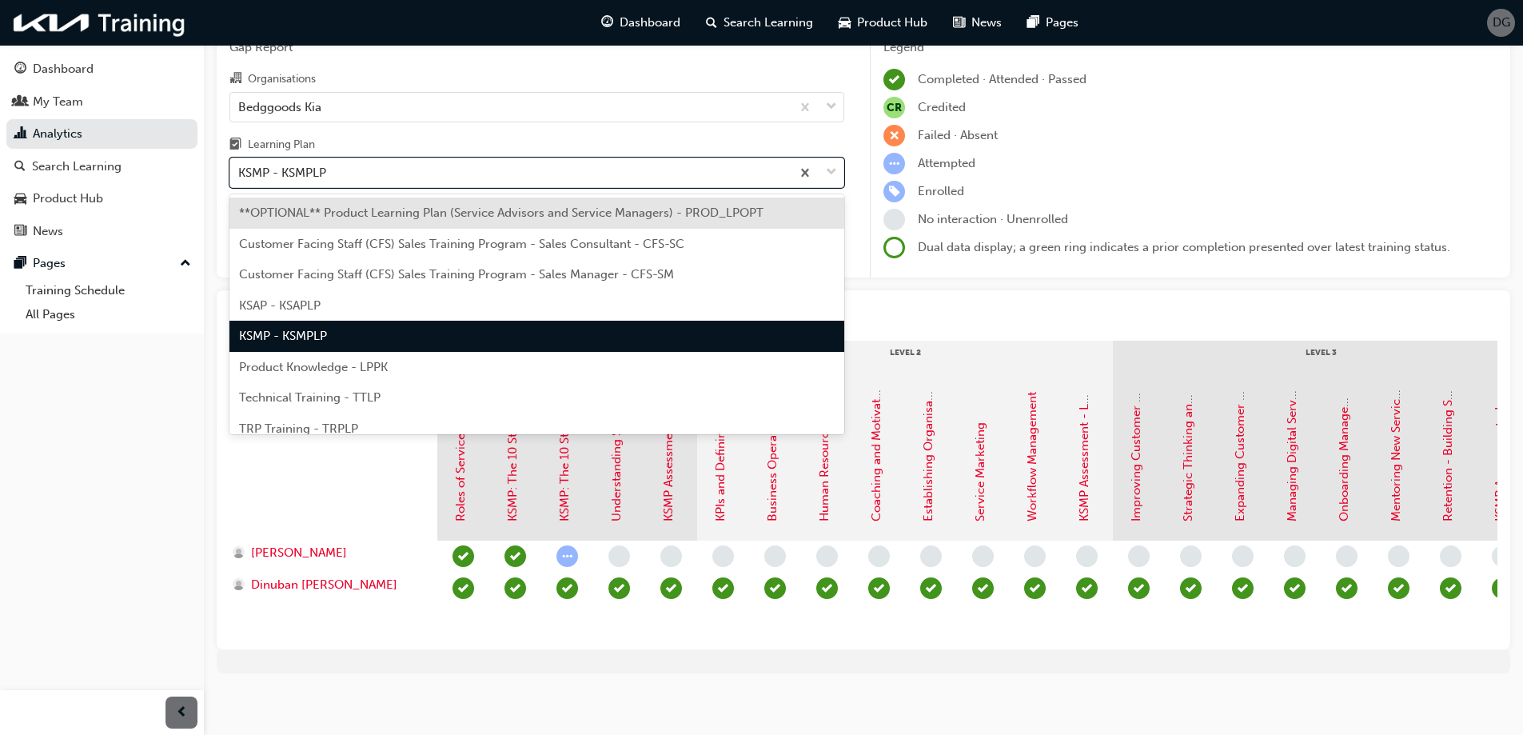
click at [427, 305] on div "KSAP - KSAPLP" at bounding box center [536, 305] width 615 height 31
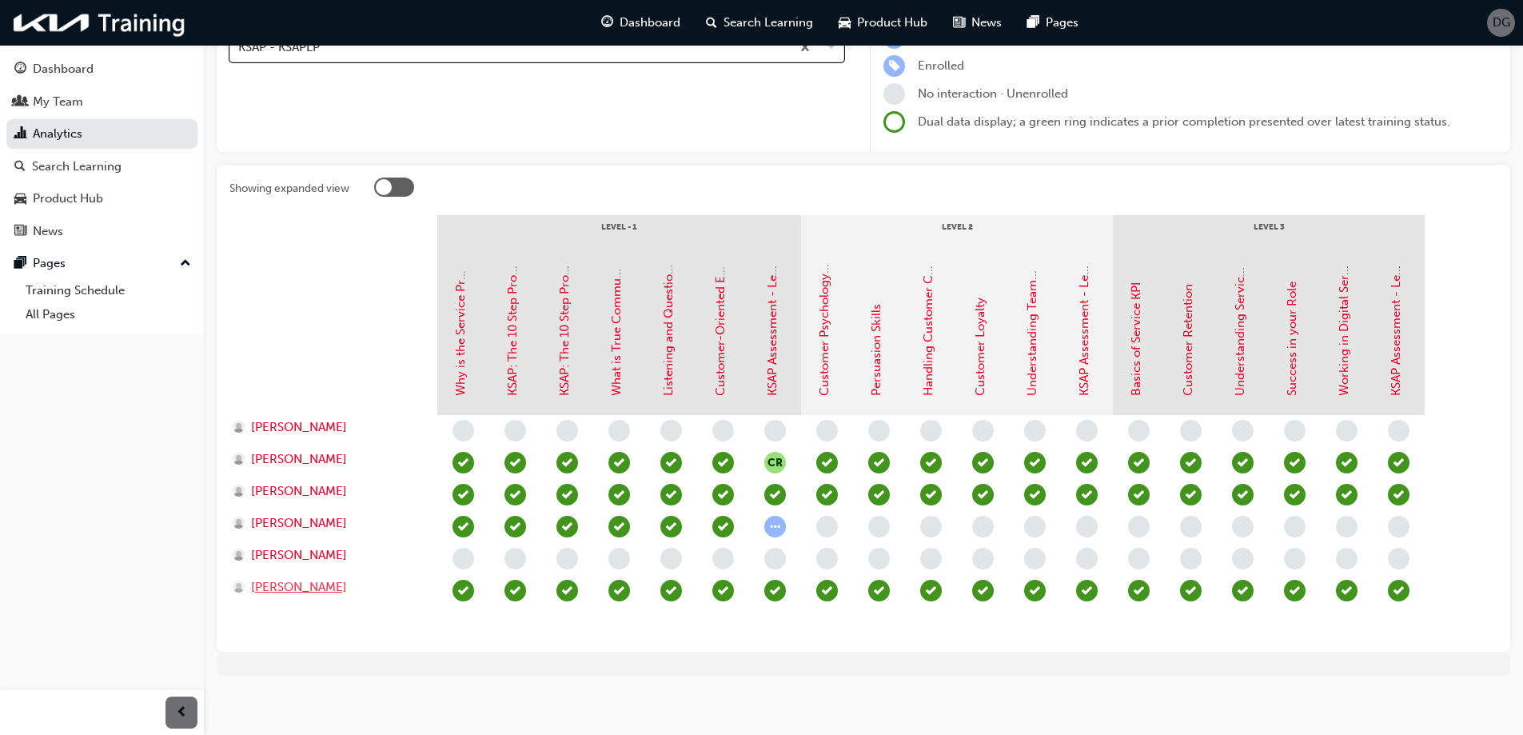
scroll to position [212, 0]
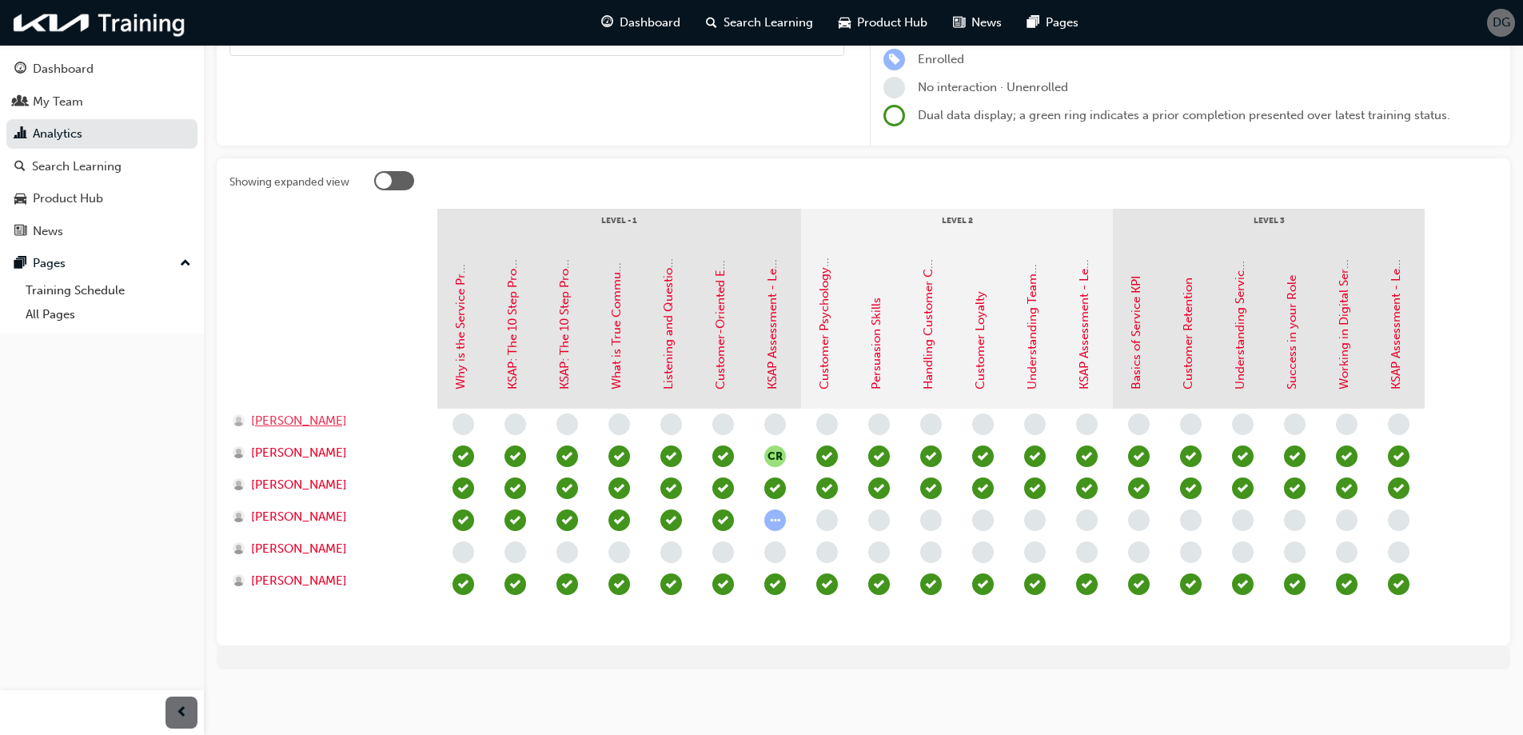
click at [296, 424] on span "[PERSON_NAME]" at bounding box center [299, 421] width 96 height 18
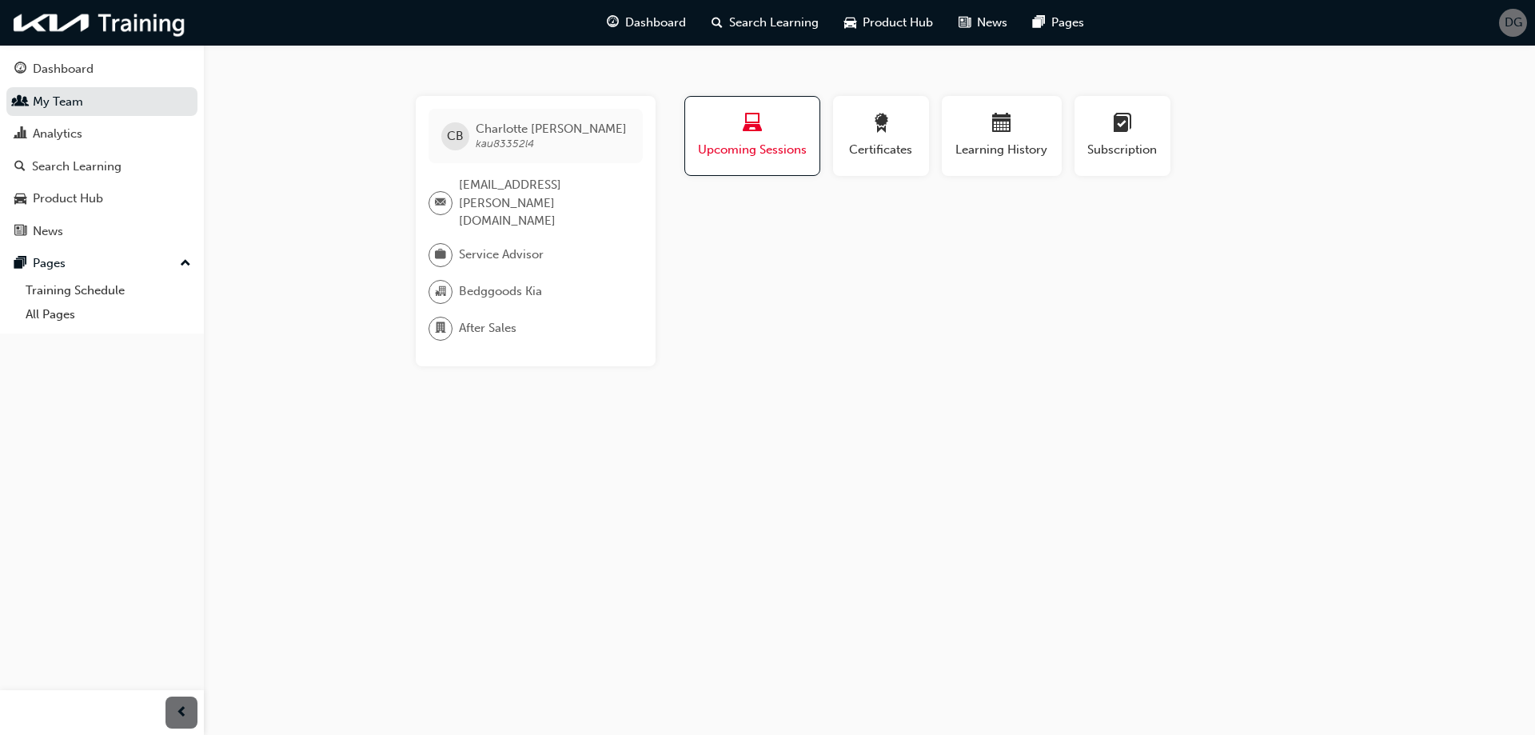
click at [755, 153] on span "Upcoming Sessions" at bounding box center [752, 150] width 110 height 18
click at [854, 148] on span "Certificates" at bounding box center [881, 150] width 72 height 18
click at [972, 145] on span "Learning History" at bounding box center [1002, 150] width 96 height 18
click at [711, 139] on div "Upcoming Sessions" at bounding box center [752, 137] width 112 height 46
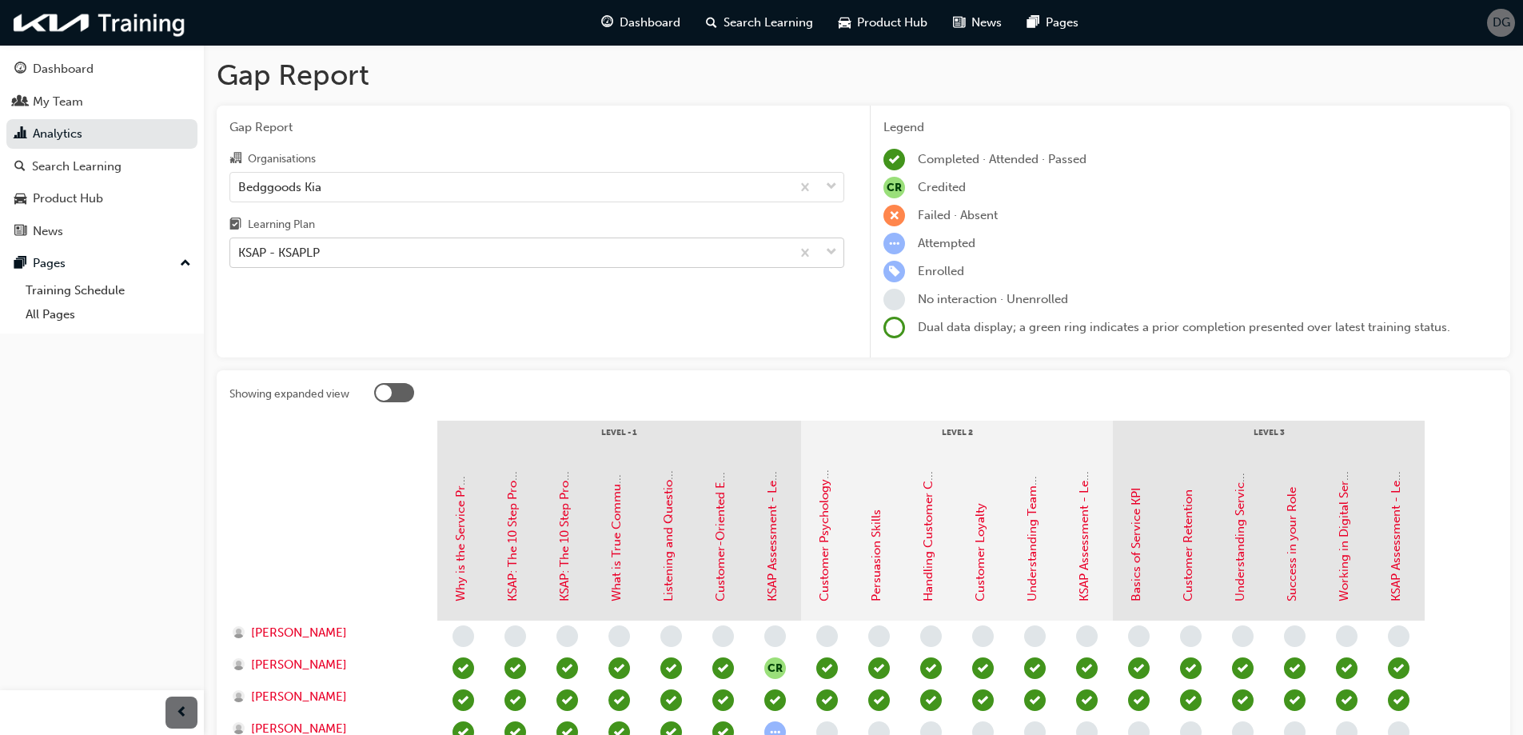
click at [365, 251] on div "KSAP - KSAPLP" at bounding box center [510, 253] width 560 height 28
click at [240, 251] on input "Learning Plan KSAP - KSAPLP" at bounding box center [239, 252] width 2 height 14
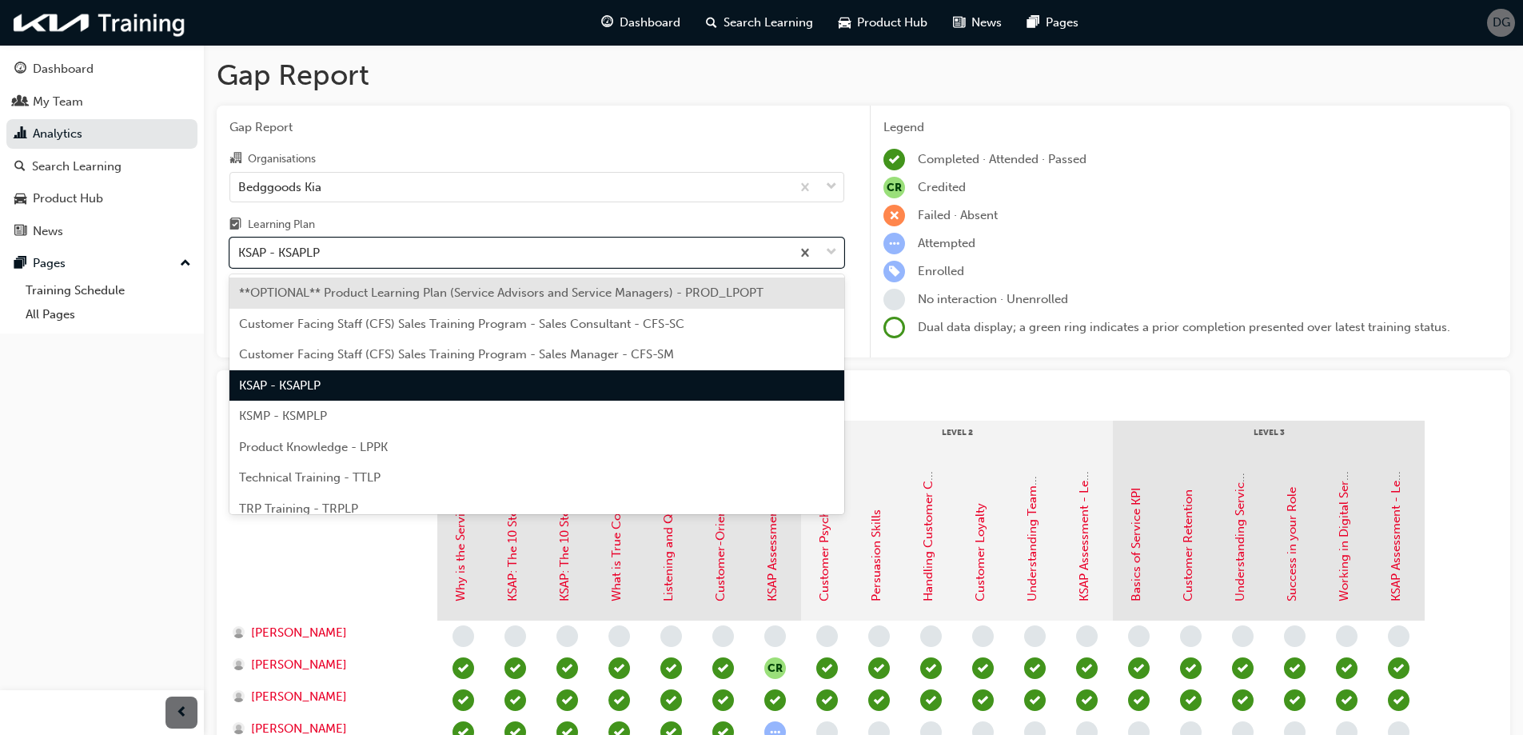
click at [354, 319] on span "Customer Facing Staff (CFS) Sales Training Program - Sales Consultant - CFS-SC" at bounding box center [461, 324] width 445 height 14
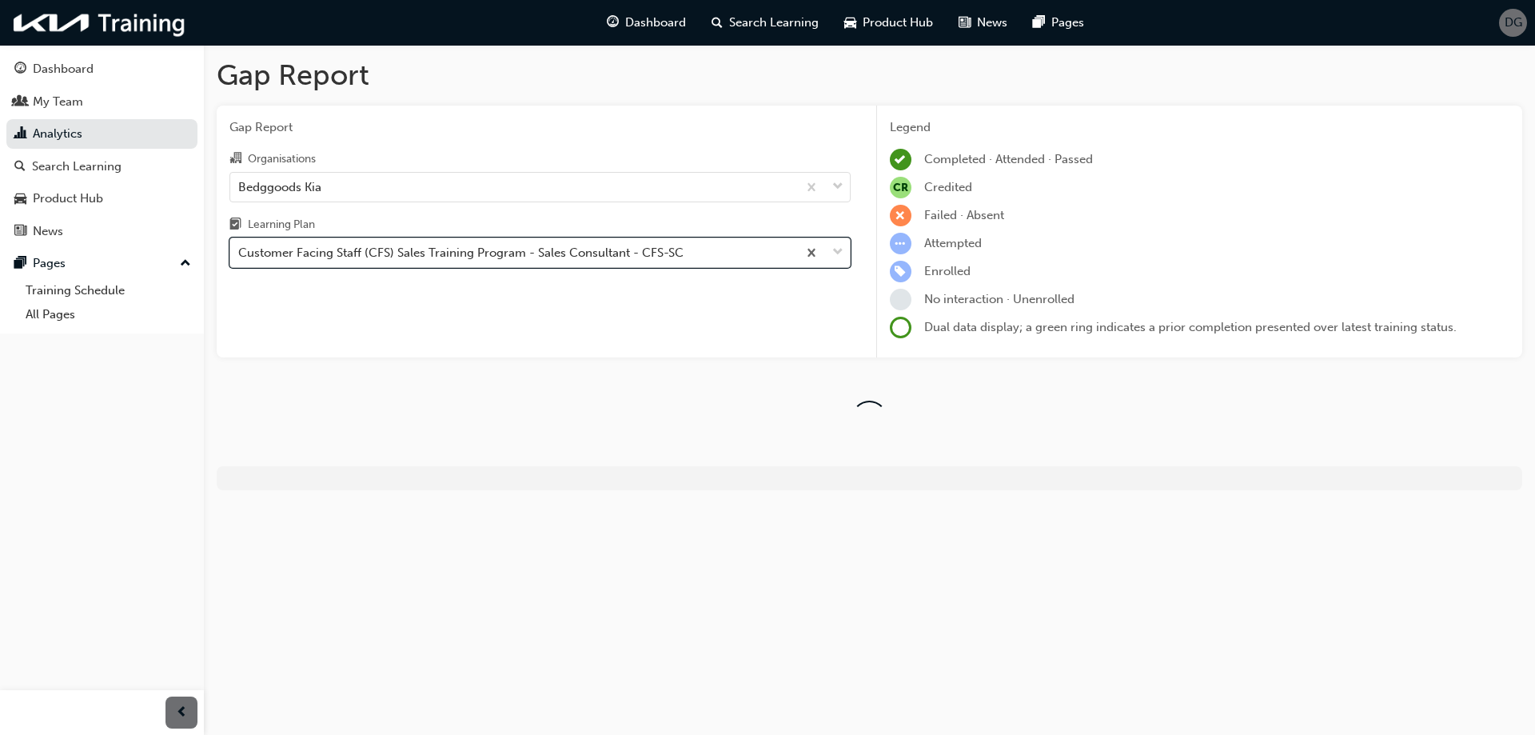
click at [438, 253] on div "Customer Facing Staff (CFS) Sales Training Program - Sales Consultant - CFS-SC" at bounding box center [460, 253] width 445 height 18
click at [240, 253] on input "Learning Plan option Customer Facing Staff (CFS) Sales Training Program - Sales…" at bounding box center [239, 252] width 2 height 14
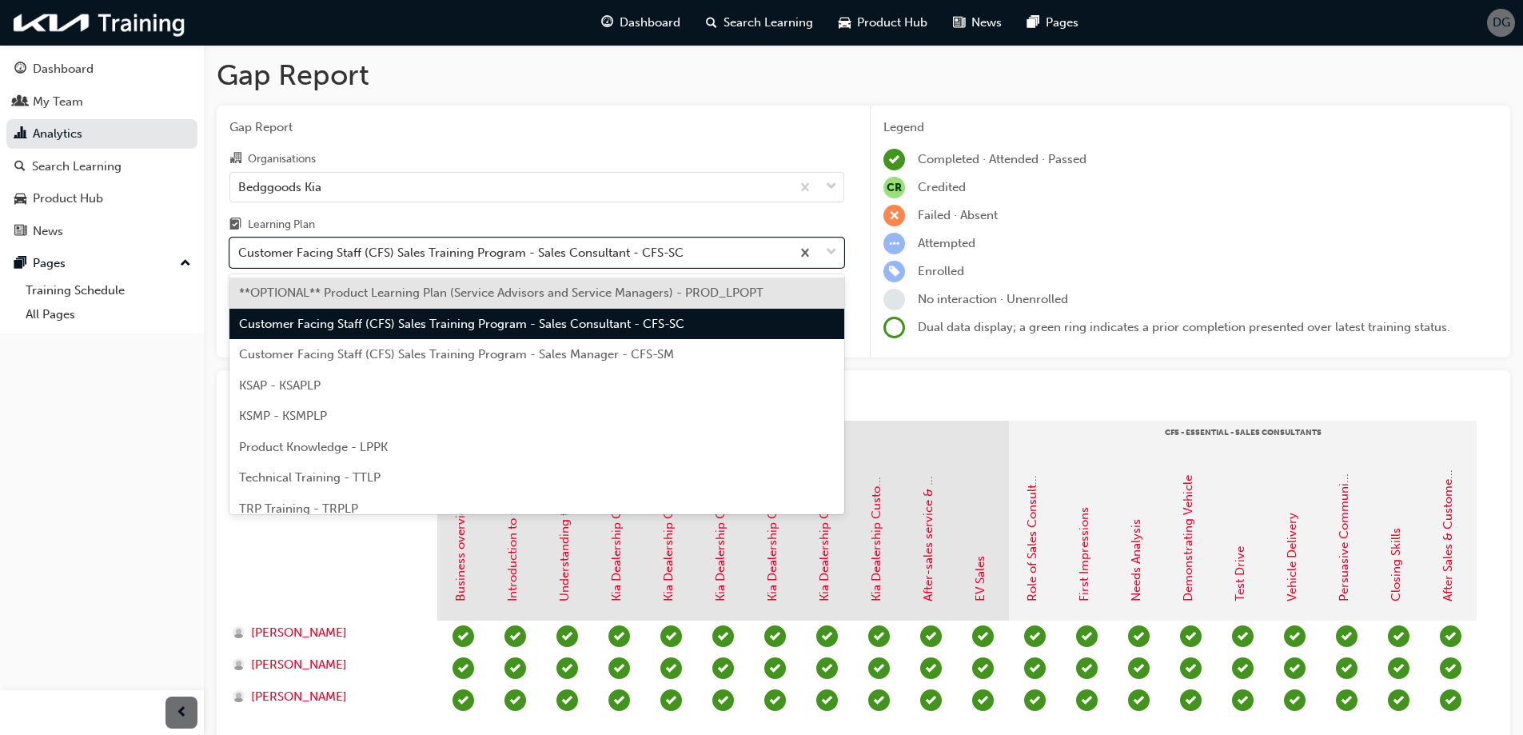
click at [396, 344] on div "Customer Facing Staff (CFS) Sales Training Program - Sales Manager - CFS-SM" at bounding box center [536, 354] width 615 height 31
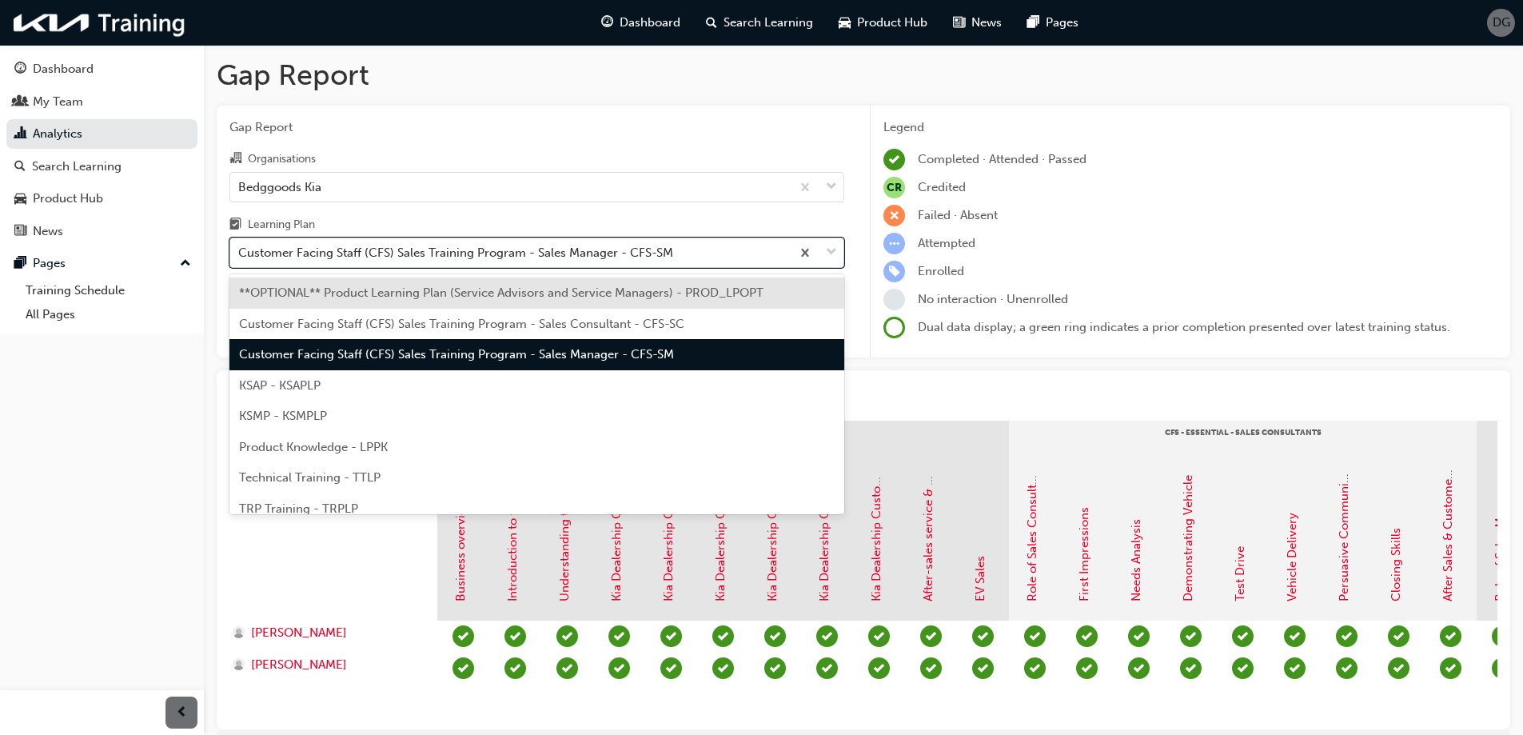
click at [408, 254] on div "Customer Facing Staff (CFS) Sales Training Program - Sales Manager - CFS-SM" at bounding box center [455, 253] width 435 height 18
click at [240, 254] on input "Learning Plan option Customer Facing Staff (CFS) Sales Training Program - Sales…" at bounding box center [239, 252] width 2 height 14
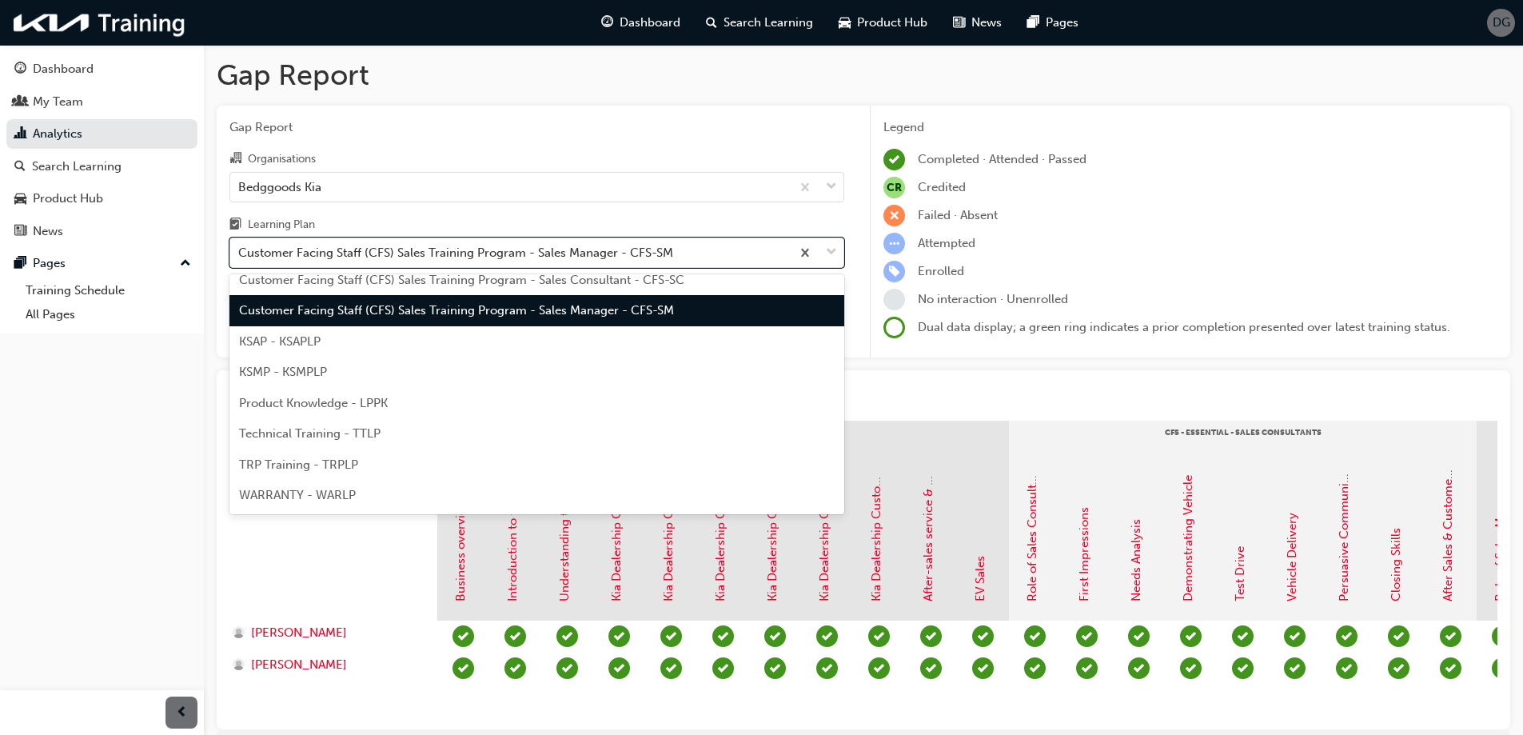
click at [365, 400] on span "Product Knowledge - LPPK" at bounding box center [313, 403] width 149 height 14
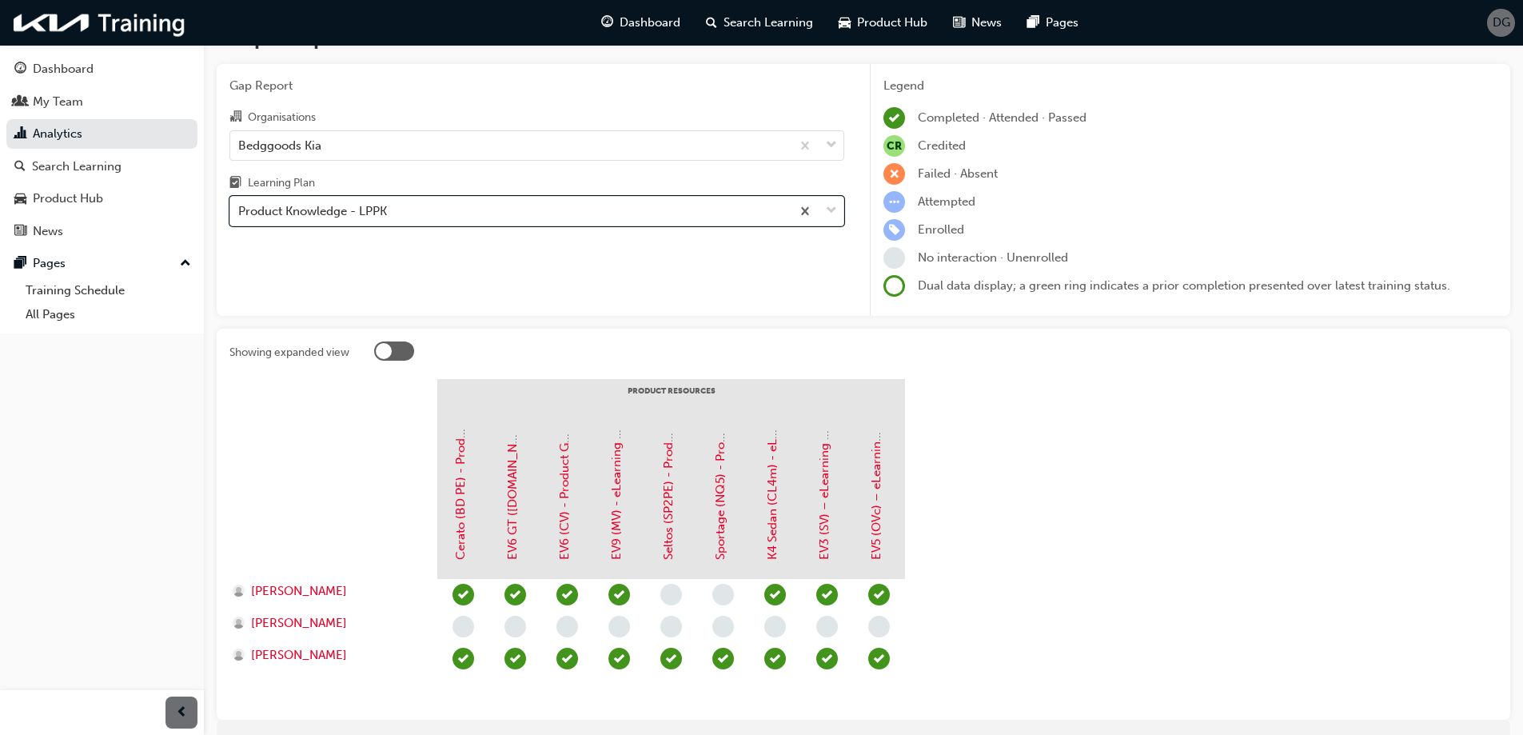
scroll to position [116, 0]
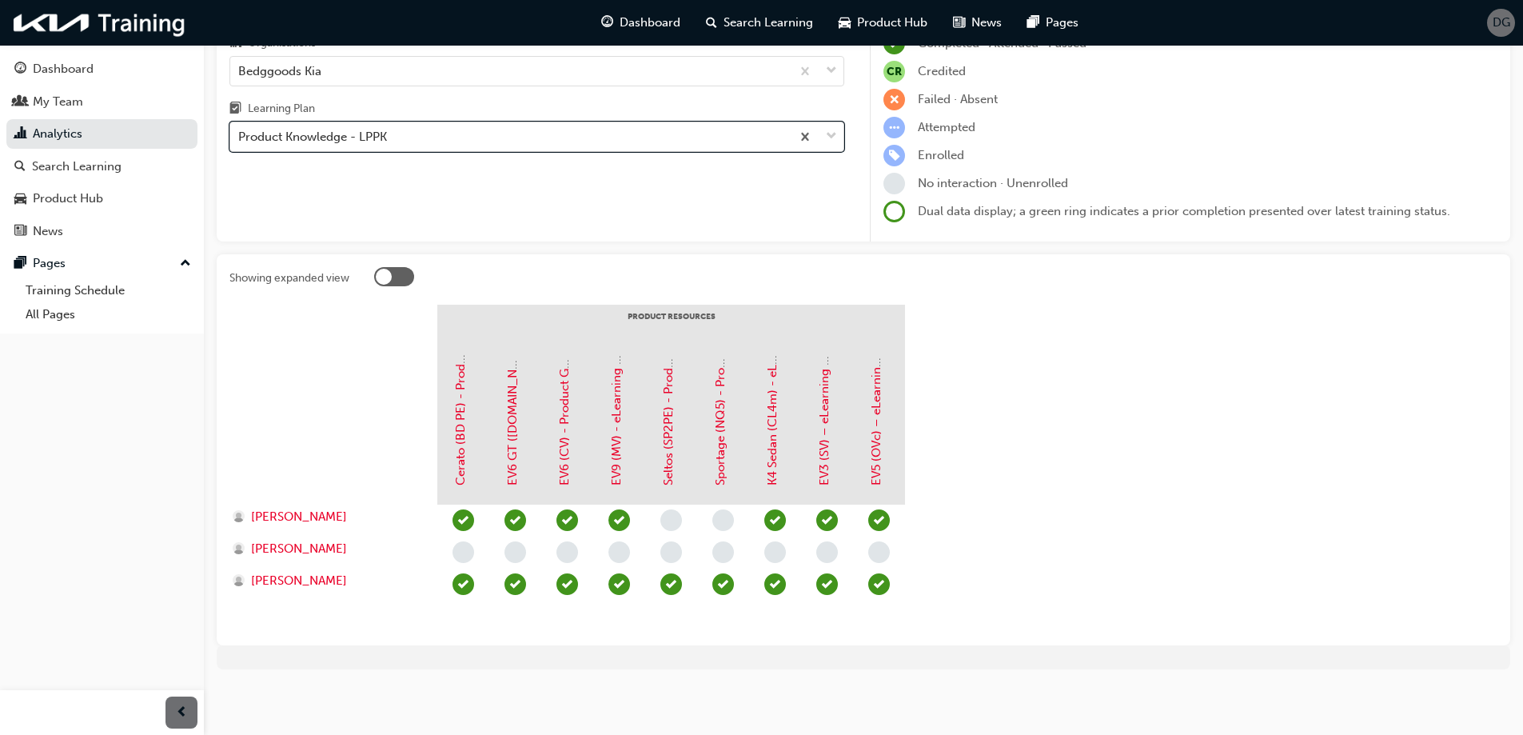
click at [448, 144] on div "Product Knowledge - LPPK" at bounding box center [510, 137] width 560 height 28
click at [240, 143] on input "Learning Plan option Product Knowledge - LPPK, selected. 0 results available. S…" at bounding box center [239, 136] width 2 height 14
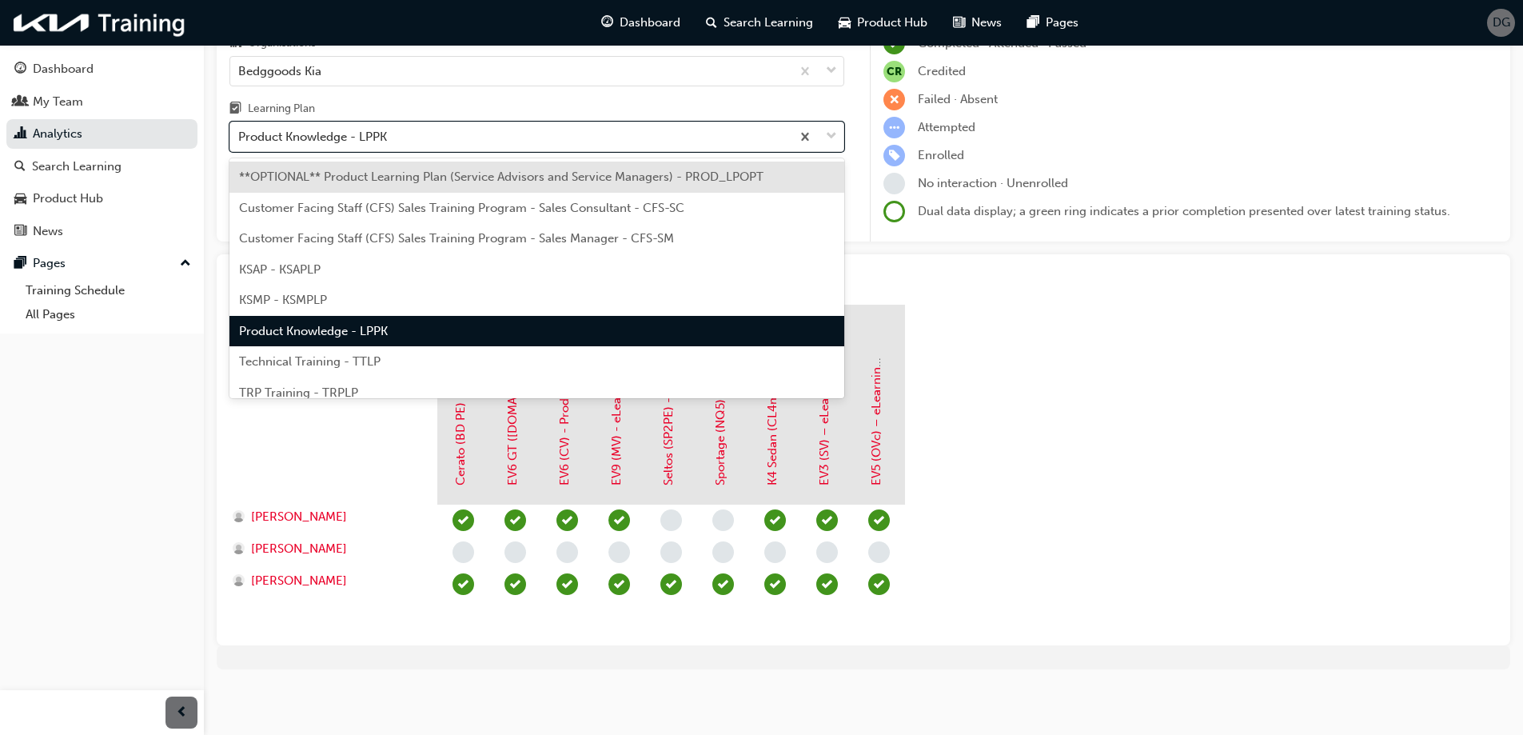
click at [408, 353] on div "Technical Training - TTLP" at bounding box center [536, 361] width 615 height 31
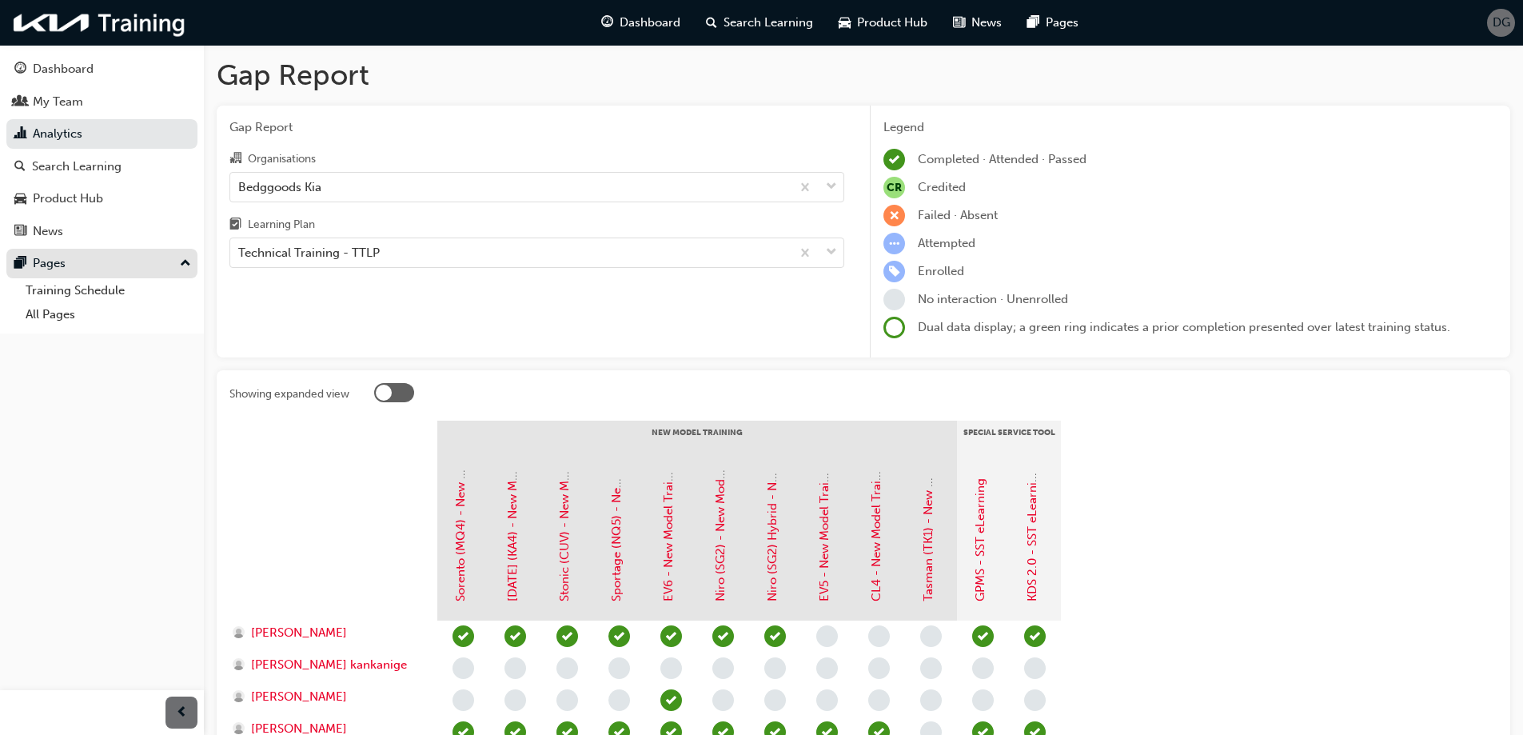
click at [94, 252] on button "Pages" at bounding box center [101, 264] width 191 height 30
click at [101, 250] on button "Pages" at bounding box center [101, 264] width 191 height 30
click at [85, 297] on link "Training Schedule" at bounding box center [108, 290] width 178 height 25
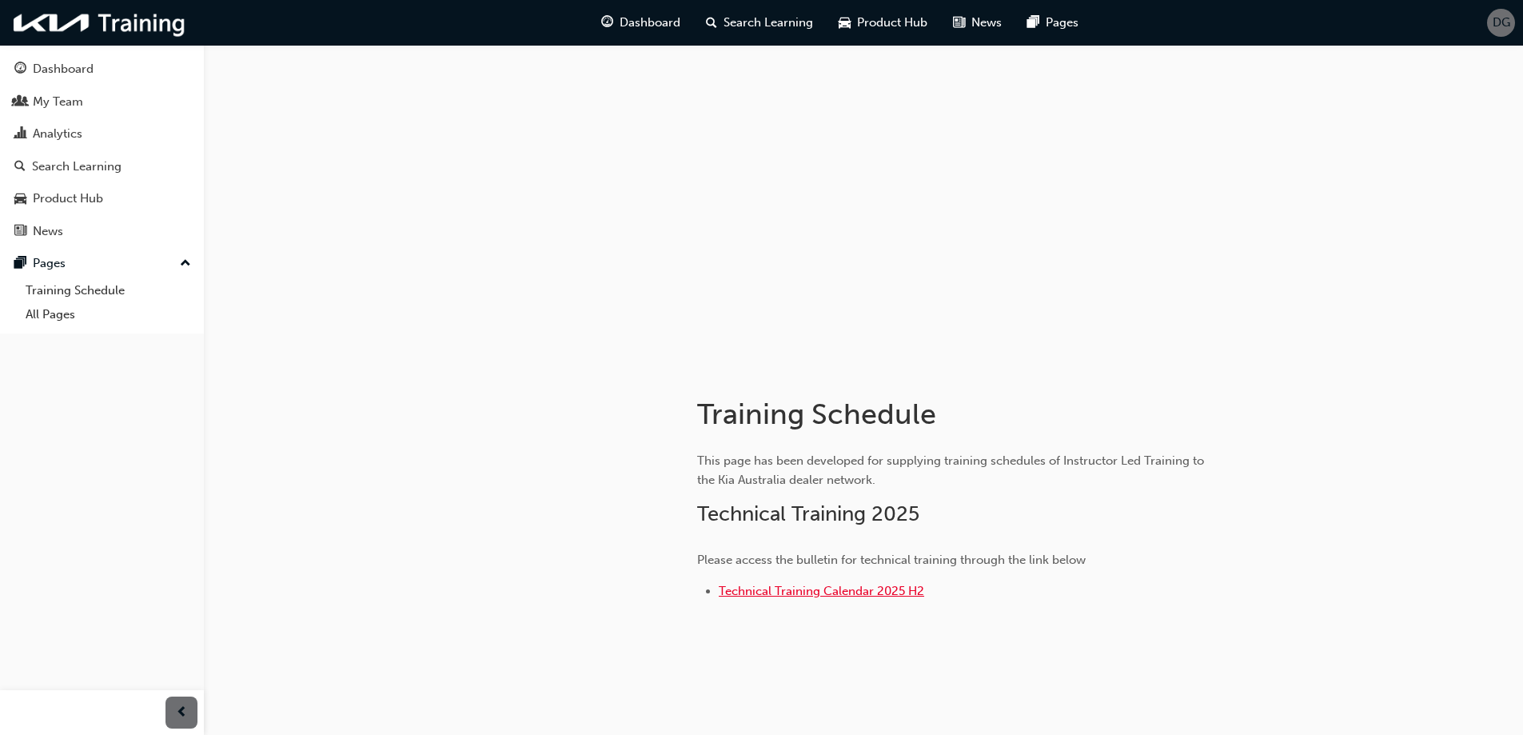
click at [762, 596] on span "Technical Training Calendar 2025 H2" at bounding box center [821, 591] width 205 height 14
